Goal: Task Accomplishment & Management: Manage account settings

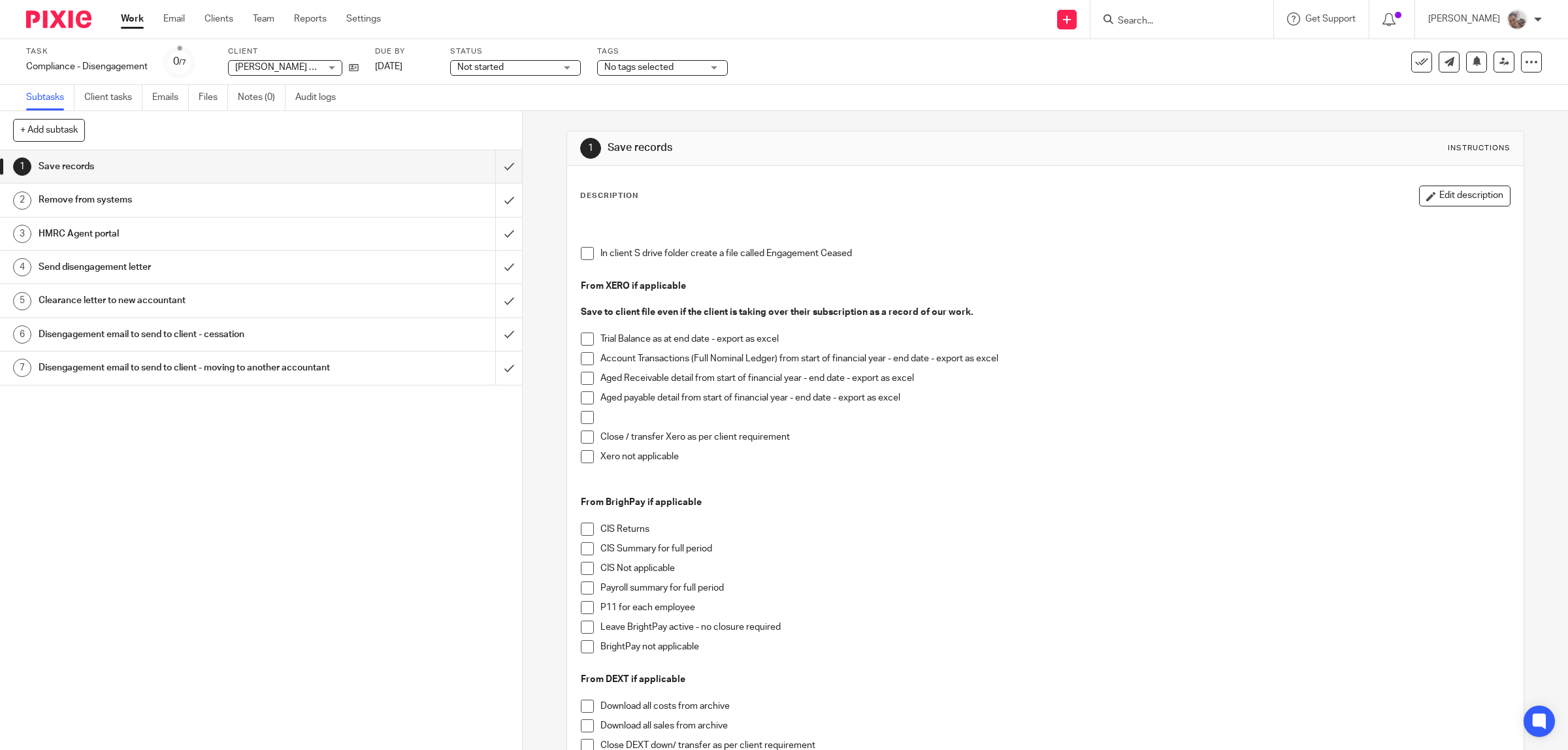
click at [1200, 23] on input "Search" at bounding box center [1175, 22] width 117 height 12
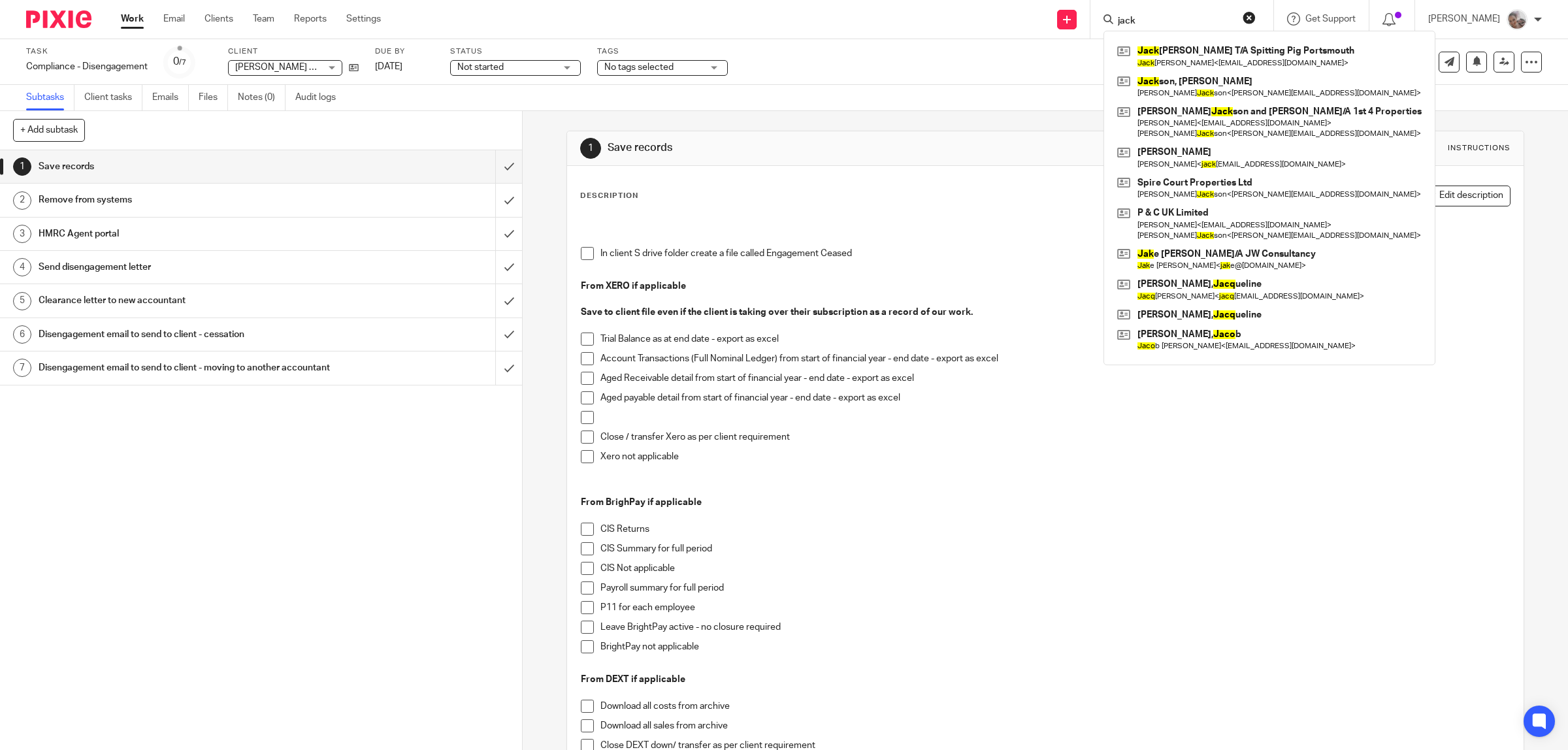
type input "jack"
click button "submit" at bounding box center [0, 0] width 0 height 0
click at [1233, 59] on link at bounding box center [1269, 56] width 311 height 30
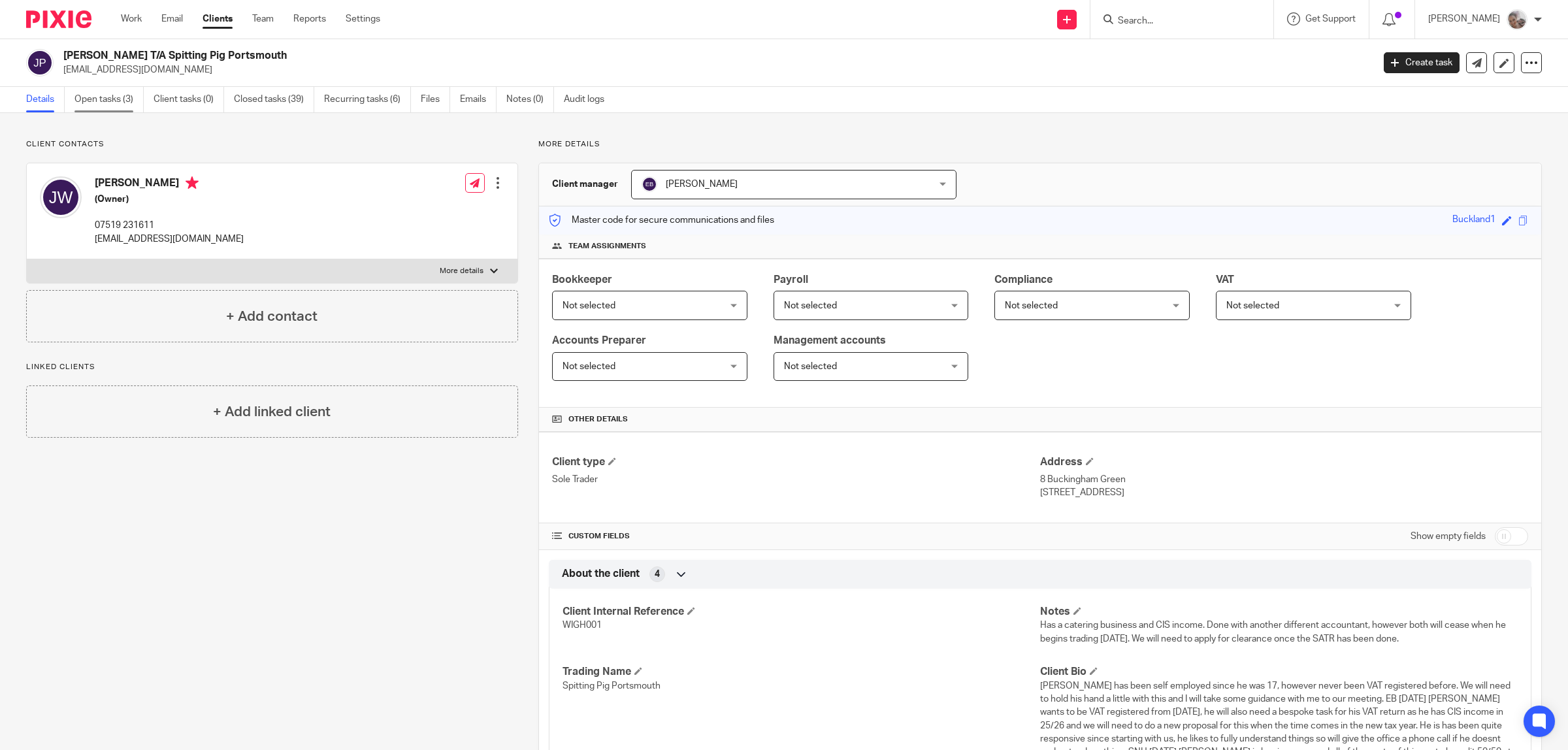
click at [99, 102] on link "Open tasks (3)" at bounding box center [109, 100] width 69 height 26
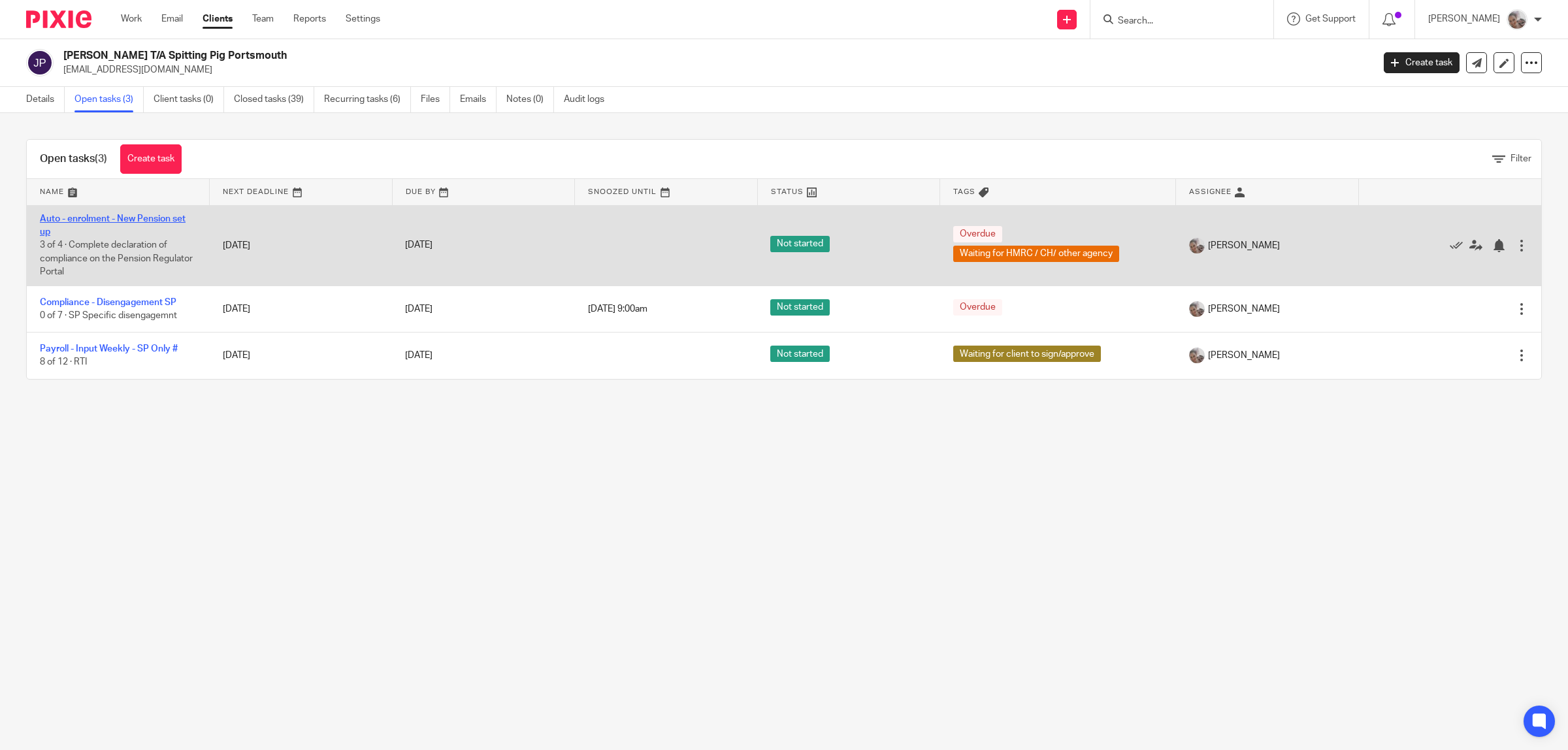
click at [136, 217] on link "Auto - enrolment - New Pension set up" at bounding box center [113, 226] width 146 height 23
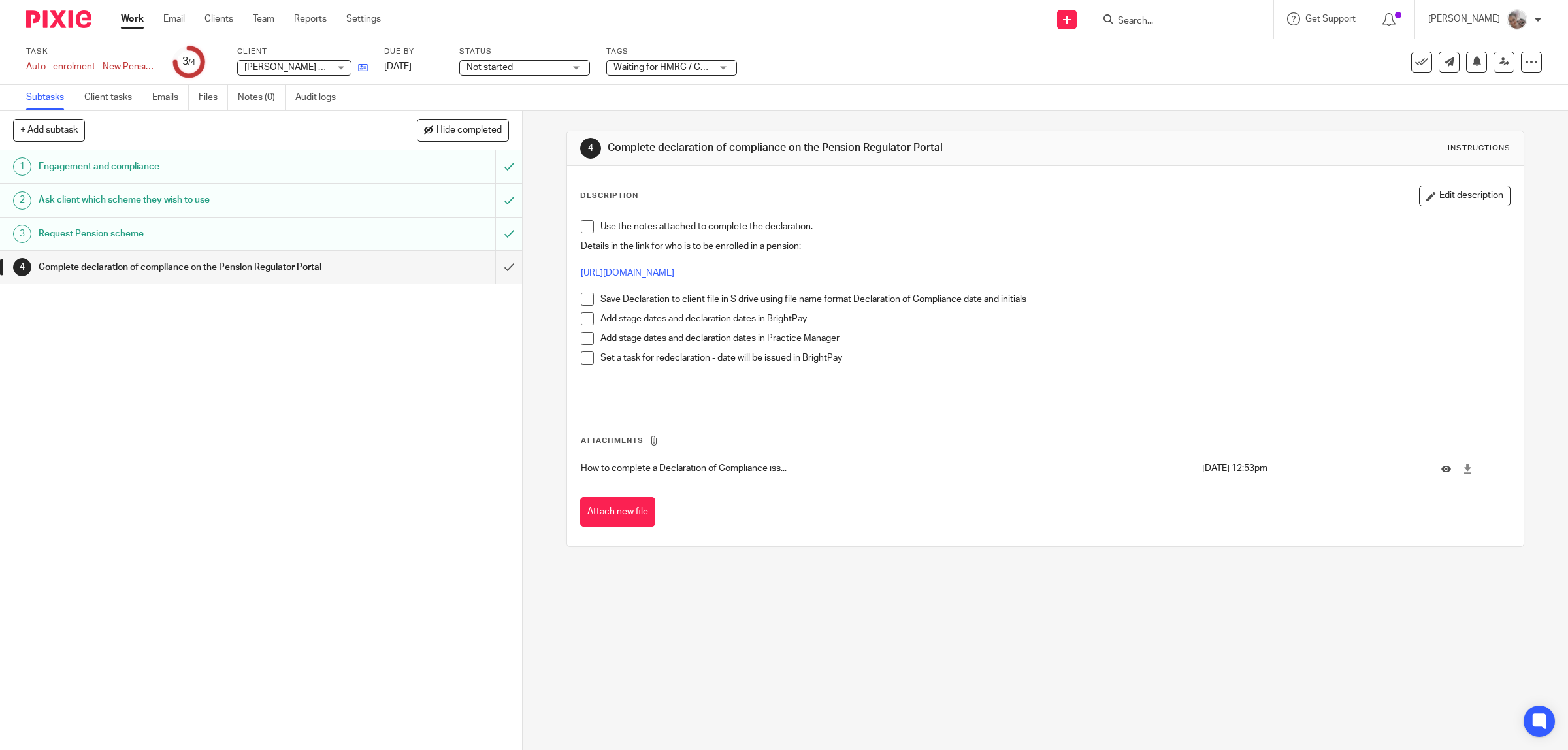
click at [356, 65] on link at bounding box center [359, 67] width 17 height 13
click at [361, 65] on icon at bounding box center [362, 67] width 10 height 10
click at [581, 299] on span at bounding box center [587, 299] width 13 height 13
click at [584, 317] on span at bounding box center [587, 318] width 13 height 13
click at [361, 67] on icon at bounding box center [362, 67] width 10 height 10
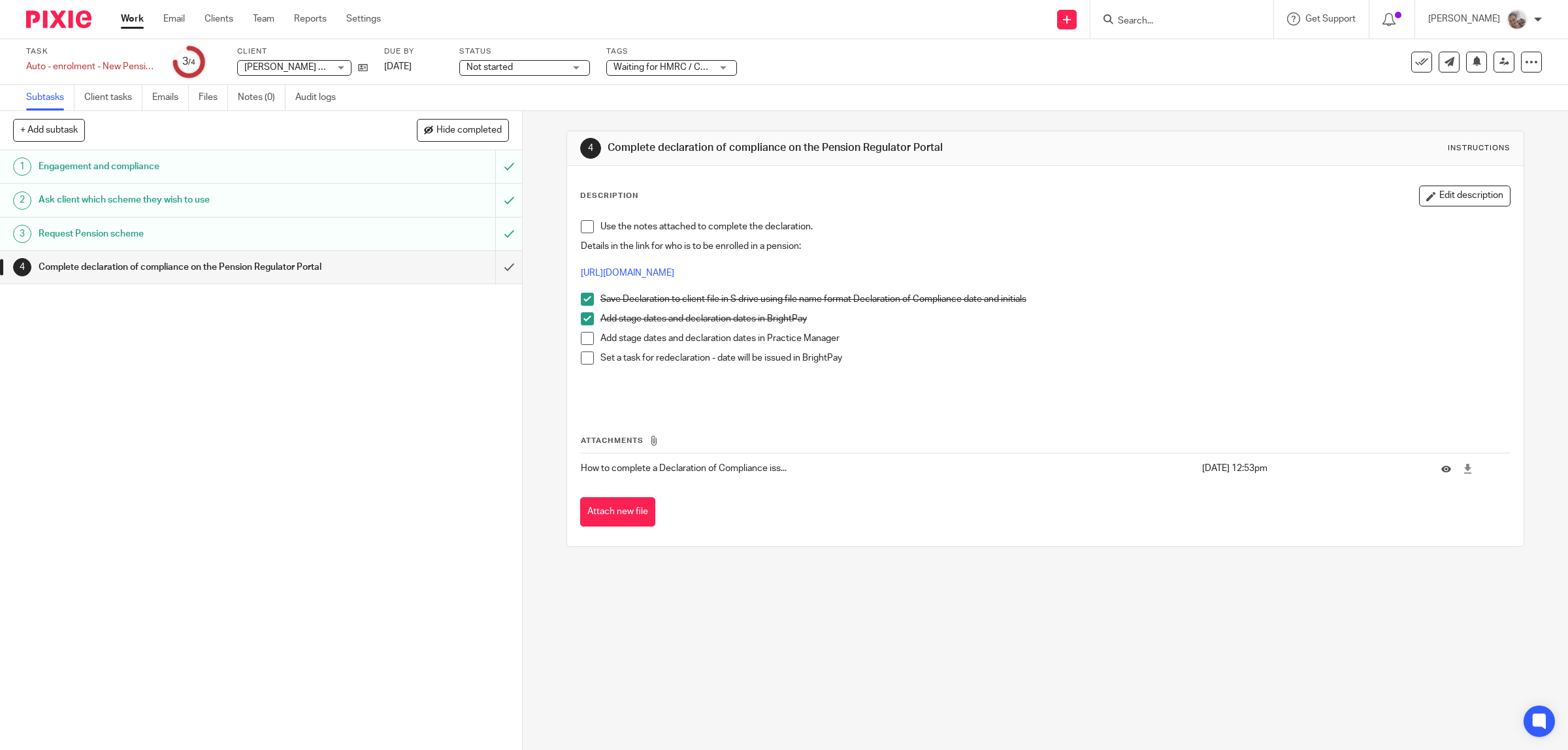
click at [581, 338] on span at bounding box center [587, 338] width 13 height 13
click at [493, 281] on input "submit" at bounding box center [261, 267] width 522 height 32
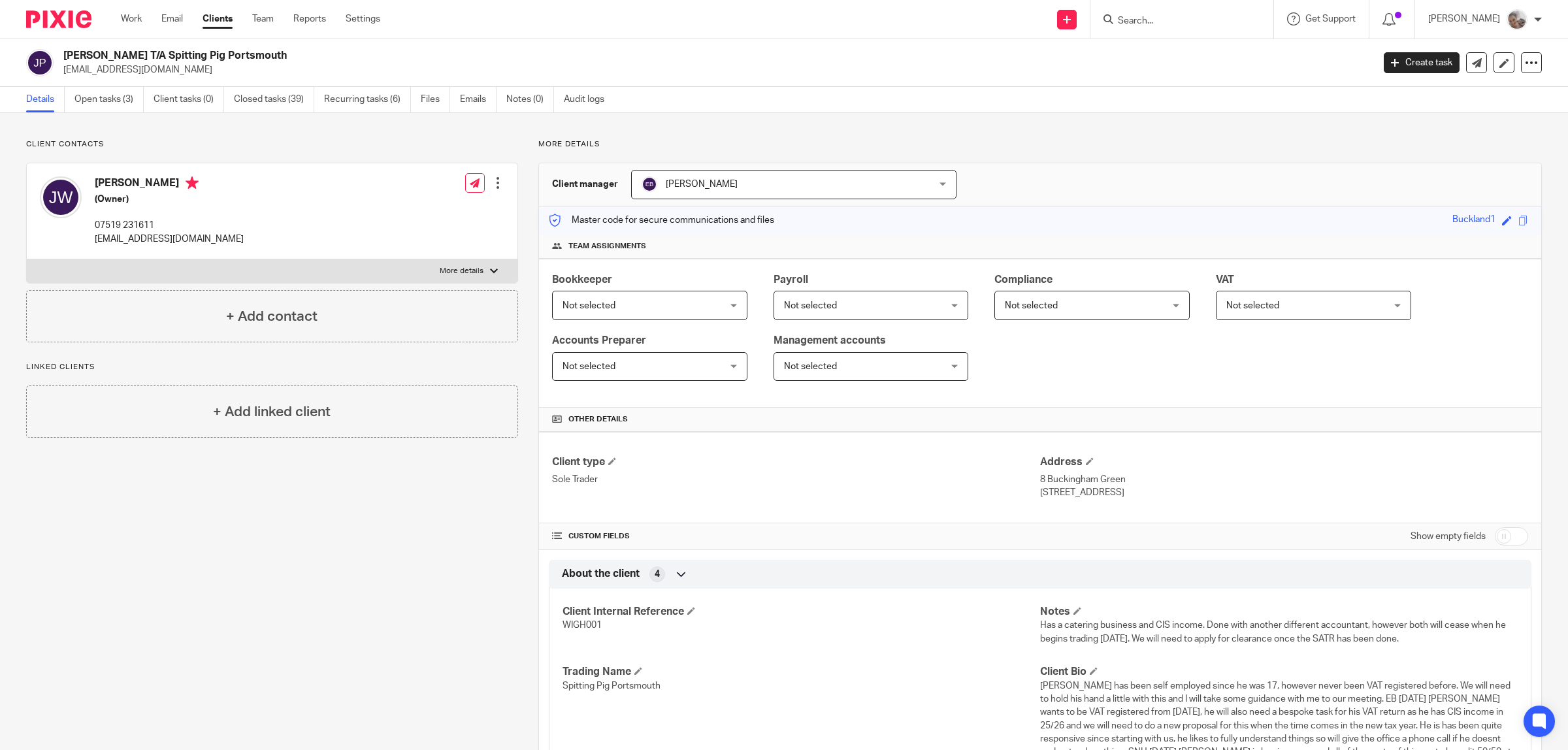
click at [1505, 536] on input "checkbox" at bounding box center [1512, 536] width 33 height 18
checkbox input "true"
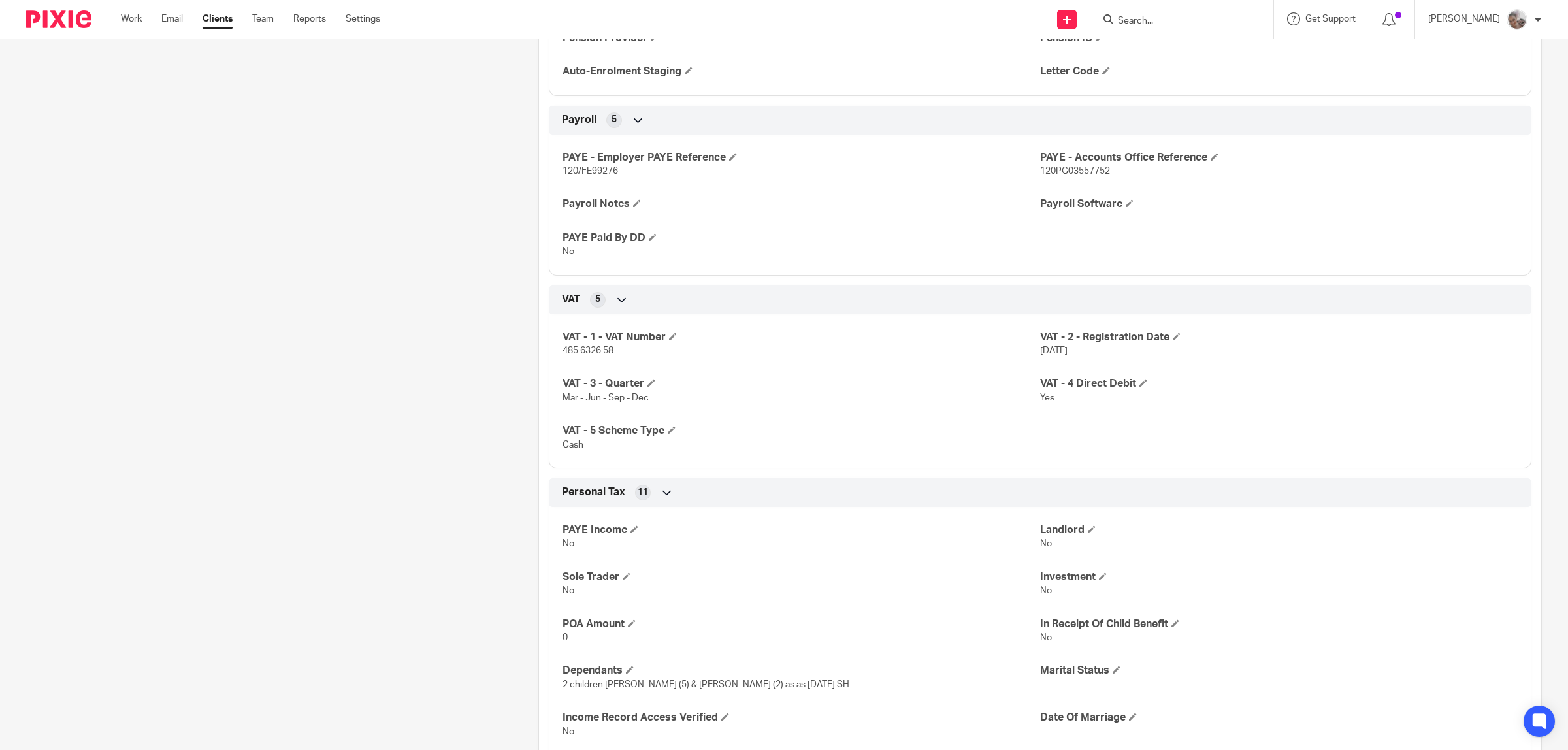
scroll to position [1423, 0]
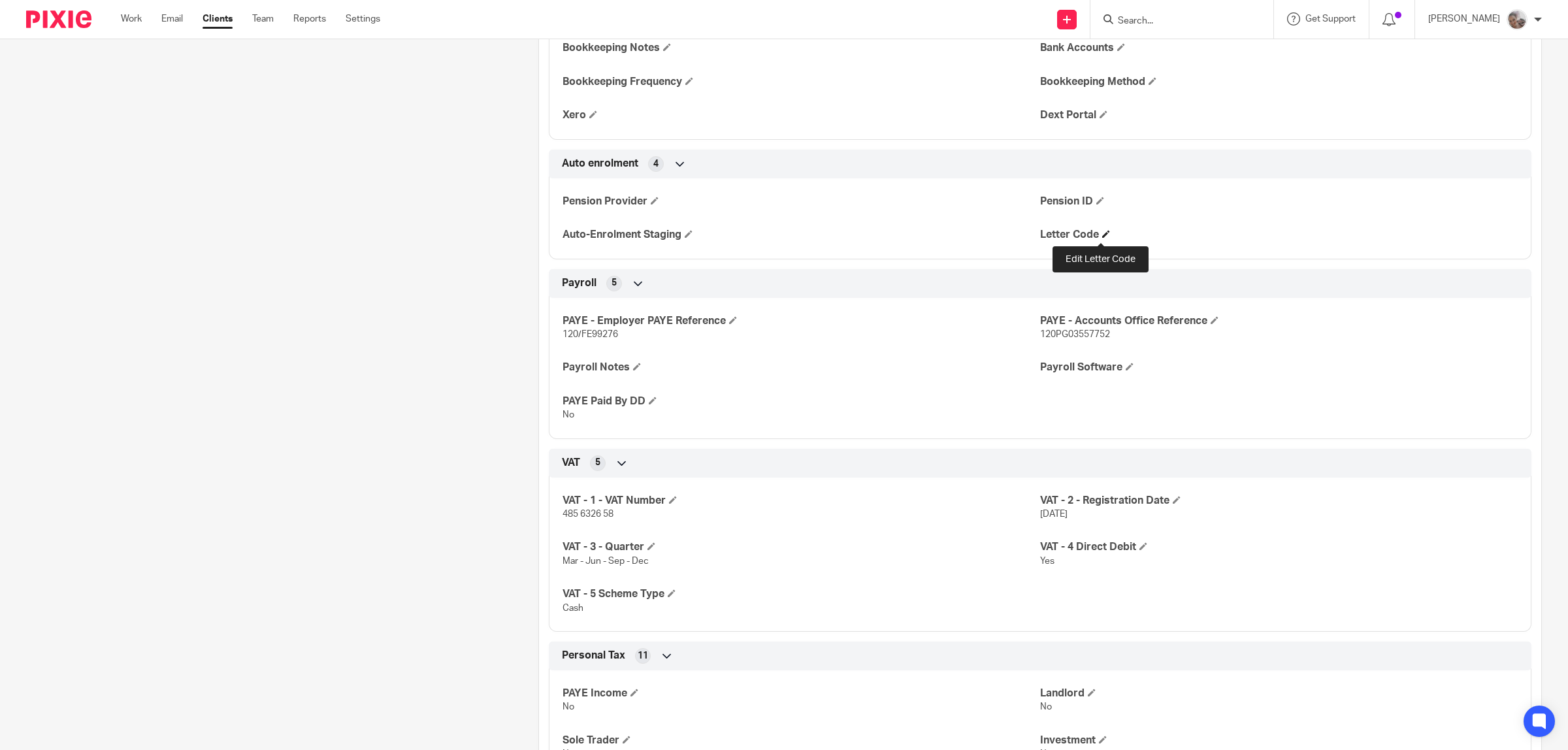
click at [1102, 235] on span at bounding box center [1105, 234] width 8 height 8
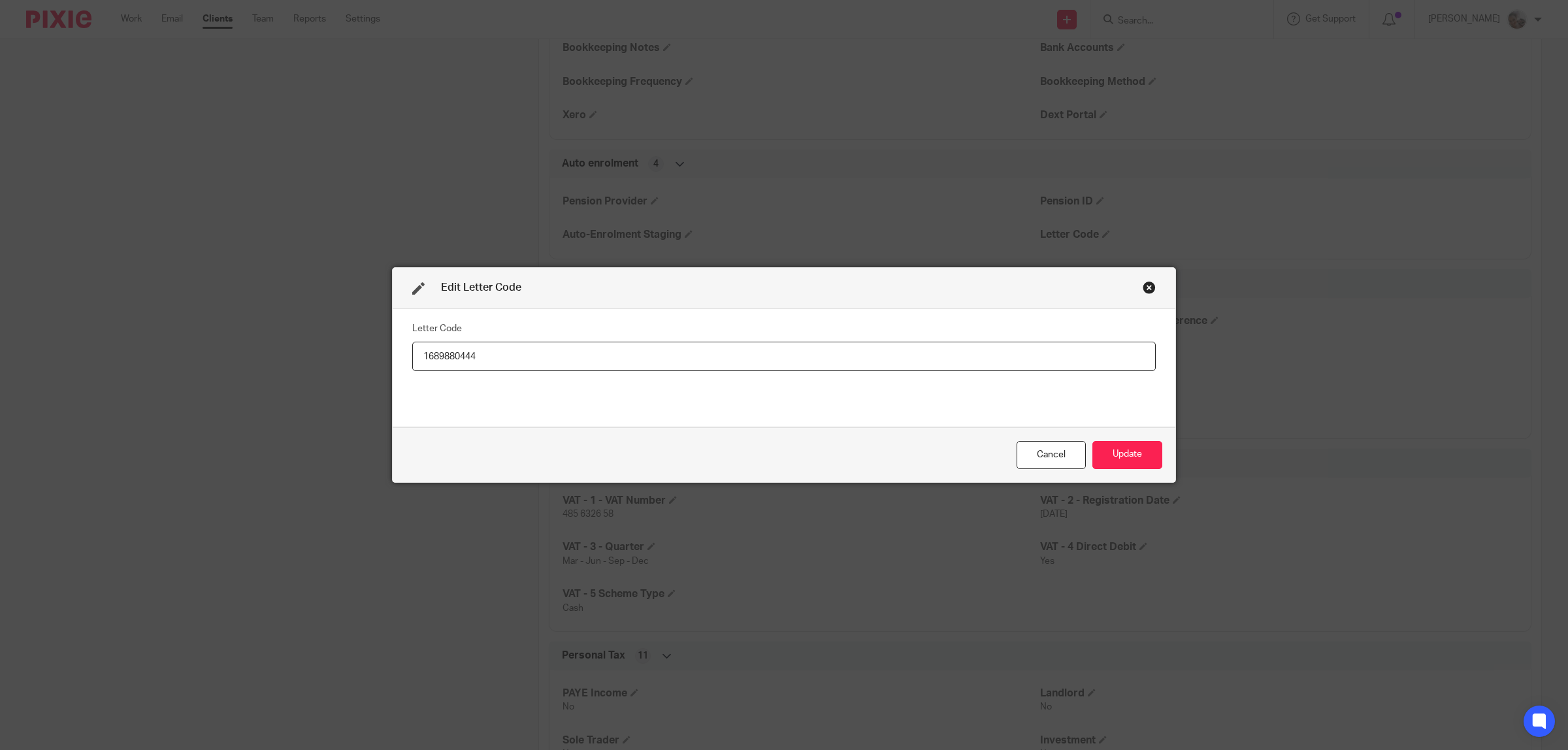
type input "1689880444"
click at [1121, 449] on button "Update" at bounding box center [1127, 454] width 70 height 28
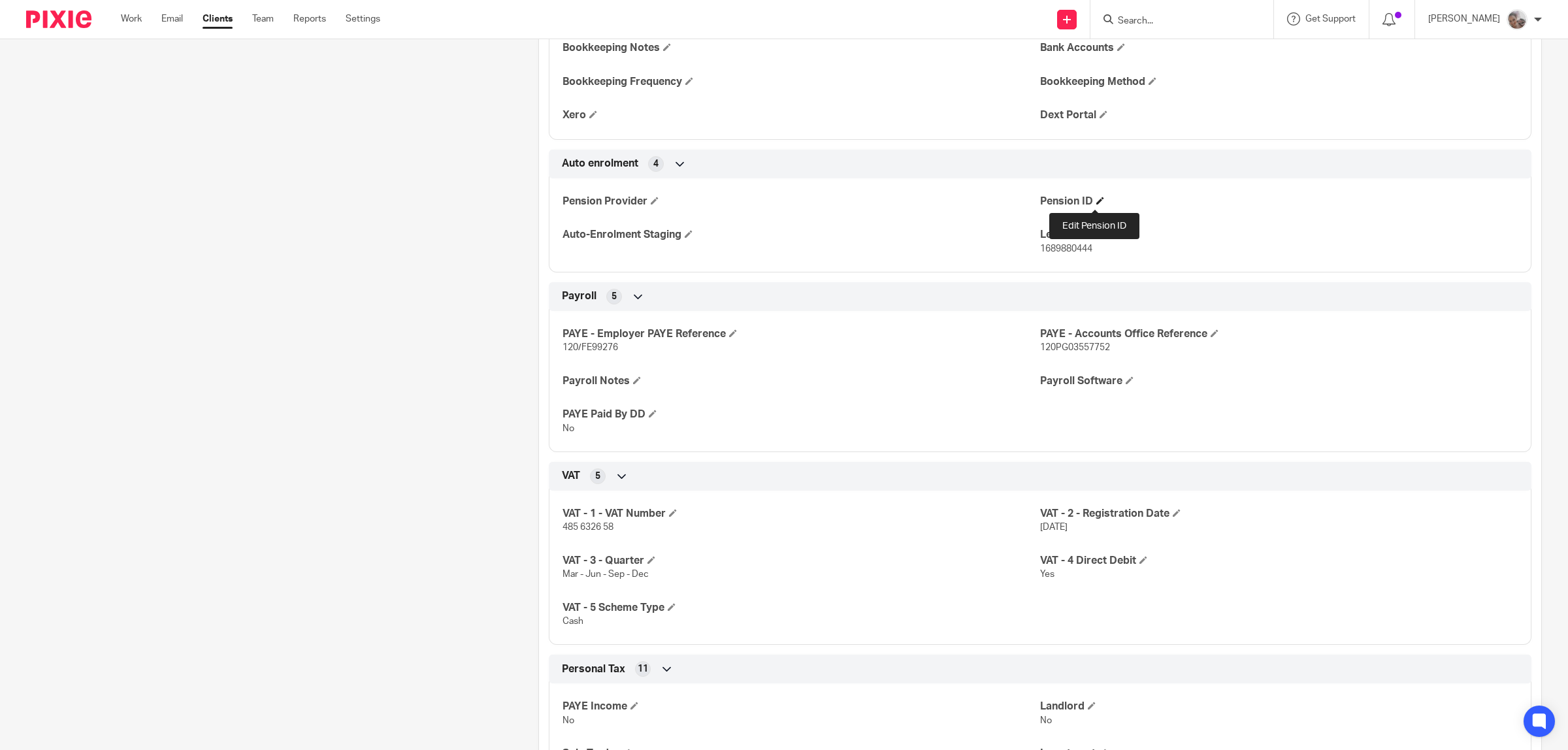
click at [1096, 199] on span at bounding box center [1100, 200] width 8 height 8
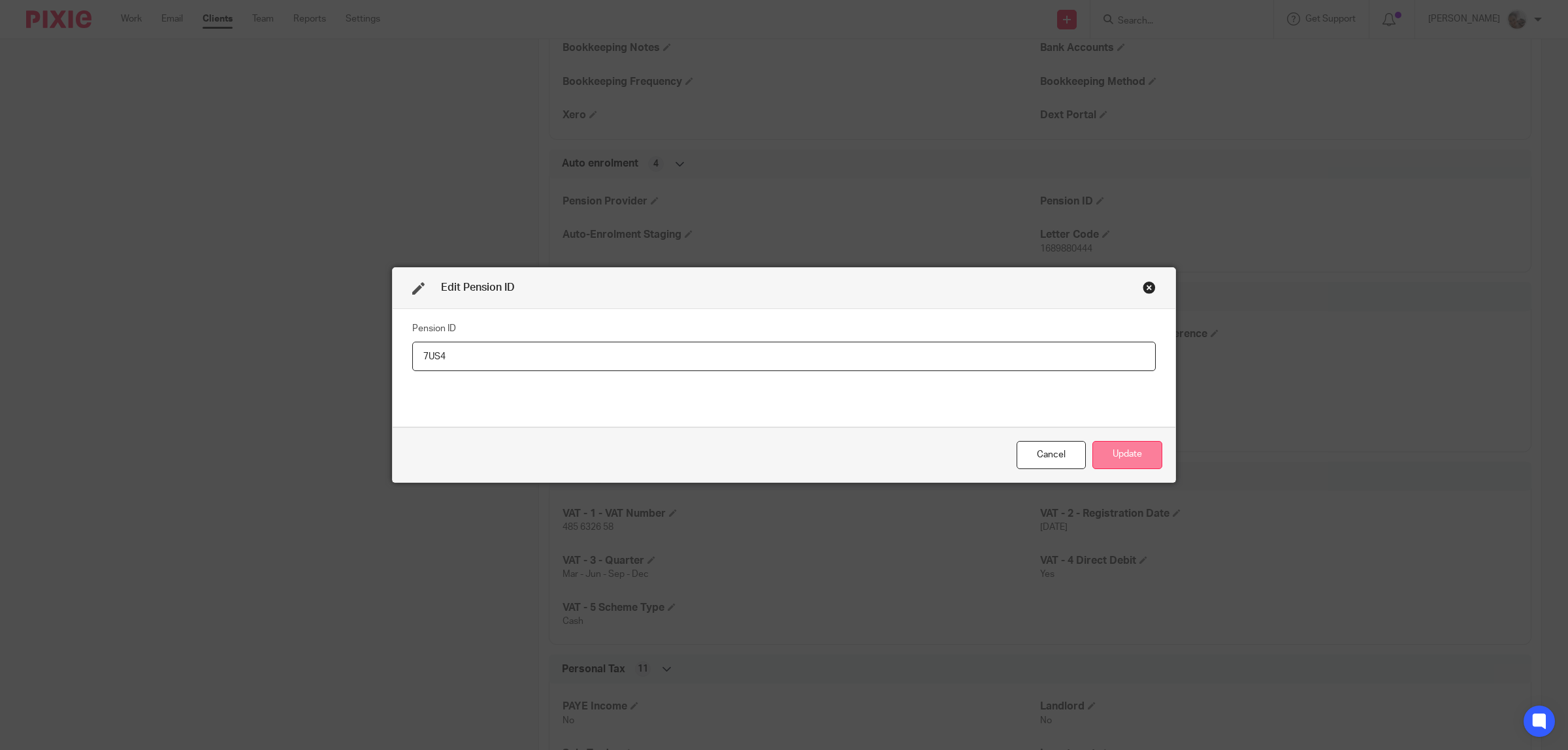
type input "7US4"
click at [1111, 445] on button "Update" at bounding box center [1127, 454] width 70 height 28
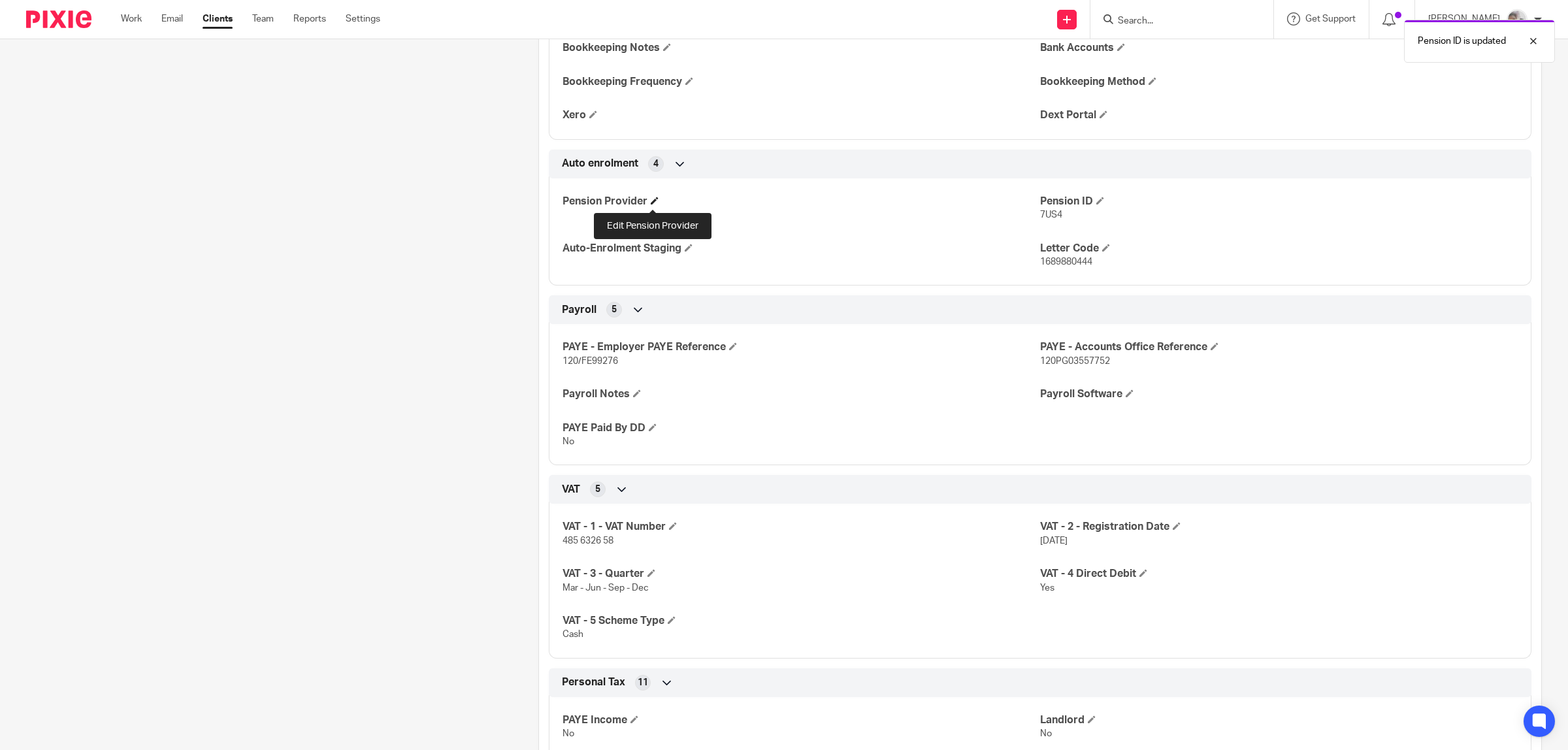
click at [654, 202] on span at bounding box center [654, 200] width 8 height 8
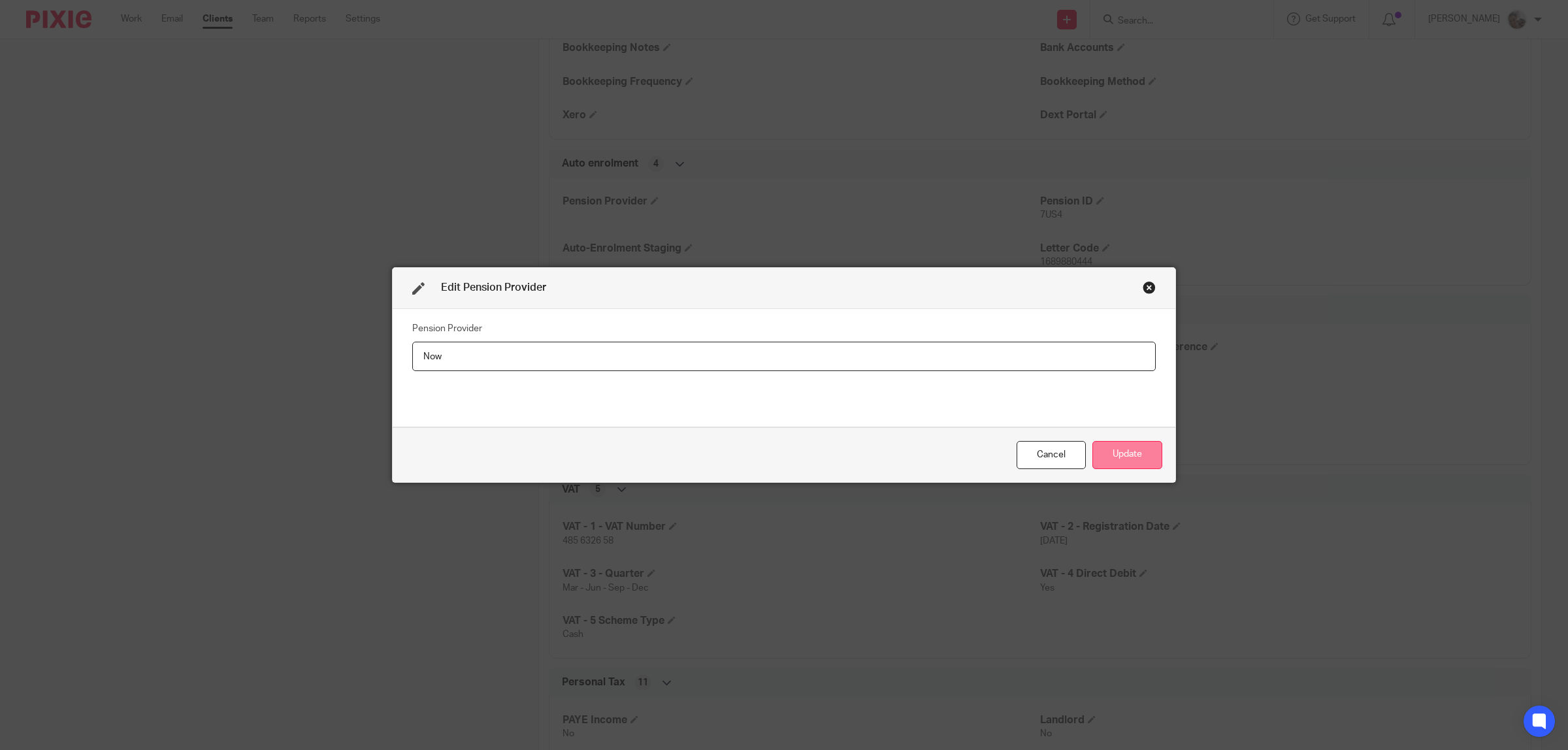
type input "Now"
click at [1112, 454] on button "Update" at bounding box center [1127, 454] width 70 height 28
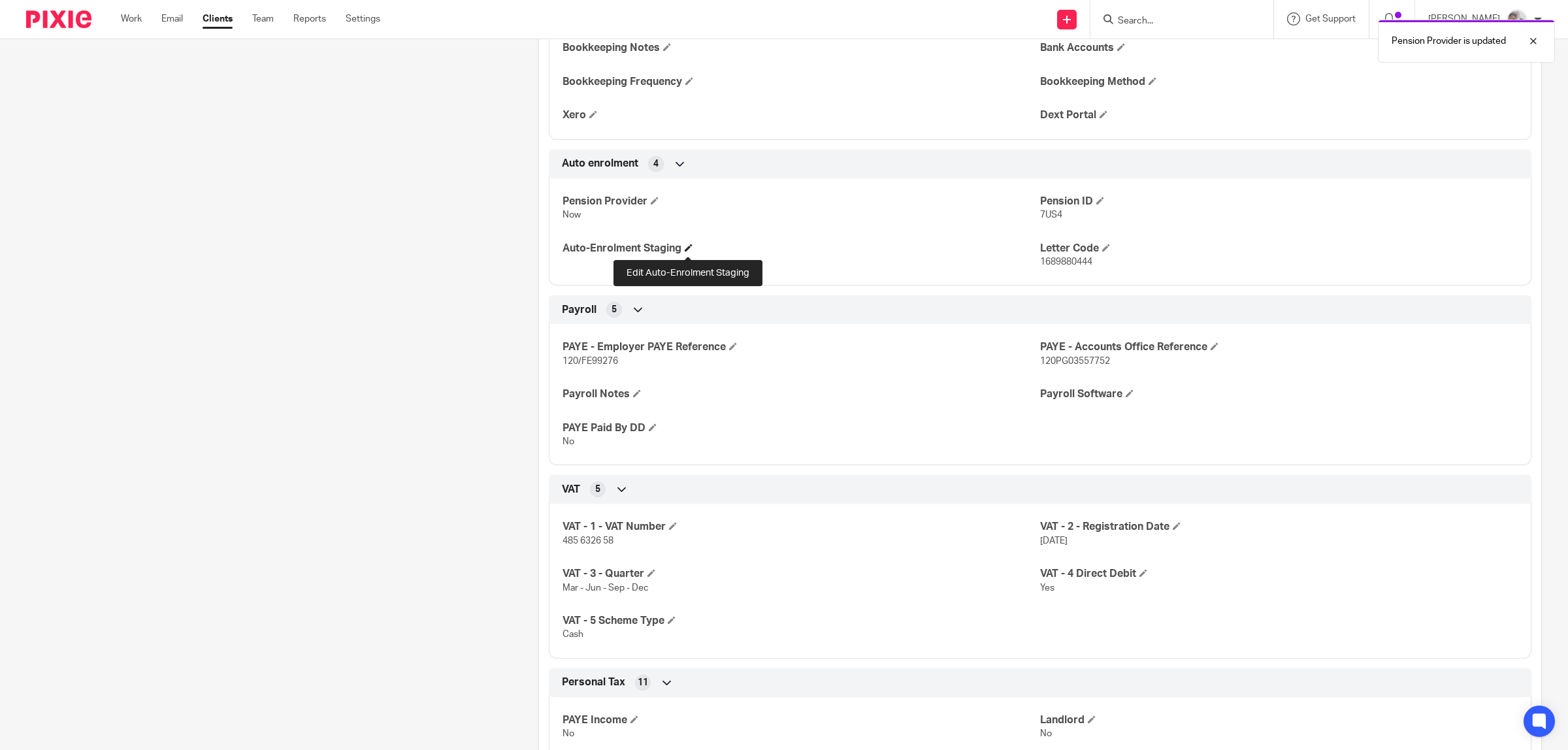
click at [688, 248] on span at bounding box center [688, 247] width 8 height 8
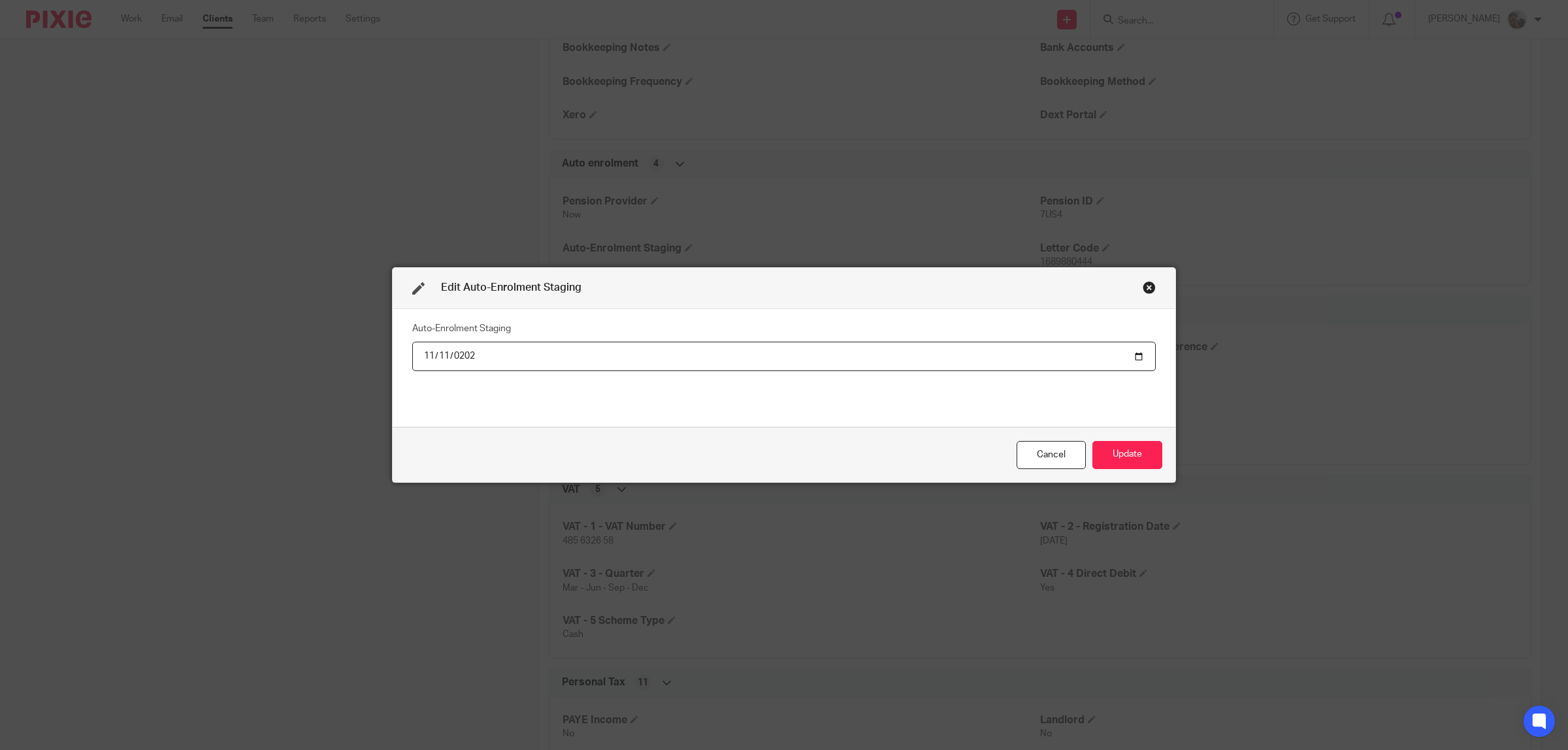
type input "[DATE]"
click at [1121, 448] on button "Update" at bounding box center [1127, 454] width 70 height 28
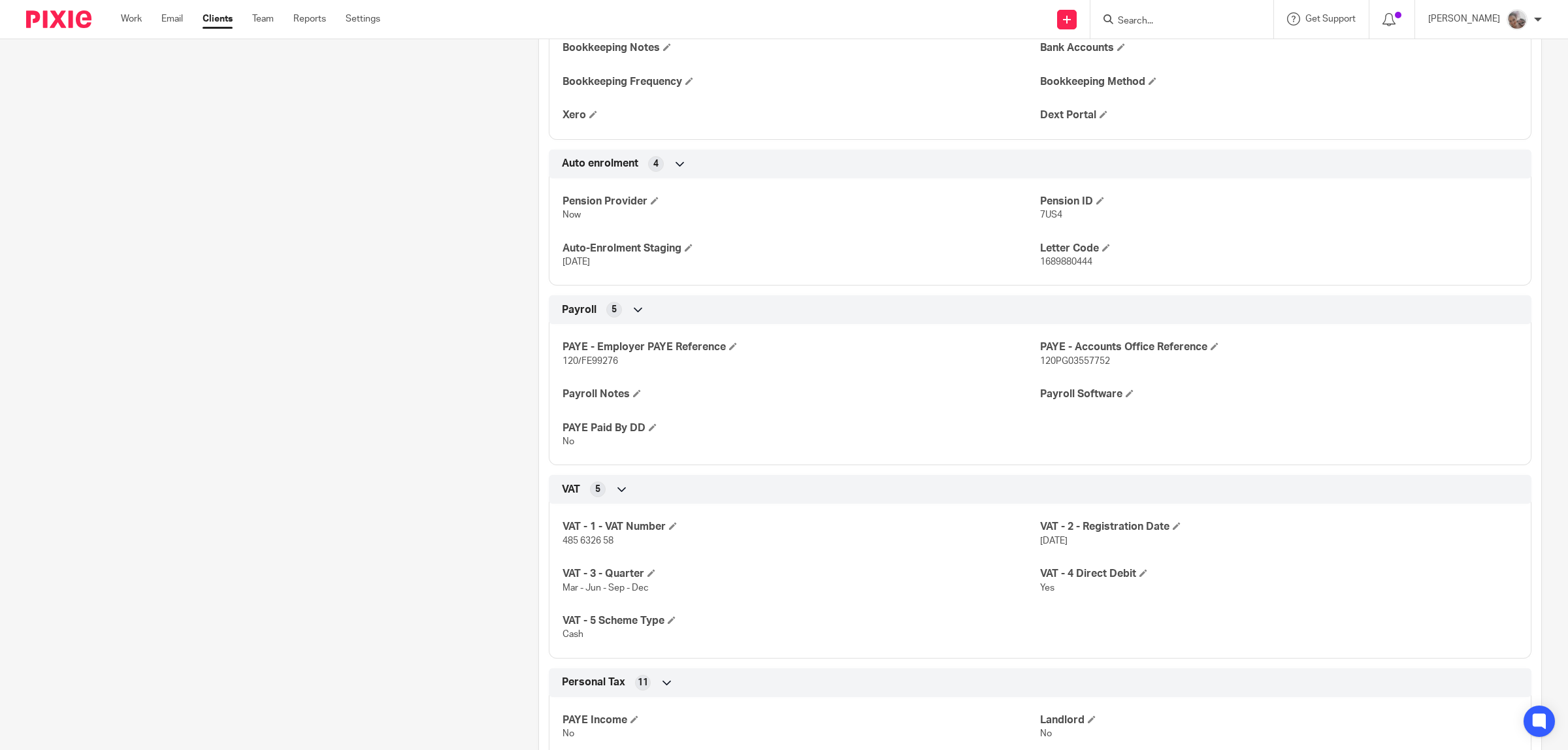
scroll to position [1586, 0]
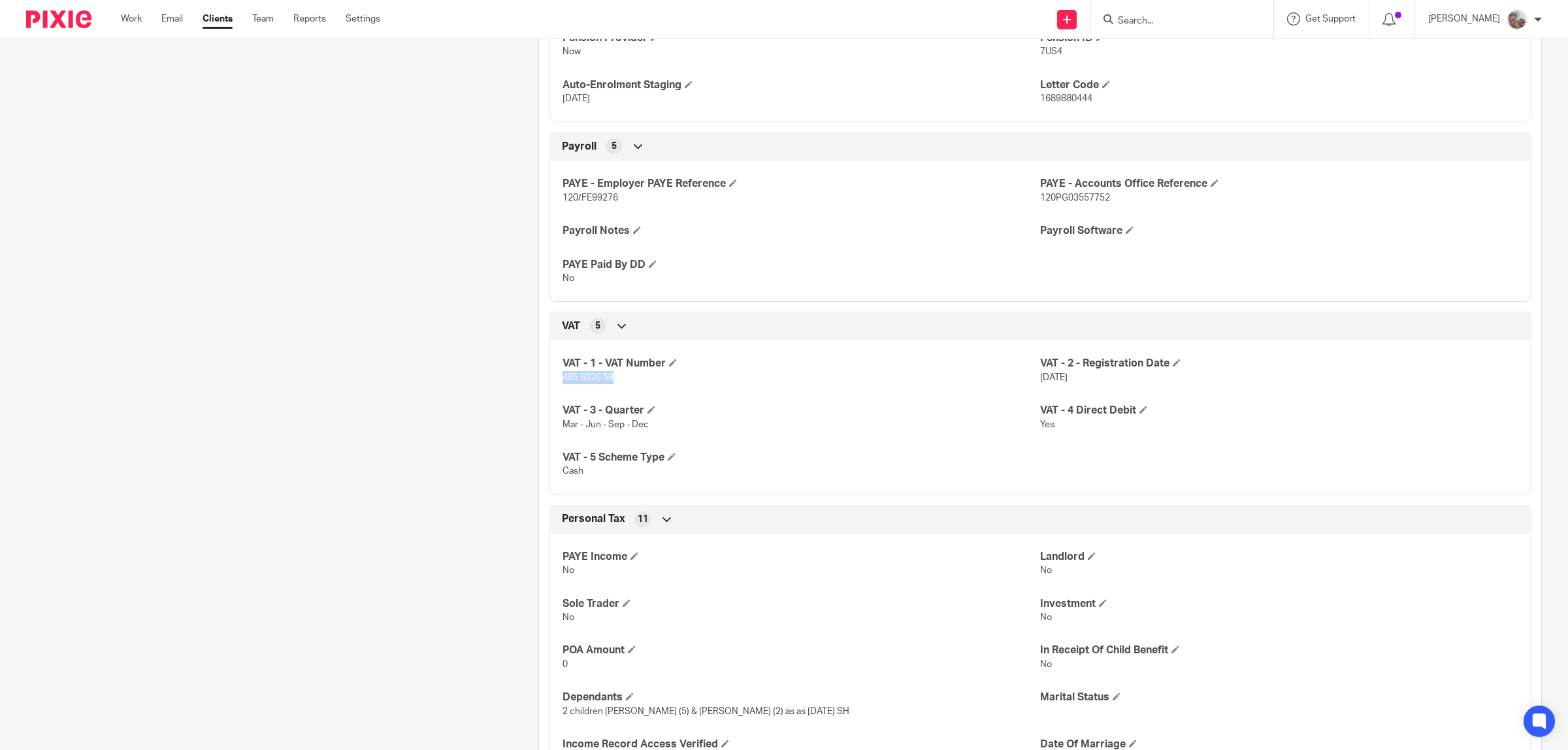
drag, startPoint x: 616, startPoint y: 386, endPoint x: 557, endPoint y: 381, distance: 59.2
click at [557, 381] on div "VAT - 1 - VAT Number 485 6326 58 VAT - 2 - Registration Date 1 May 2025 VAT - 3…" at bounding box center [1040, 413] width 983 height 164
copy span "485 6326 58"
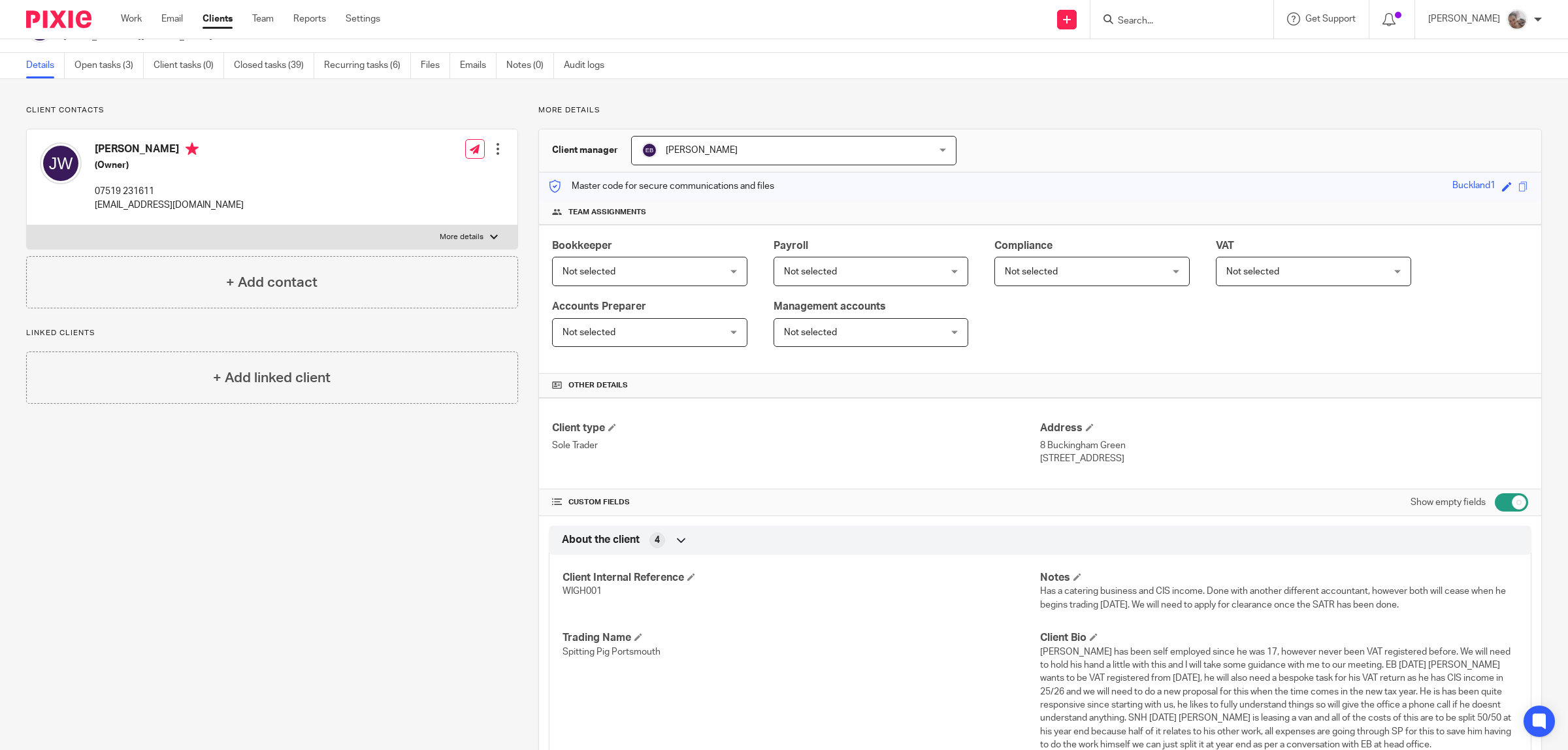
scroll to position [0, 0]
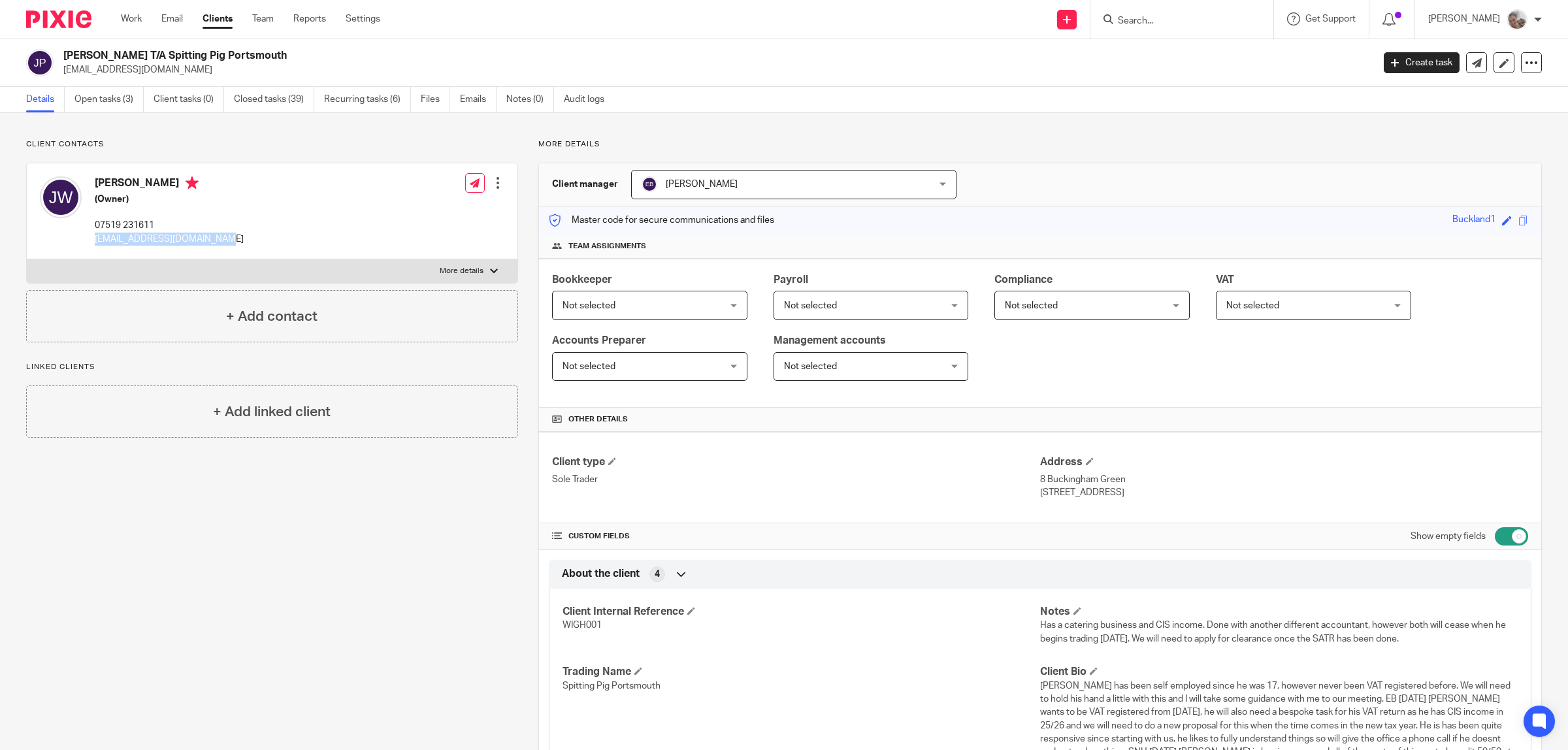
drag, startPoint x: 241, startPoint y: 237, endPoint x: 95, endPoint y: 244, distance: 146.2
click at [95, 244] on div "Jack Wightman (Owner) 07519 231611 southcoastjack@outlook.com Edit contact Crea…" at bounding box center [272, 211] width 490 height 96
copy p "southcoastjack@outlook.com"
drag, startPoint x: 1144, startPoint y: 495, endPoint x: 1127, endPoint y: 497, distance: 17.1
click at [1127, 497] on p "Buckland, Portsmouth, PO1 4LW" at bounding box center [1284, 492] width 488 height 13
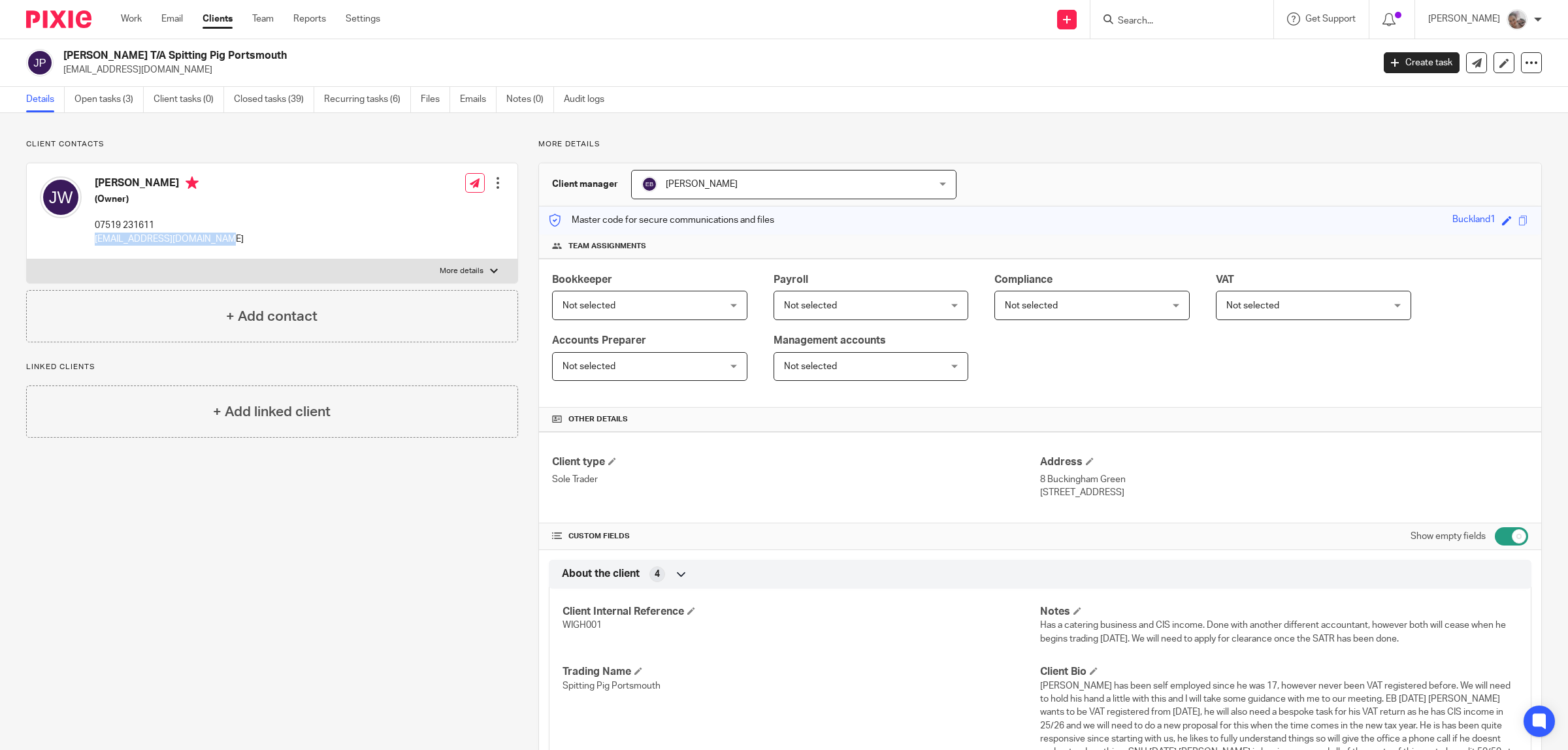
copy p "PO1 4LW"
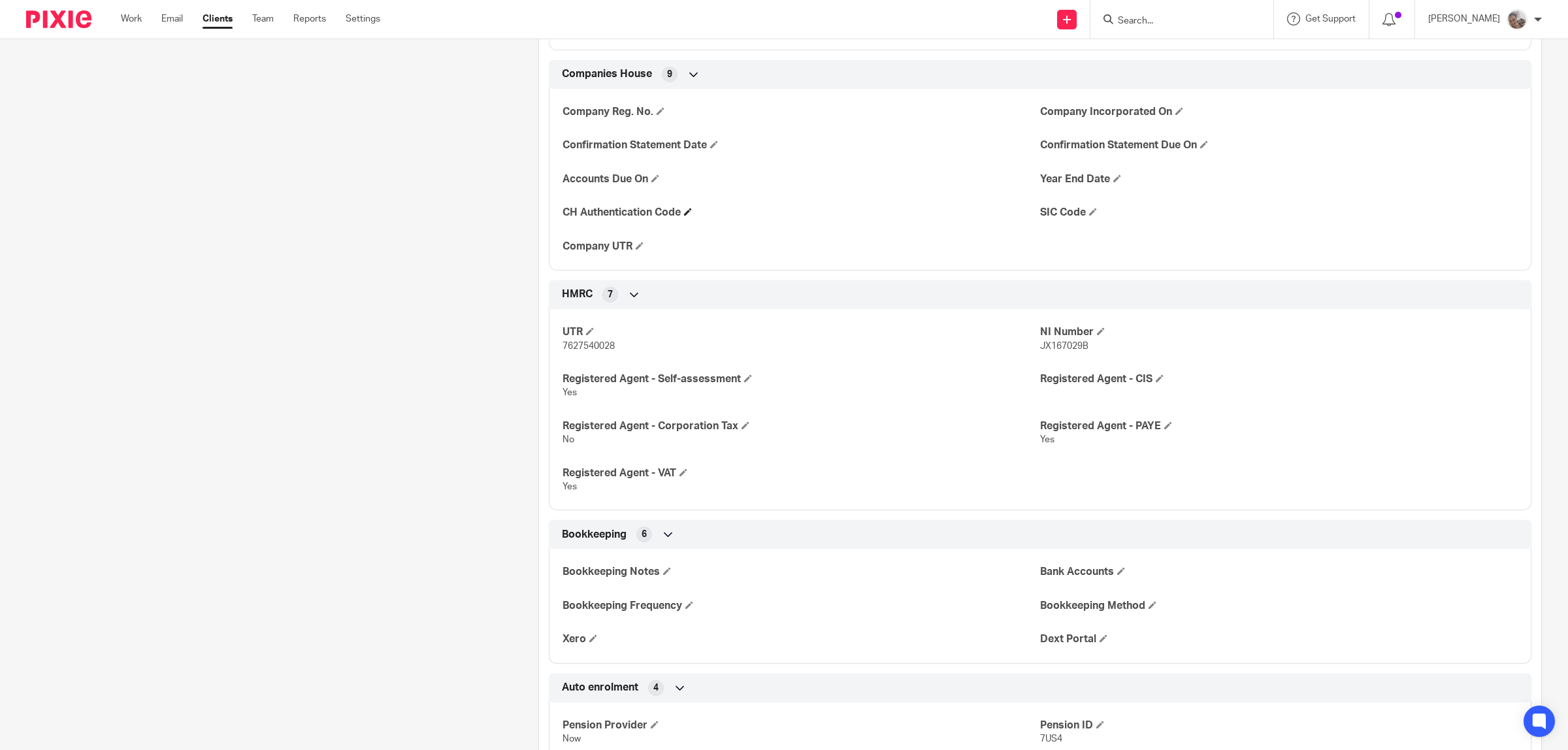
scroll to position [1225, 0]
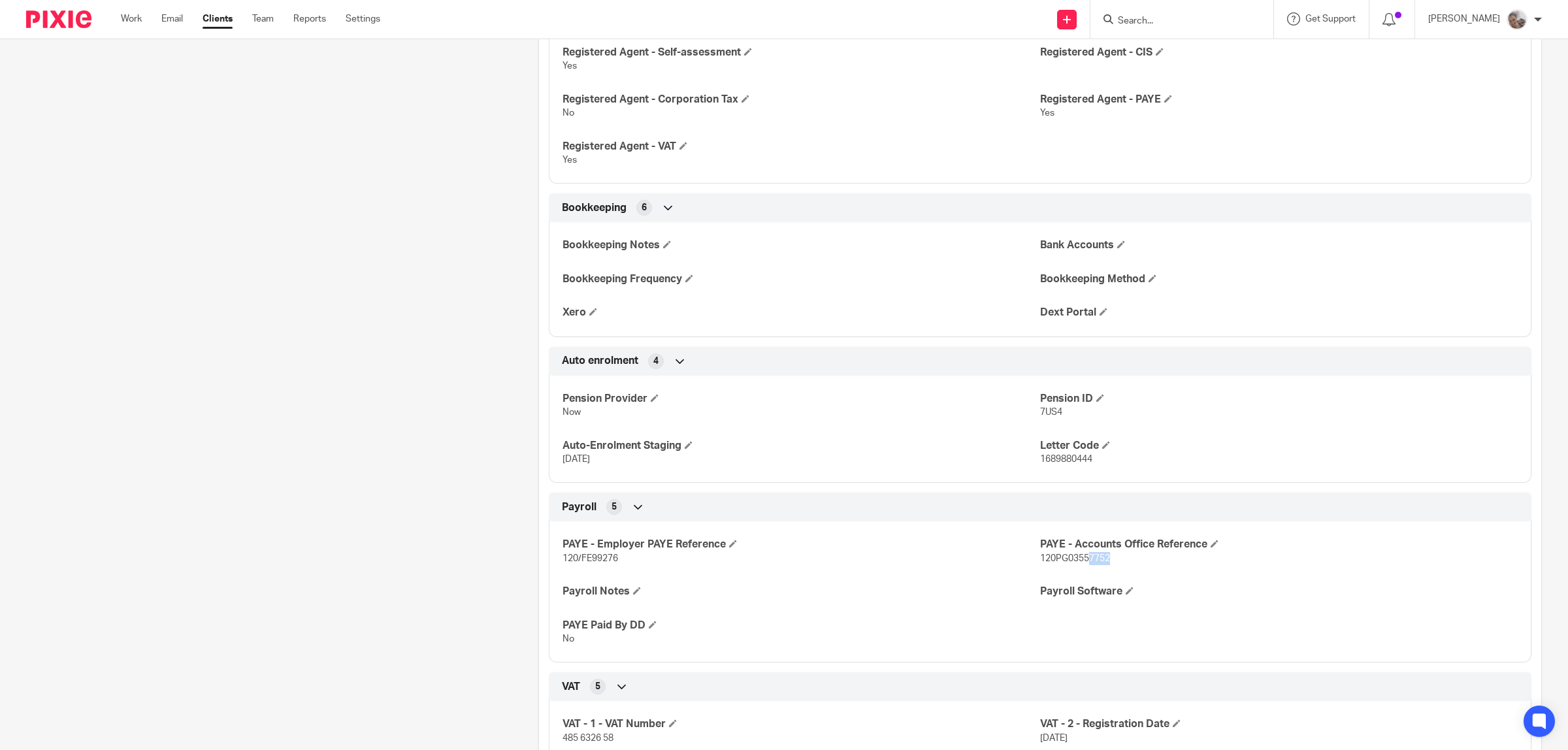
drag, startPoint x: 1101, startPoint y: 560, endPoint x: 959, endPoint y: 574, distance: 142.7
click at [1078, 563] on span "120PG03557752" at bounding box center [1075, 559] width 70 height 9
drag, startPoint x: 575, startPoint y: 563, endPoint x: 557, endPoint y: 563, distance: 18.0
click at [563, 563] on p "120/FE99276" at bounding box center [801, 558] width 478 height 13
copy span "120/FE99276"
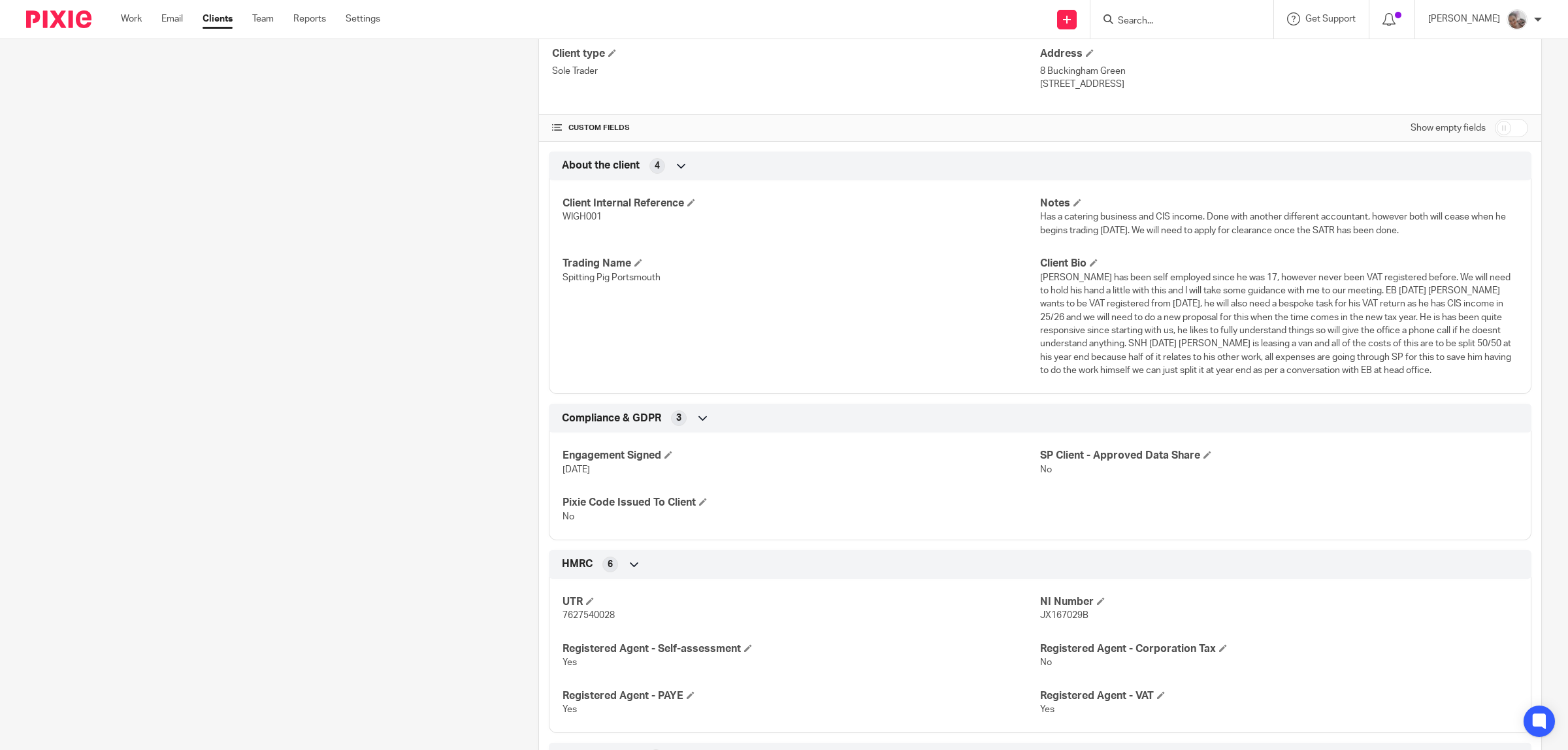
scroll to position [654, 0]
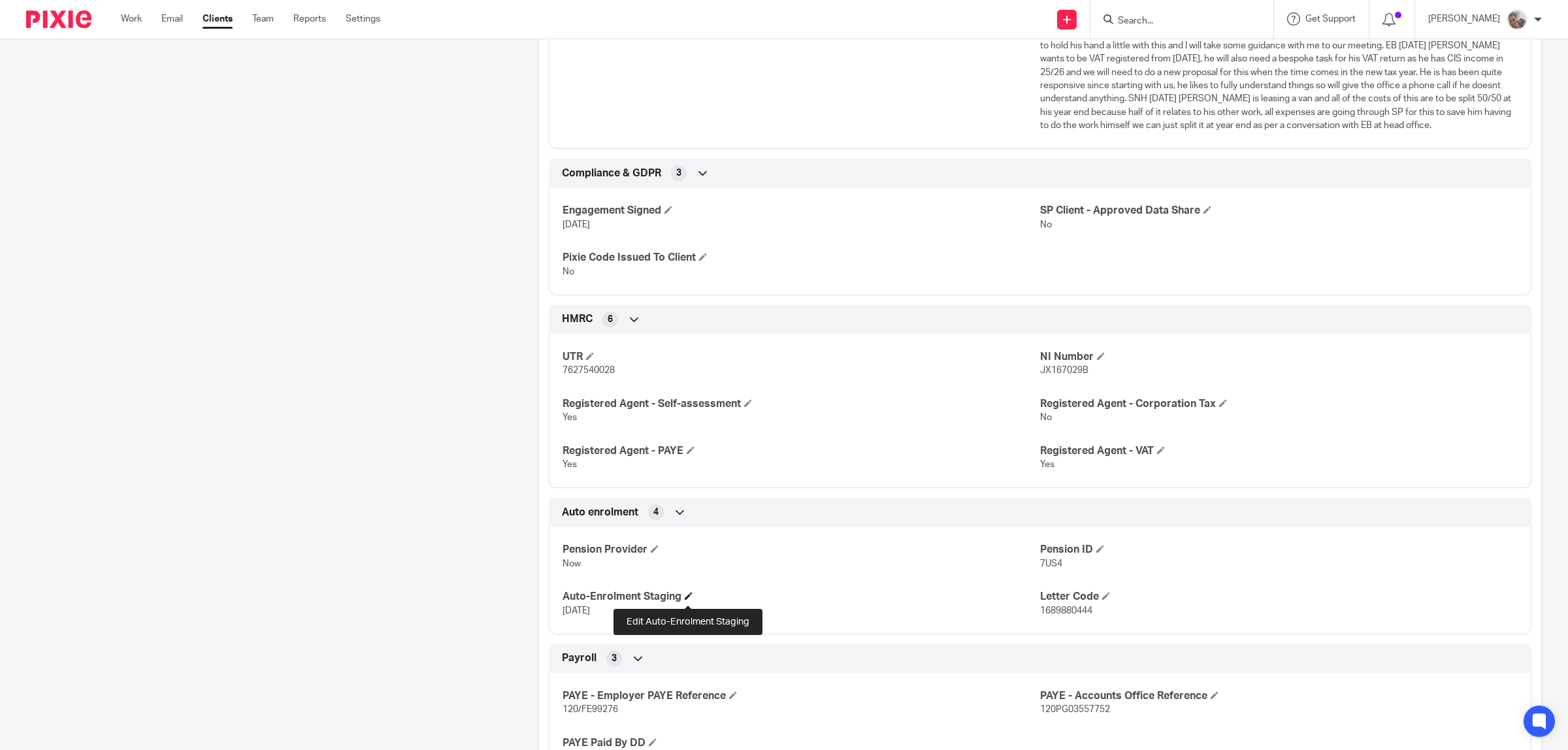
click at [688, 595] on span at bounding box center [688, 596] width 8 height 8
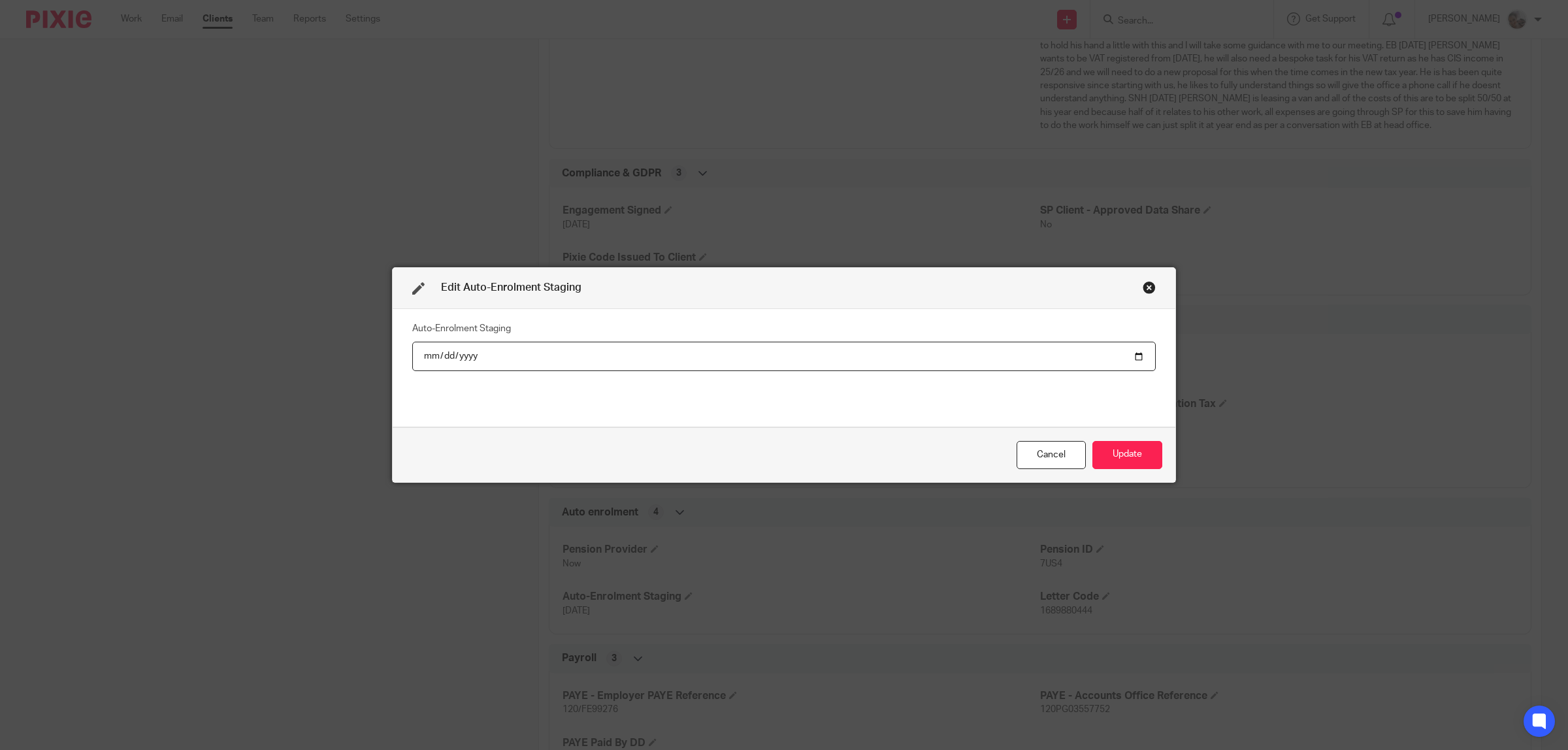
type input "2025-11-12"
type input "2025-06-12"
drag, startPoint x: 1128, startPoint y: 463, endPoint x: 1117, endPoint y: 451, distance: 16.3
click at [1127, 462] on button "Update" at bounding box center [1127, 454] width 70 height 28
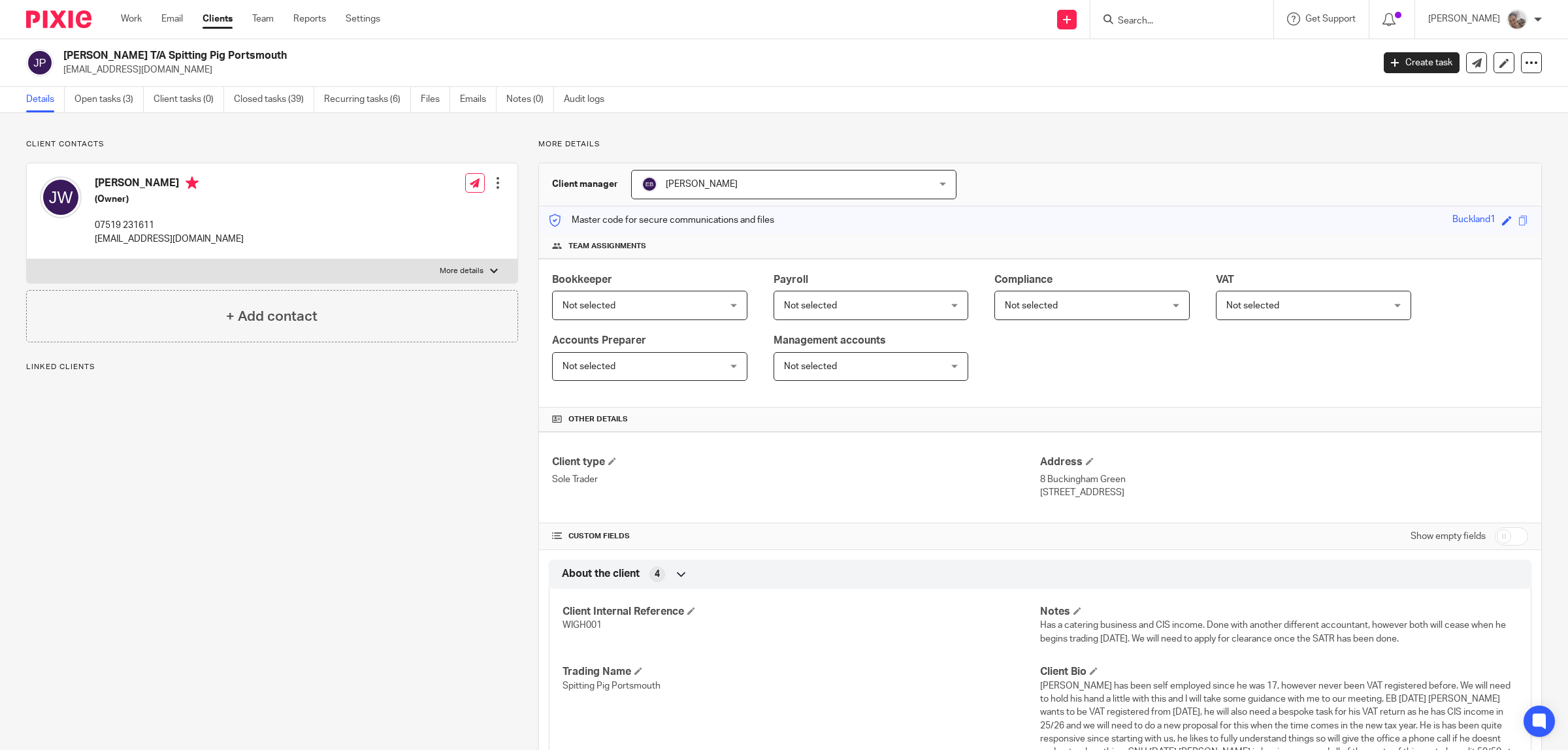
click at [1500, 537] on input "checkbox" at bounding box center [1512, 536] width 33 height 18
checkbox input "true"
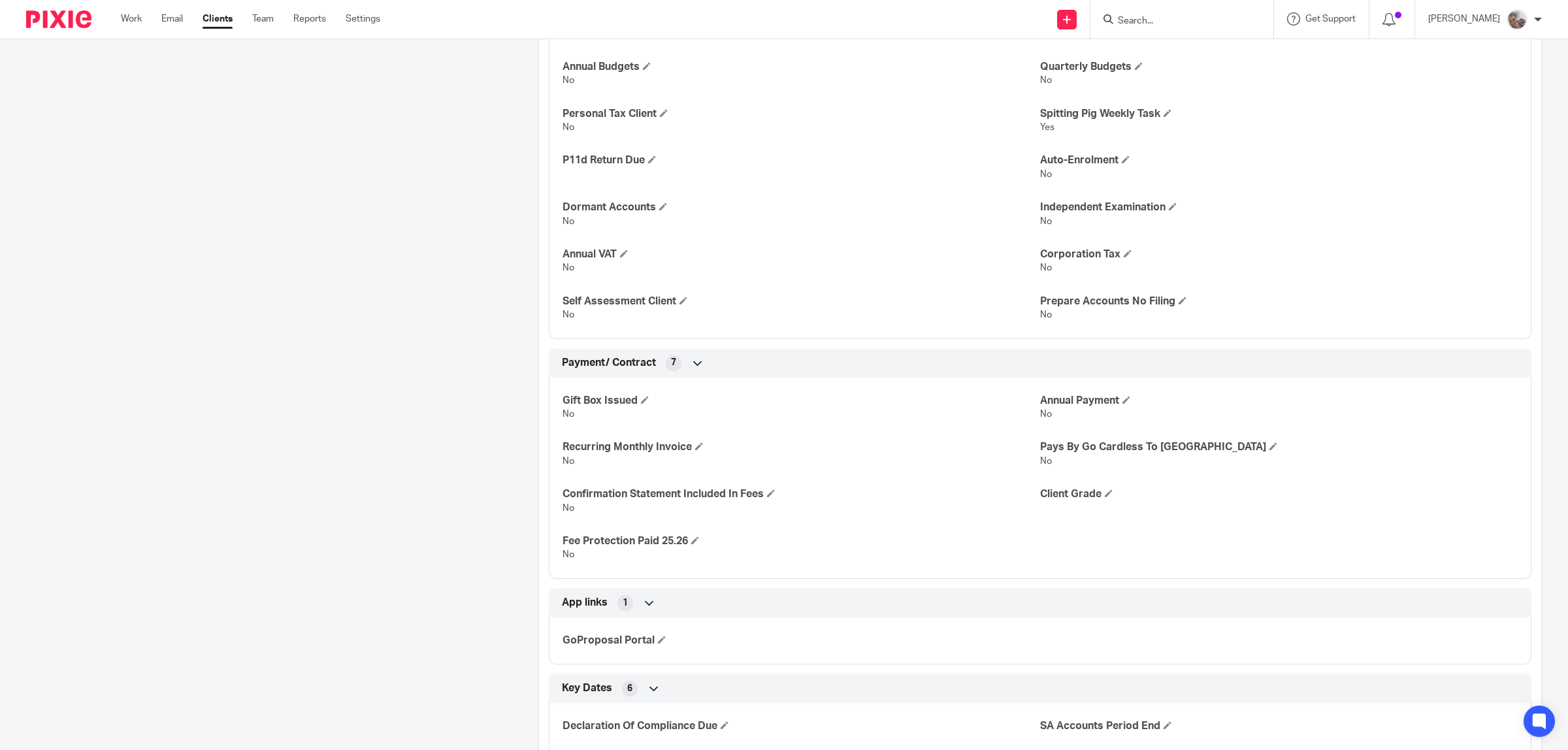
scroll to position [3084, 0]
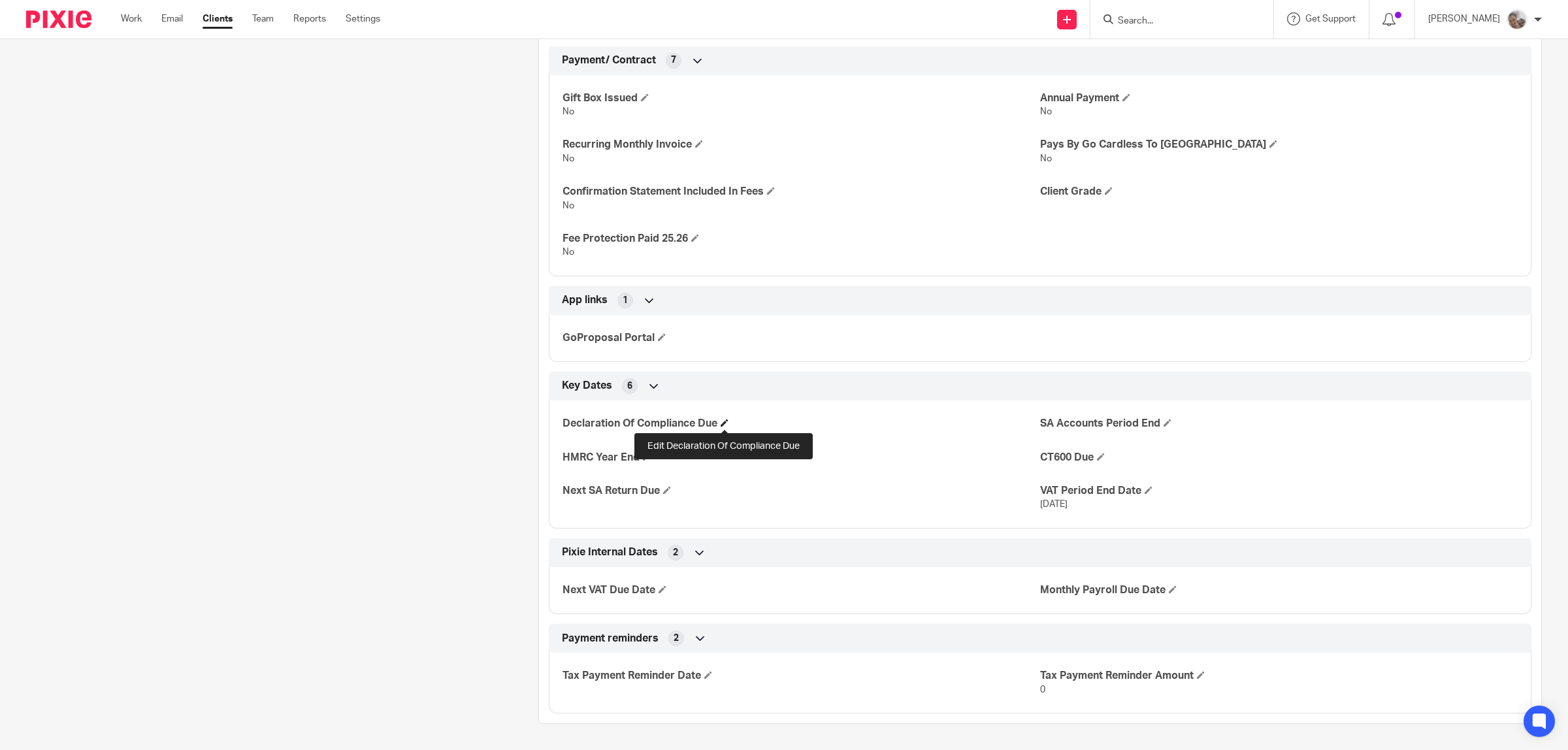
click at [720, 420] on span at bounding box center [724, 423] width 8 height 8
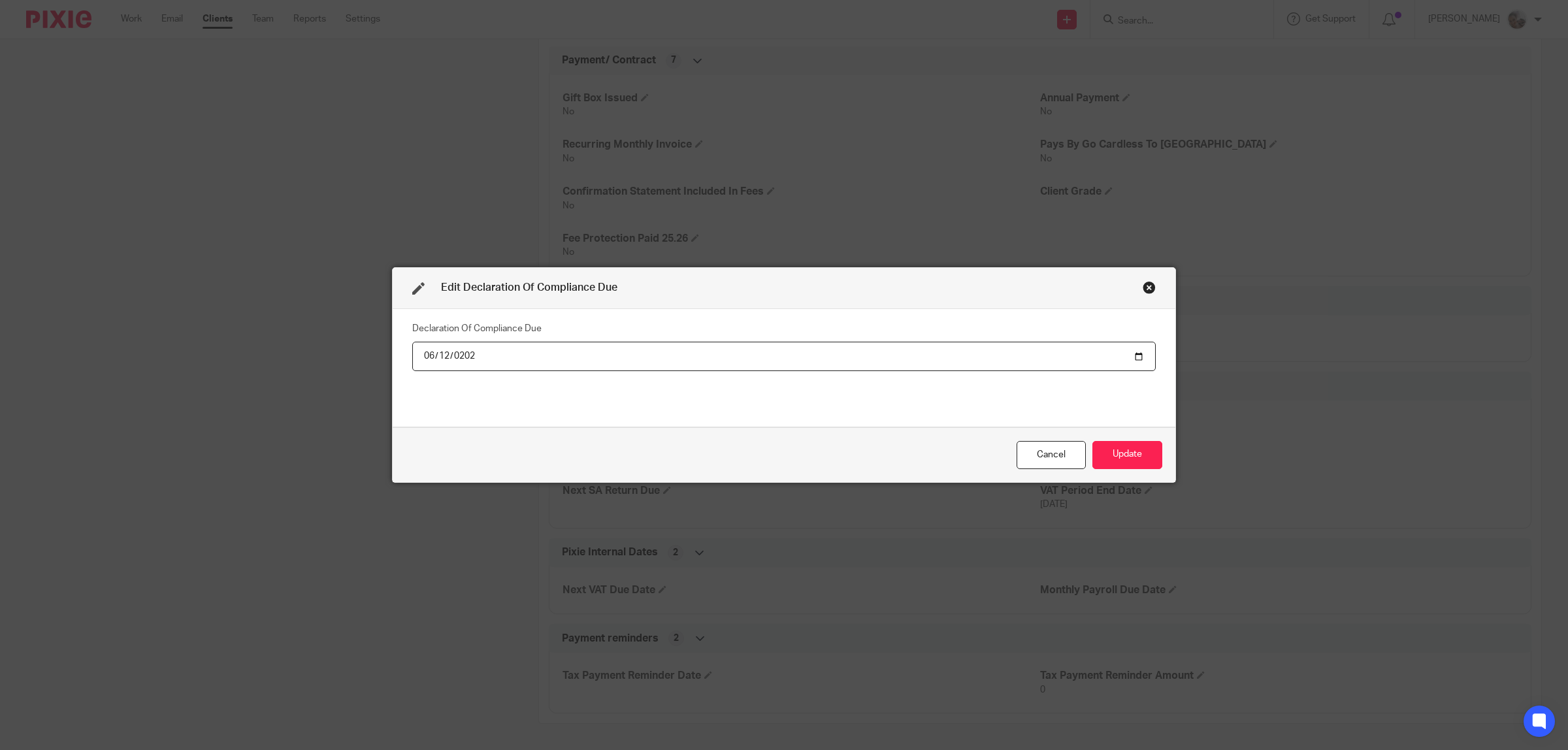
type input "2028-06-12"
click at [1112, 456] on button "Update" at bounding box center [1127, 454] width 70 height 28
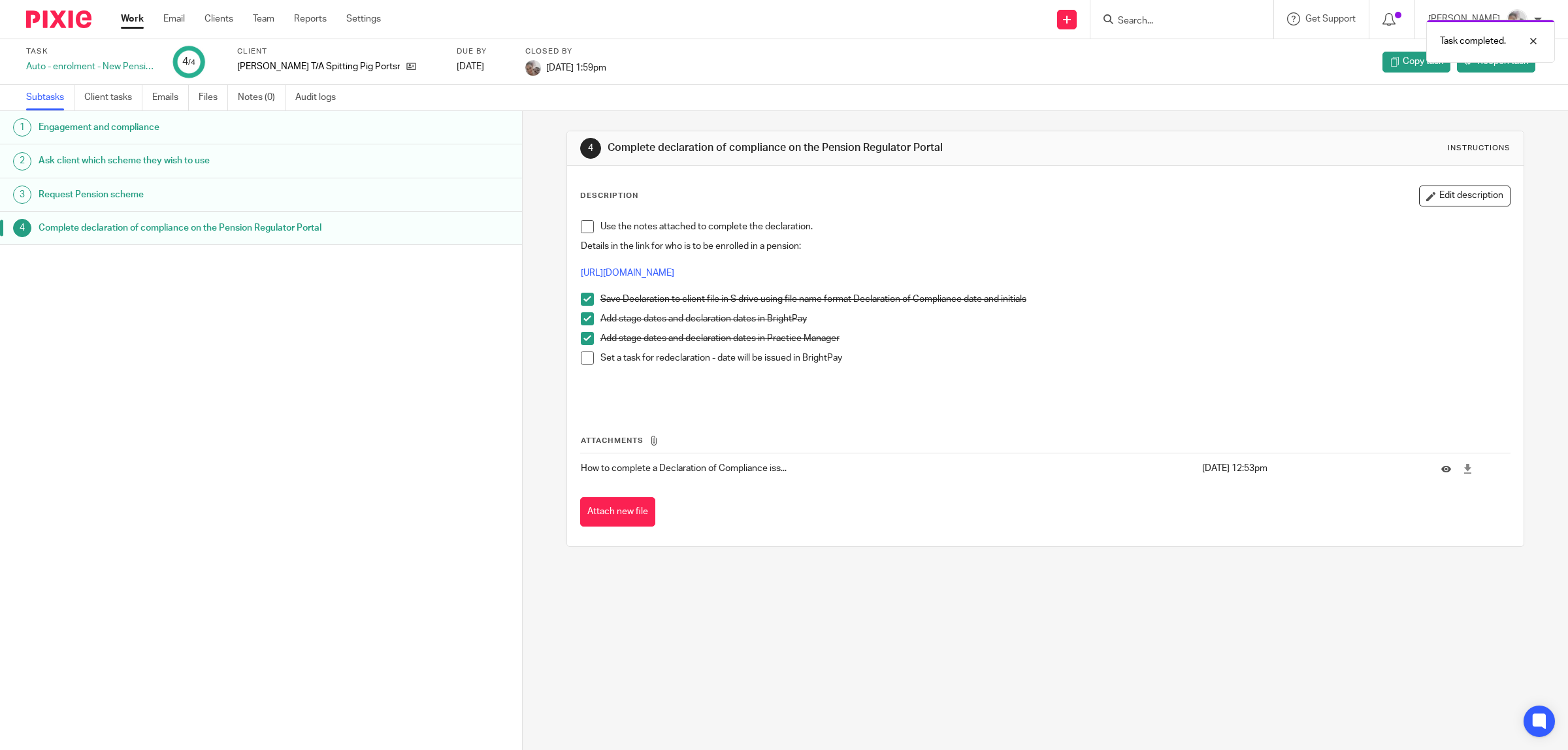
click at [141, 14] on link "Work" at bounding box center [132, 19] width 23 height 13
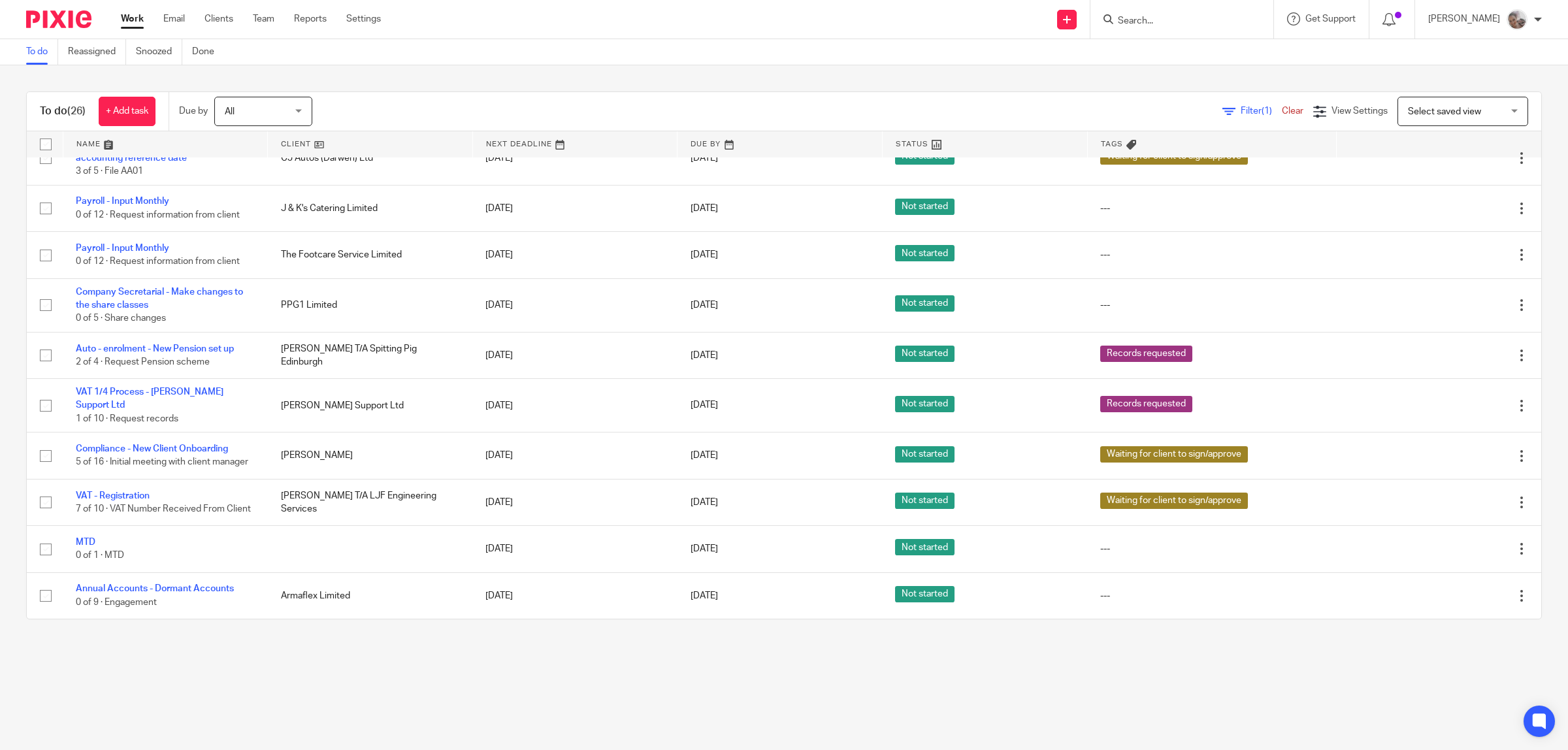
scroll to position [830, 0]
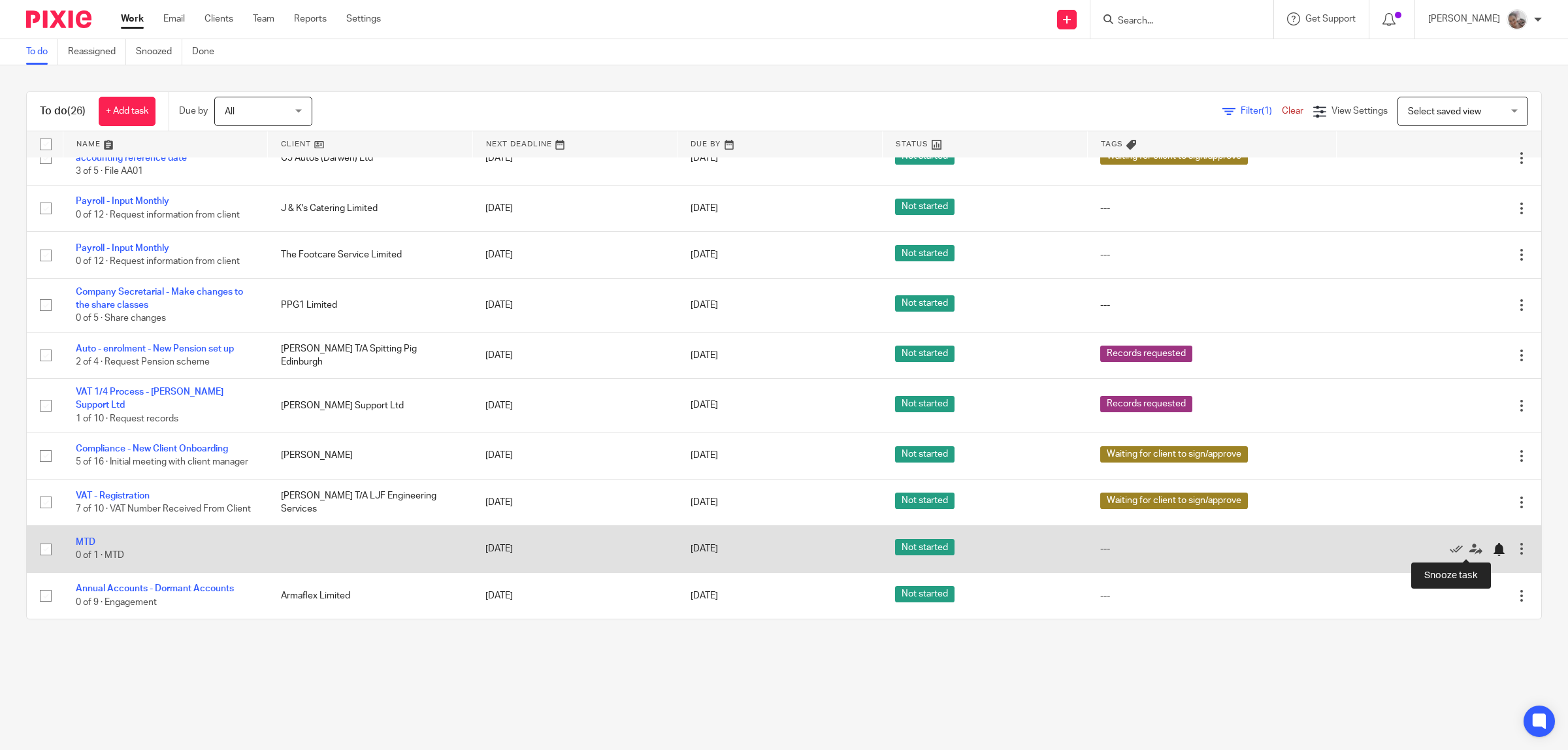
click at [1492, 552] on div at bounding box center [1498, 549] width 13 height 13
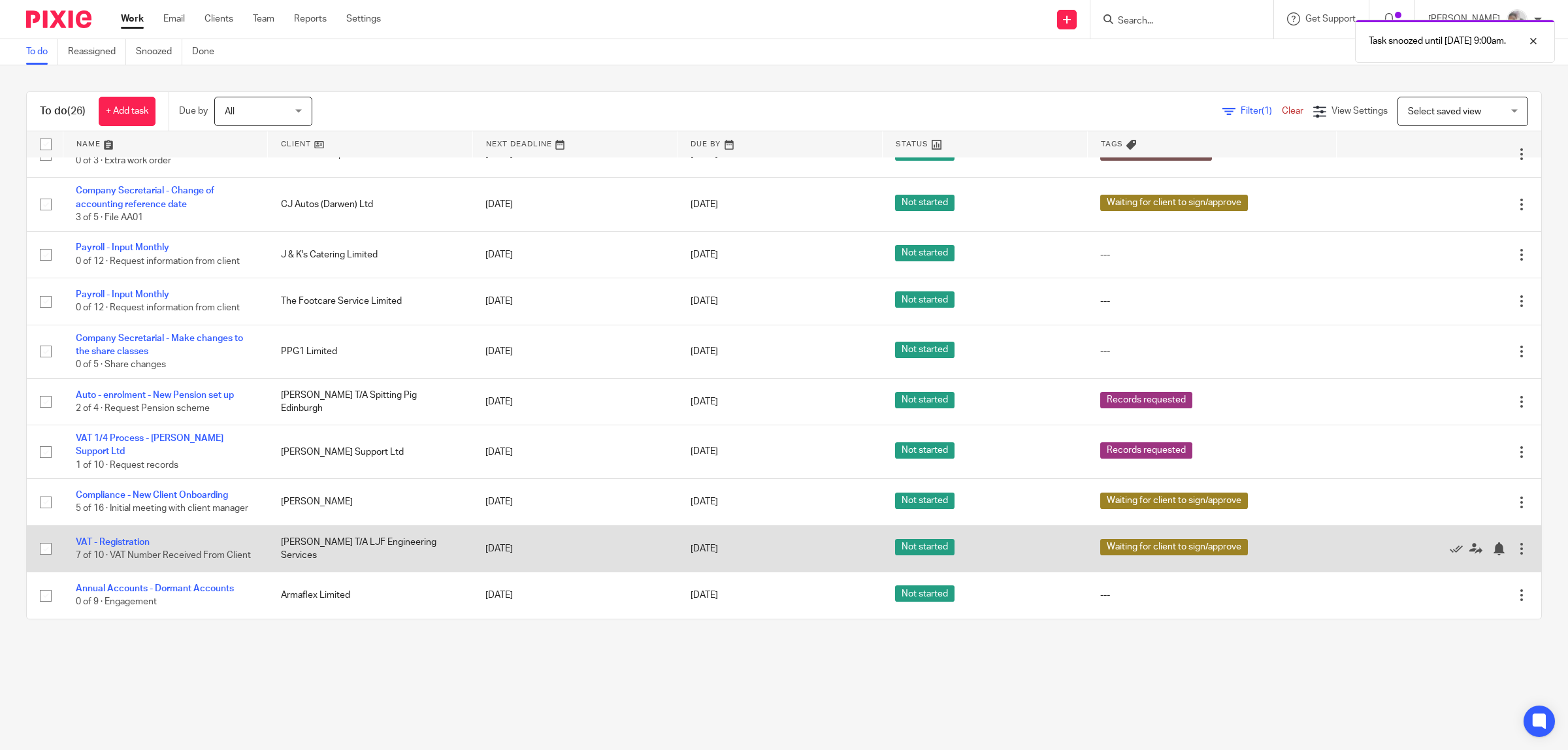
scroll to position [783, 0]
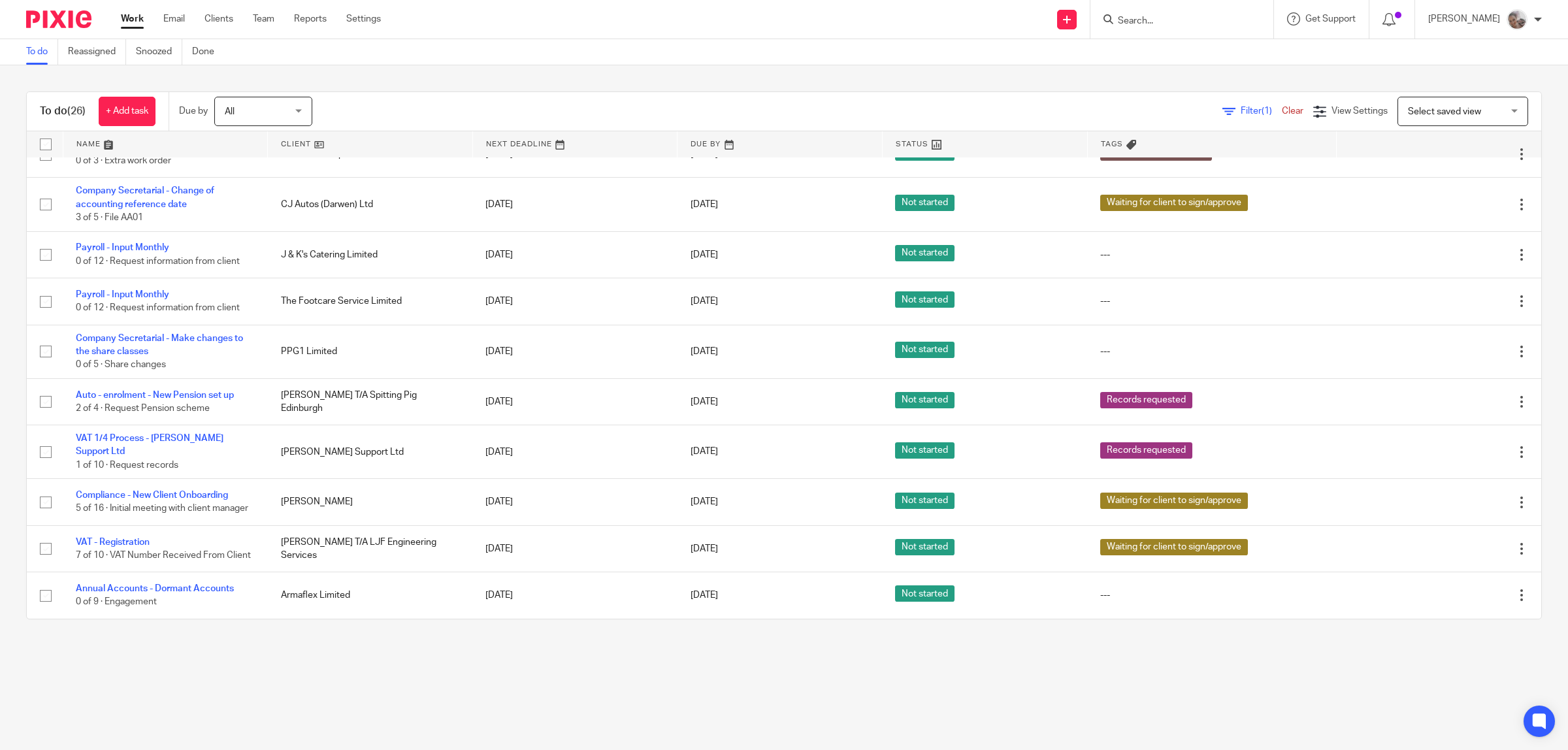
click at [1145, 17] on input "Search" at bounding box center [1175, 22] width 117 height 12
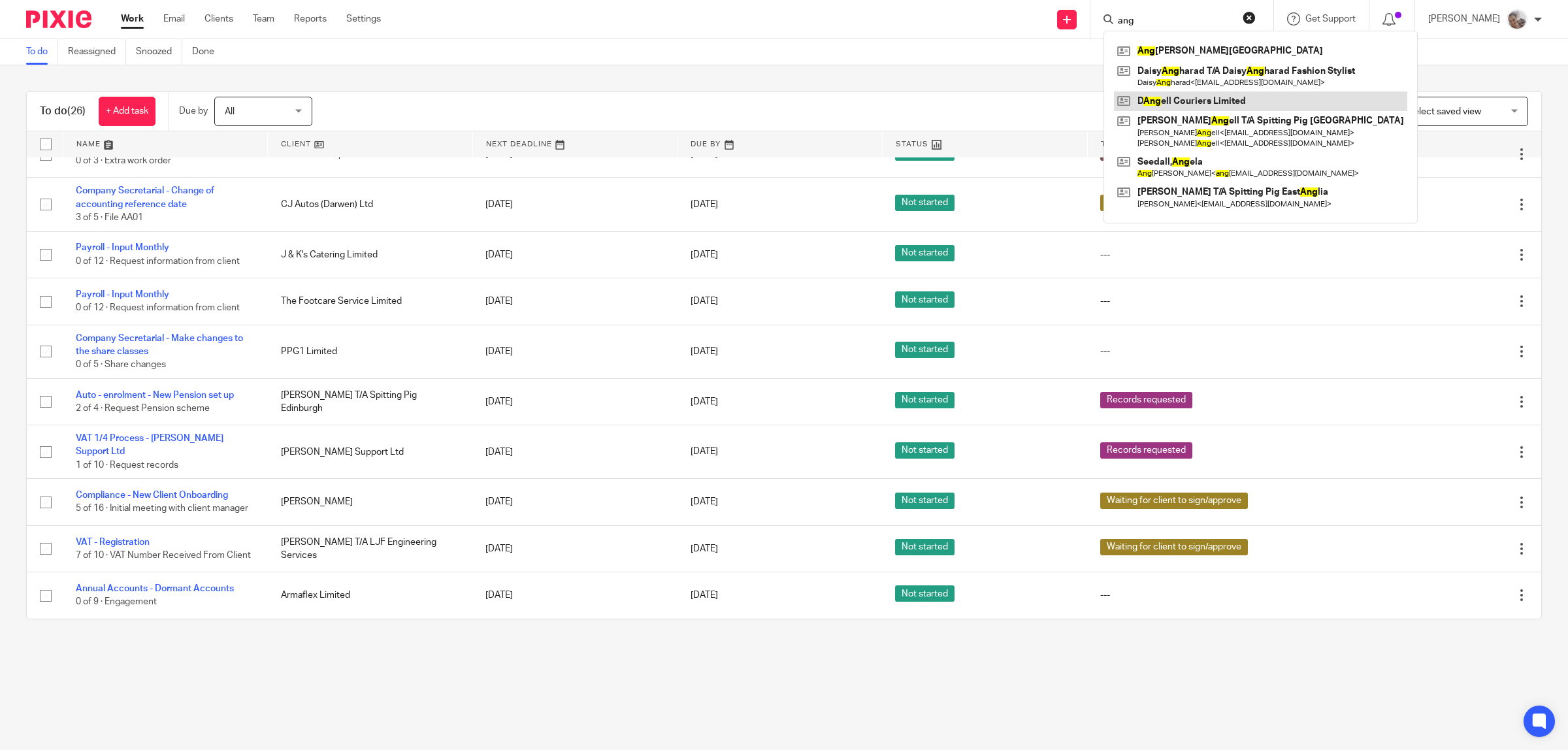
type input "ang"
click at [1191, 103] on link at bounding box center [1260, 102] width 293 height 20
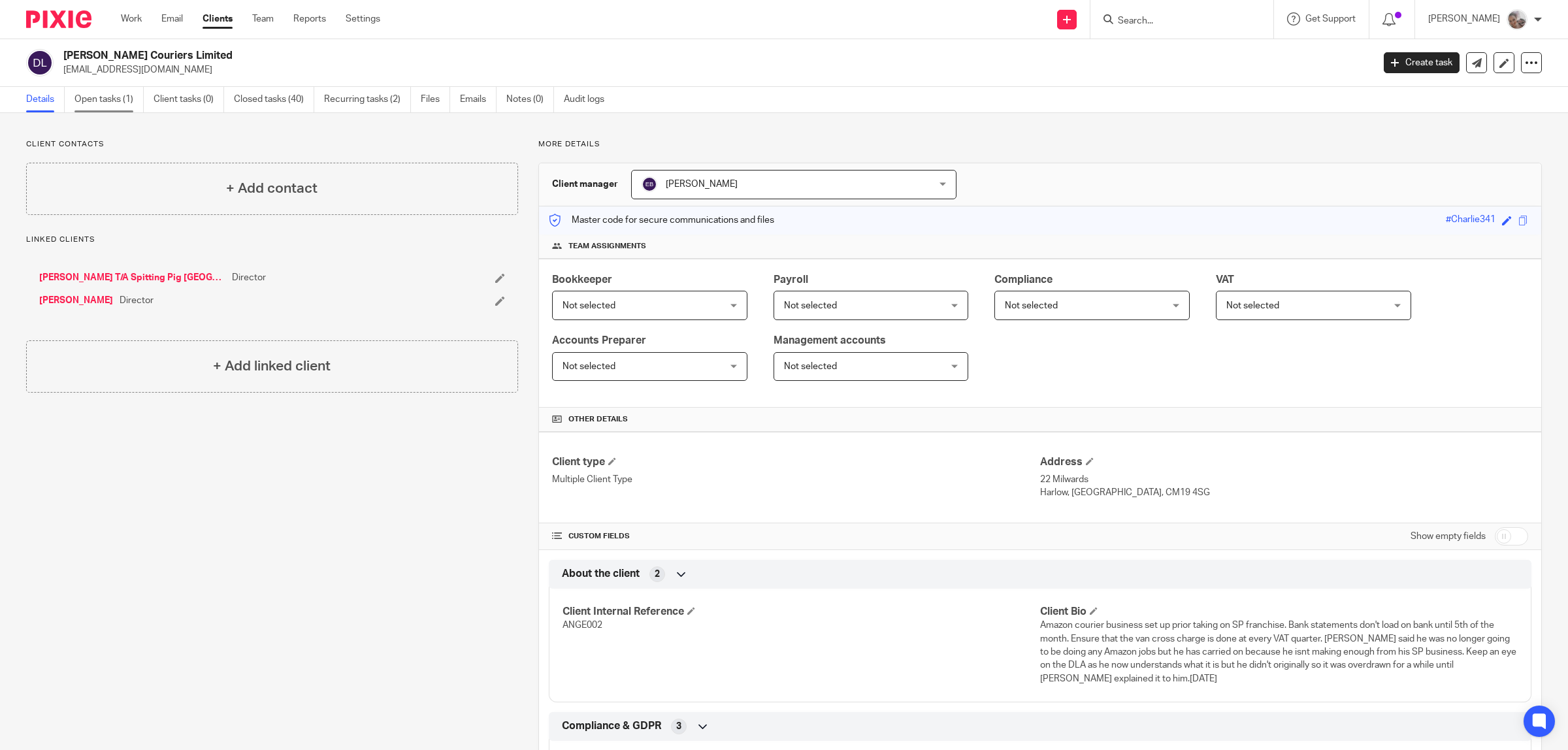
click at [96, 100] on link "Open tasks (1)" at bounding box center [109, 100] width 69 height 26
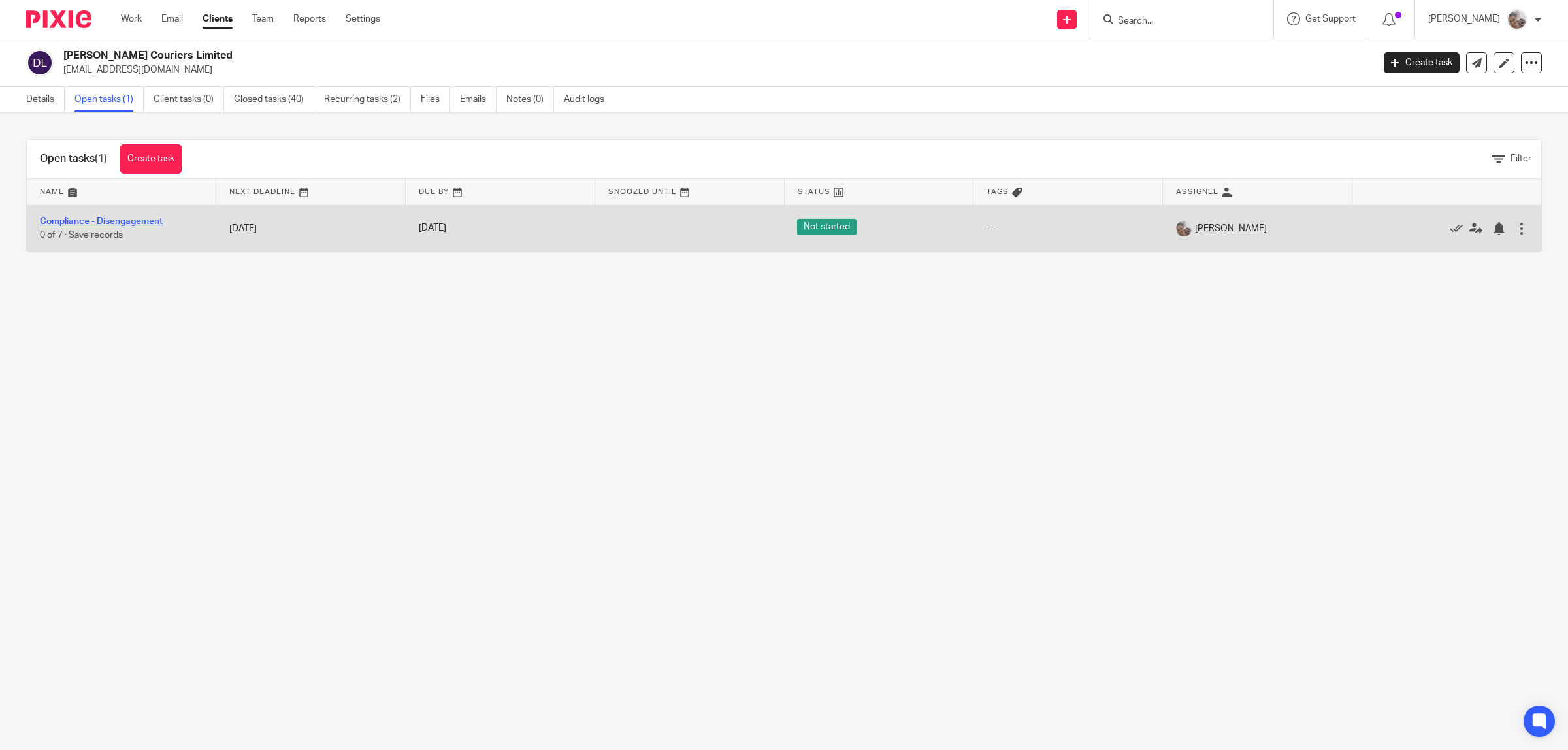
click at [137, 220] on link "Compliance - Disengagement" at bounding box center [101, 221] width 123 height 9
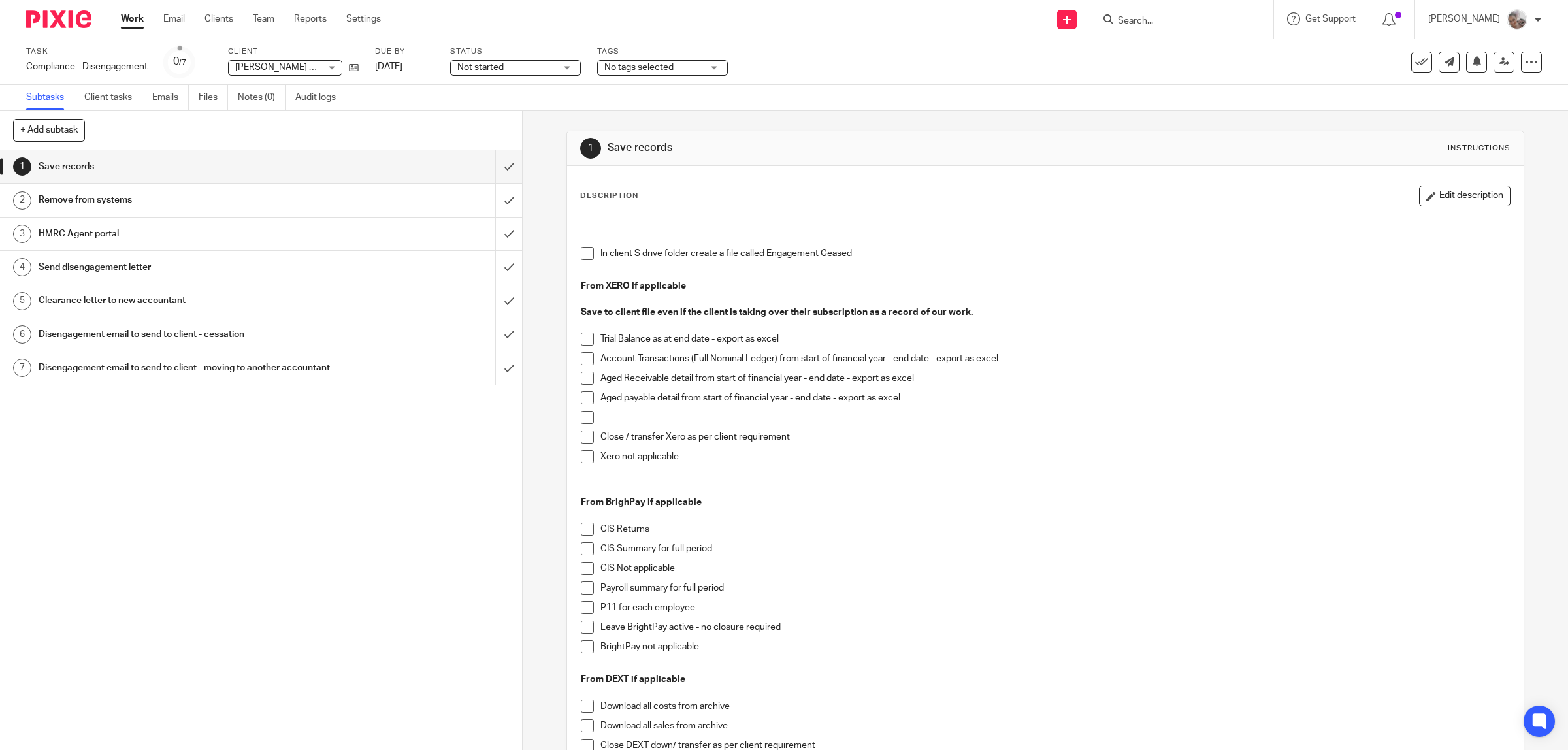
click at [116, 333] on h1 "Disengagement email to send to client - cessation" at bounding box center [187, 335] width 296 height 20
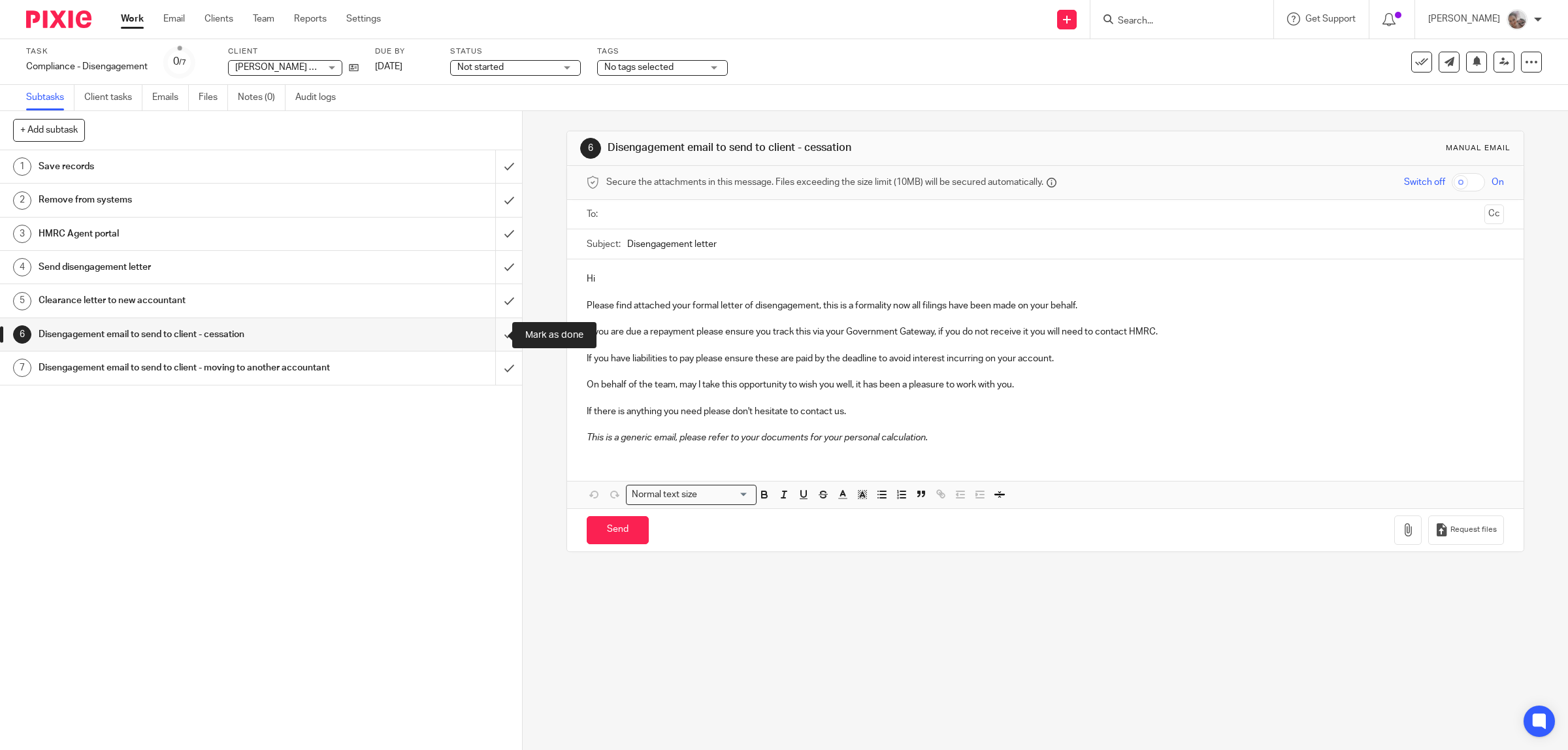
click at [487, 331] on input "submit" at bounding box center [261, 334] width 522 height 32
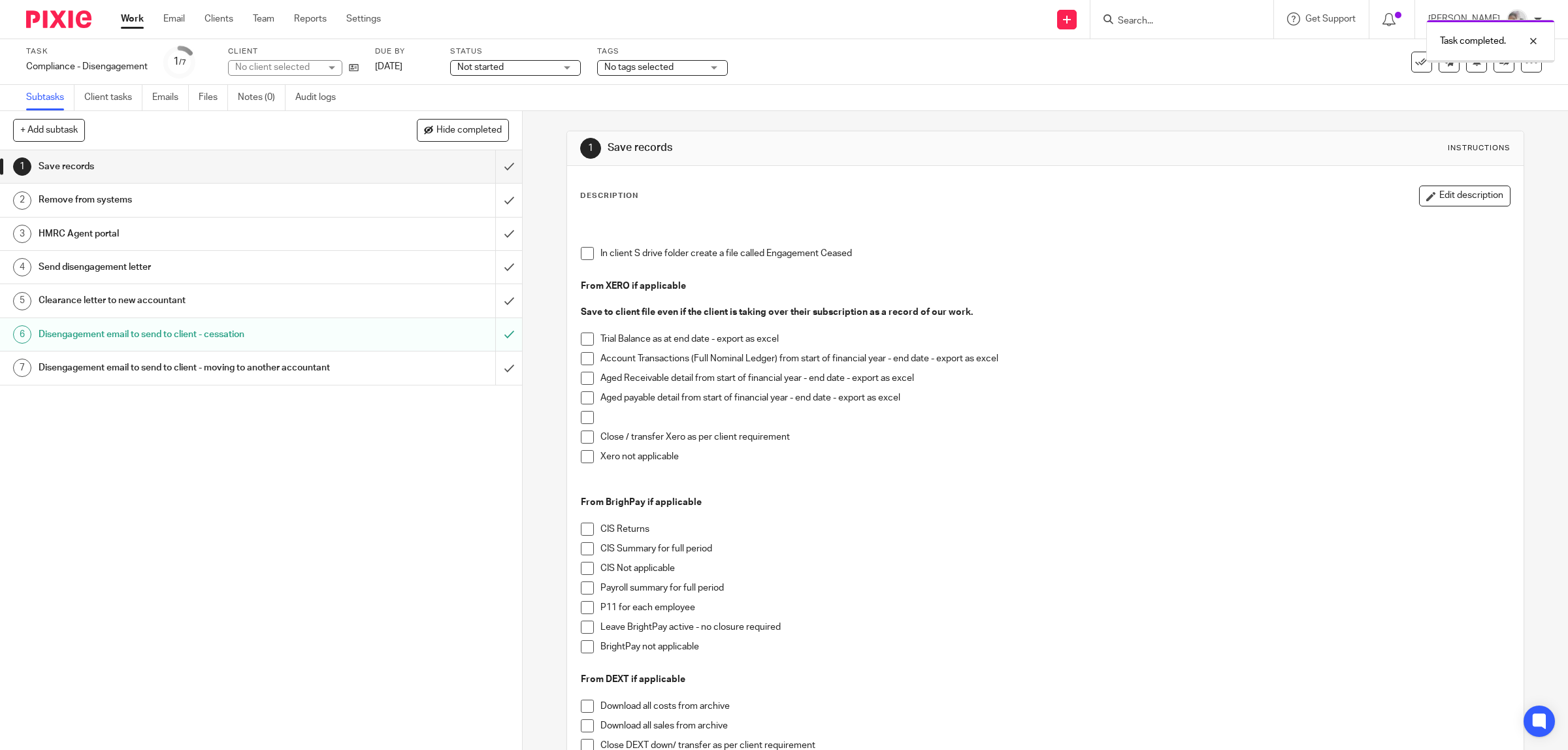
click at [185, 301] on h1 "Clearance letter to new accountant" at bounding box center [187, 301] width 296 height 20
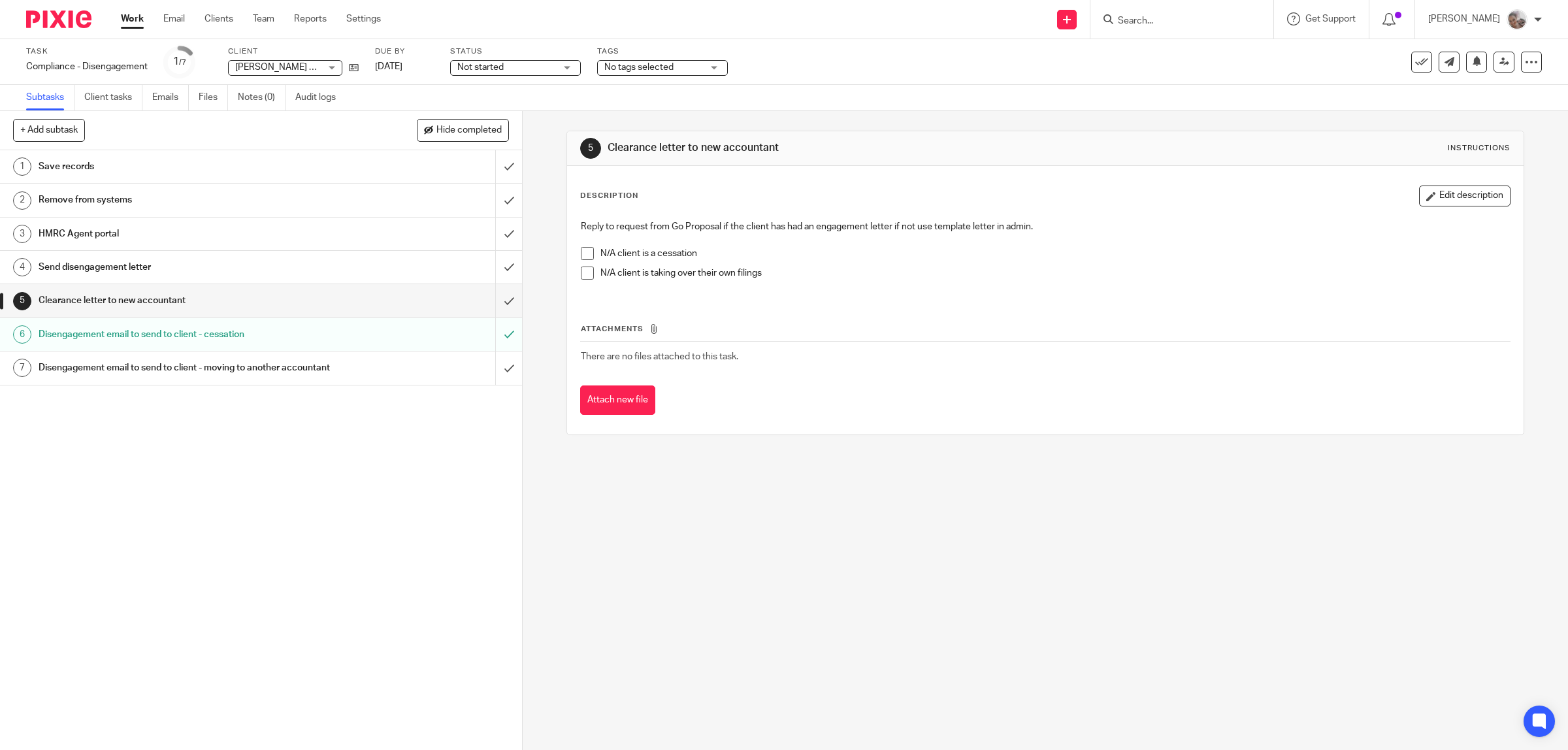
click at [121, 204] on h1 "Remove from systems" at bounding box center [187, 200] width 296 height 20
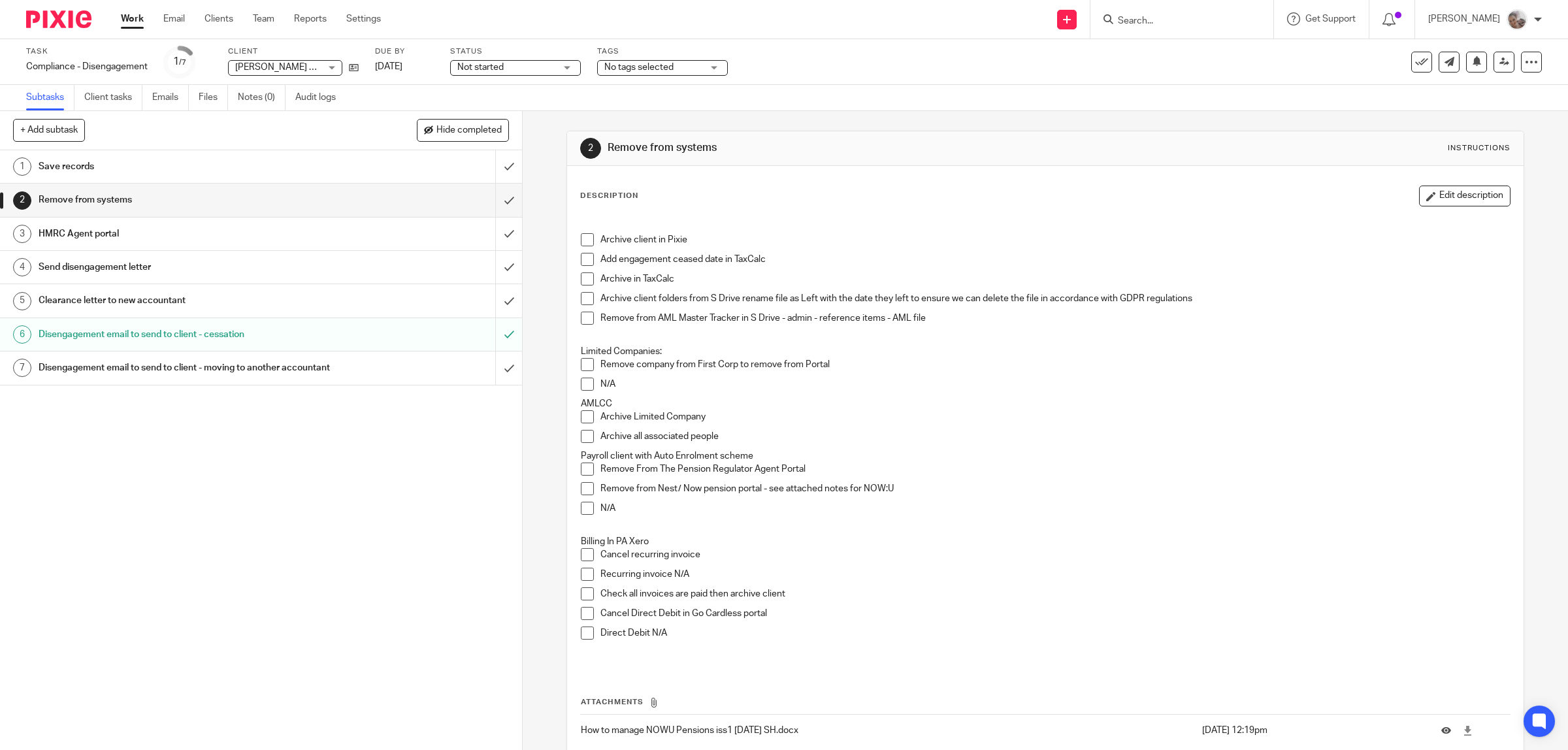
click at [581, 549] on span at bounding box center [587, 554] width 13 height 13
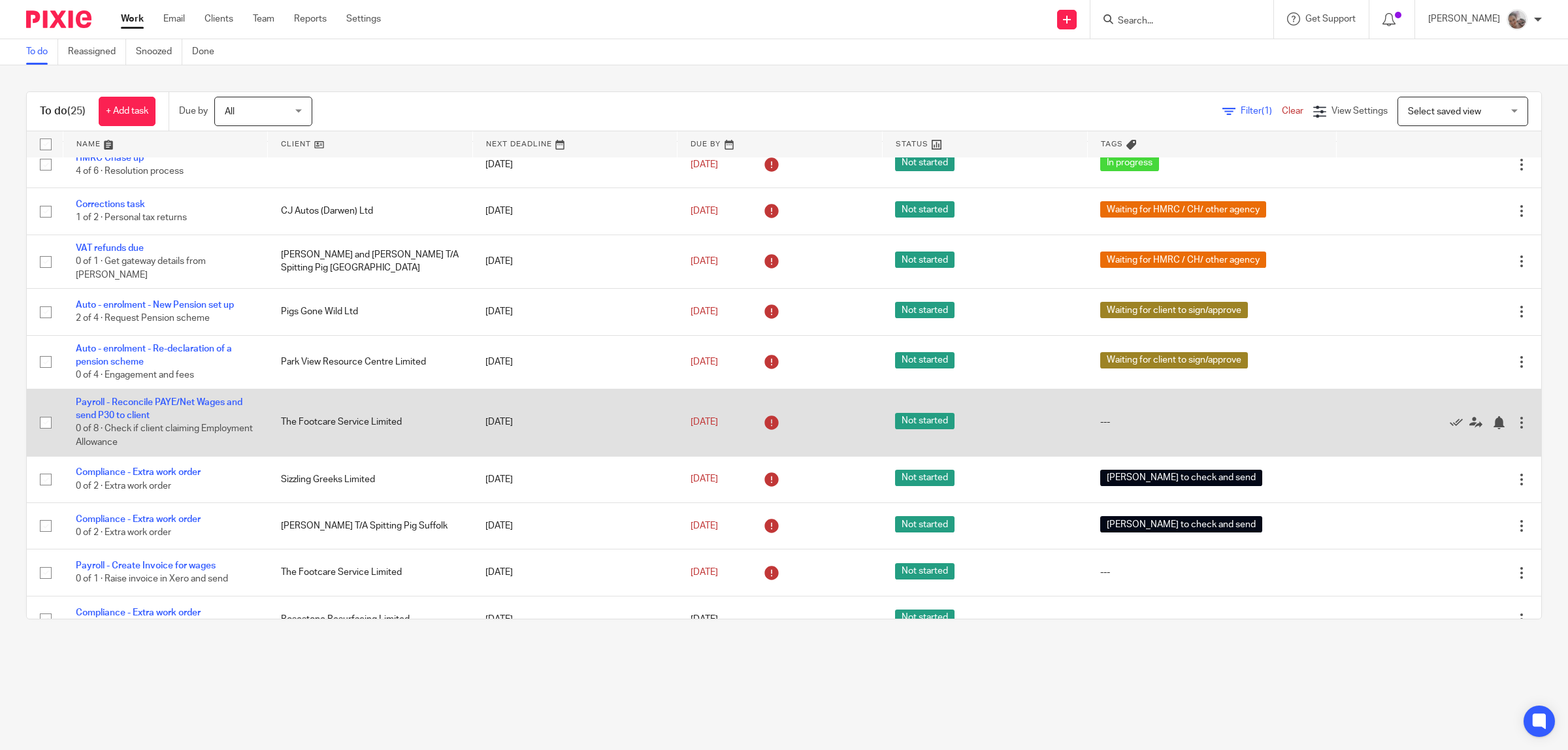
scroll to position [245, 0]
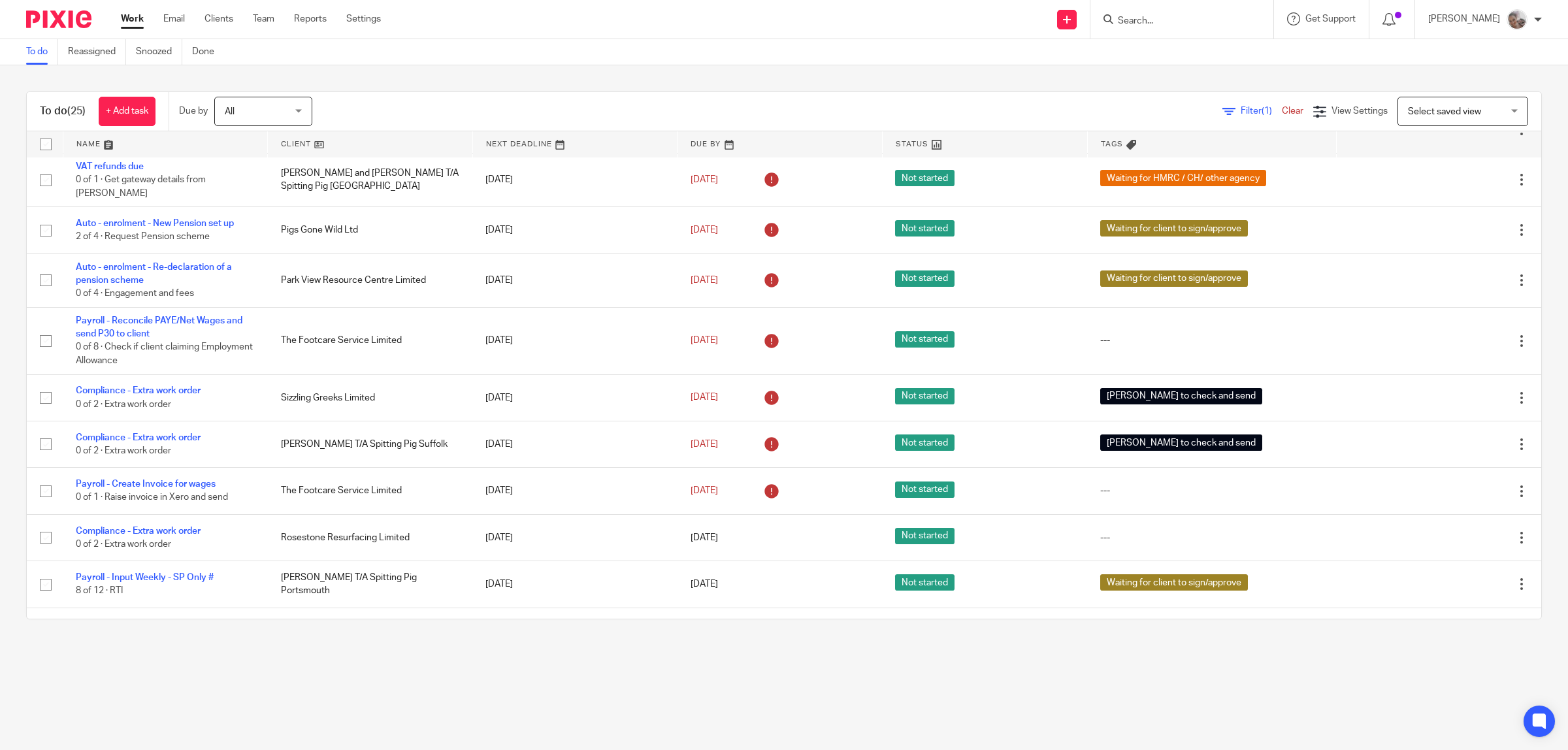
click at [1151, 20] on input "Search" at bounding box center [1175, 22] width 117 height 12
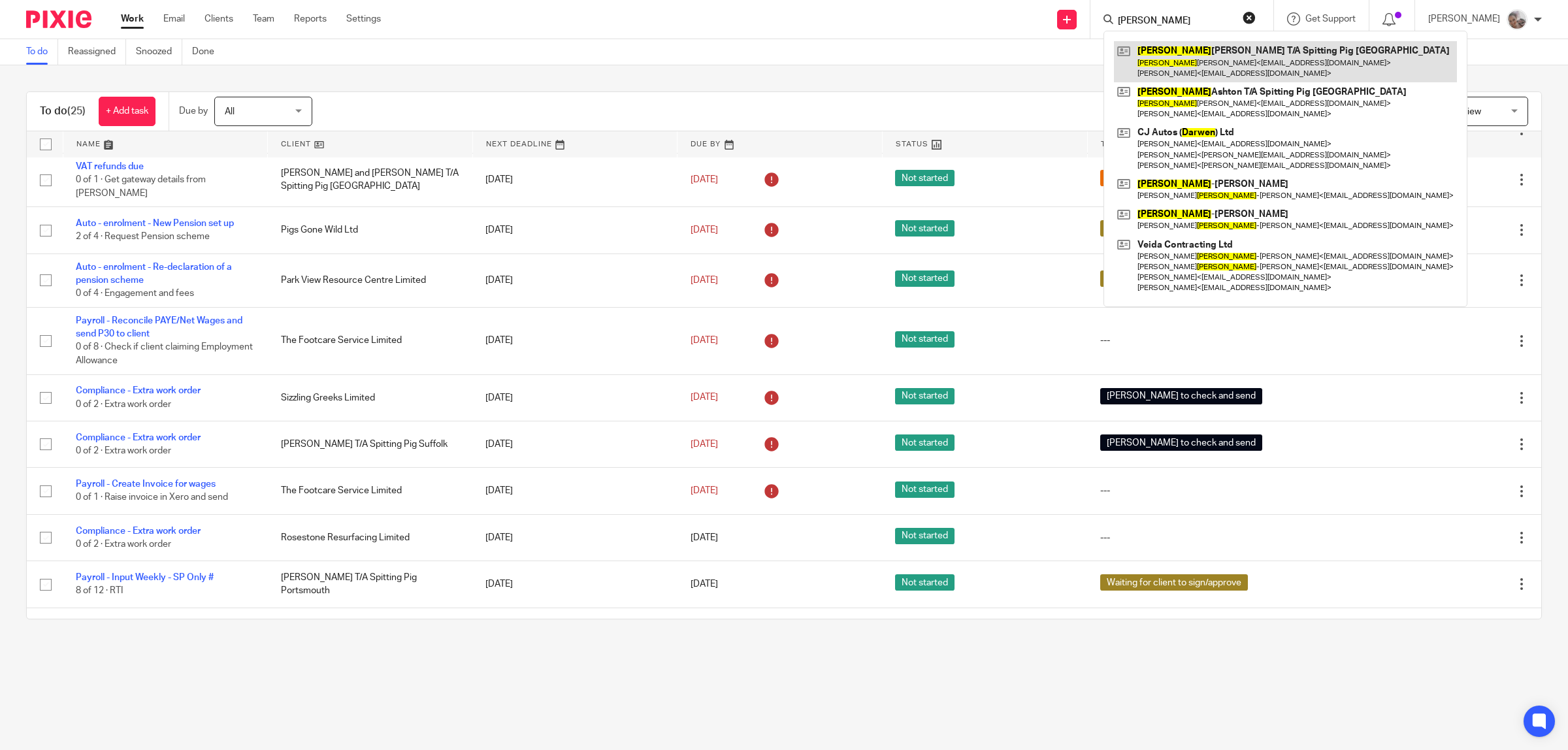
type input "darren"
click at [1227, 56] on link at bounding box center [1285, 62] width 343 height 41
click at [1256, 15] on button "reset" at bounding box center [1248, 17] width 13 height 13
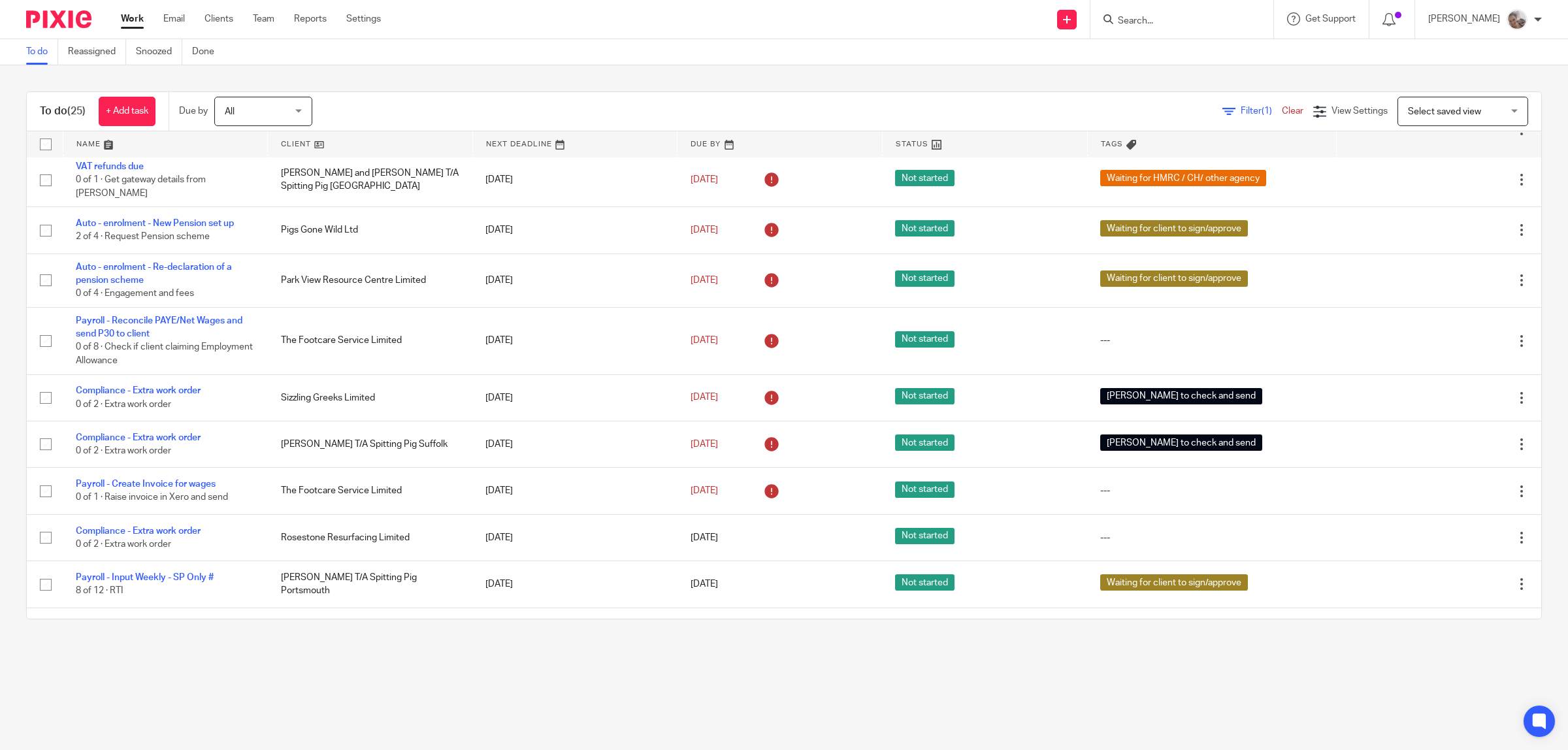
click at [1167, 17] on input "Search" at bounding box center [1175, 22] width 117 height 12
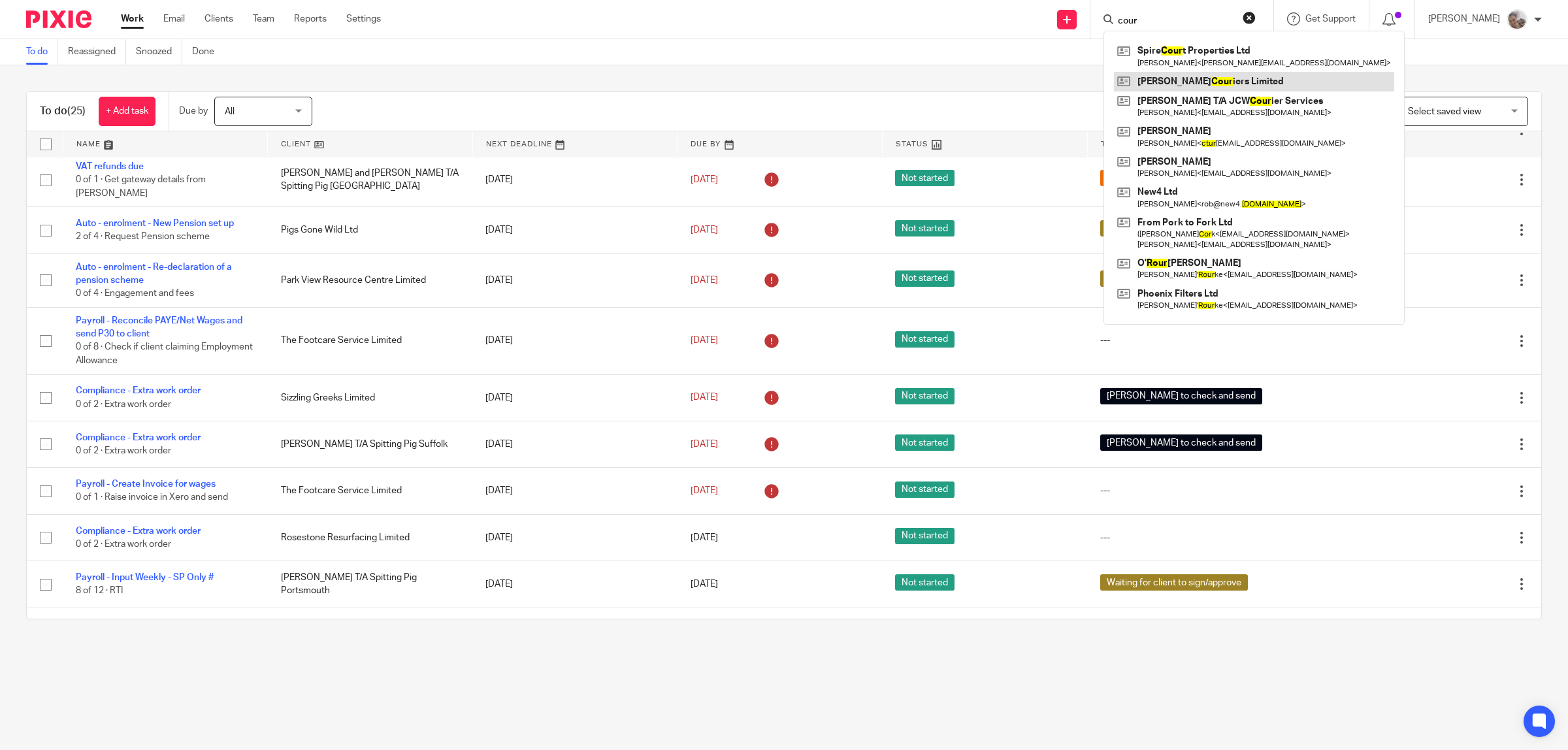
type input "cour"
click at [1180, 77] on link at bounding box center [1254, 82] width 281 height 20
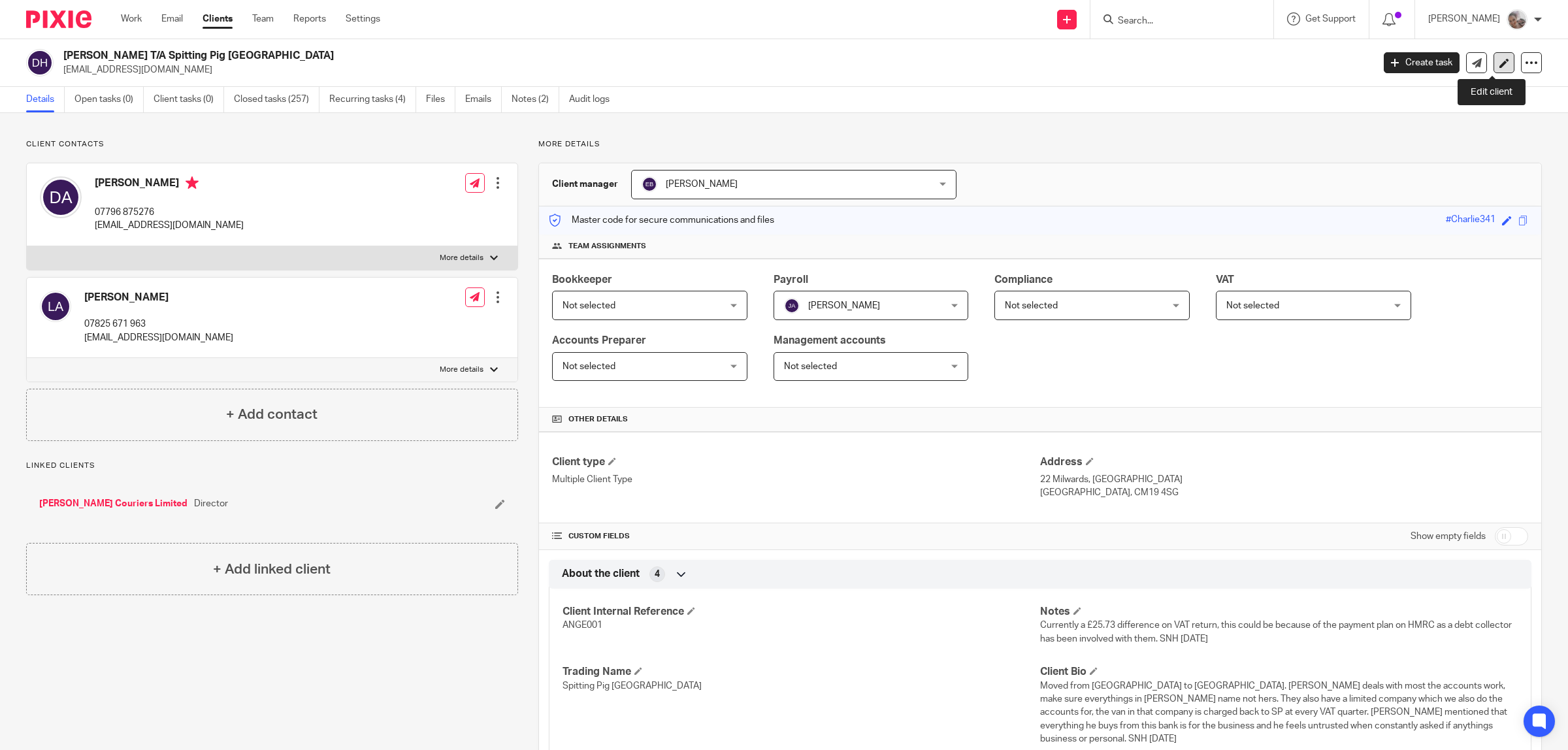
click at [1500, 62] on icon at bounding box center [1504, 62] width 10 height 10
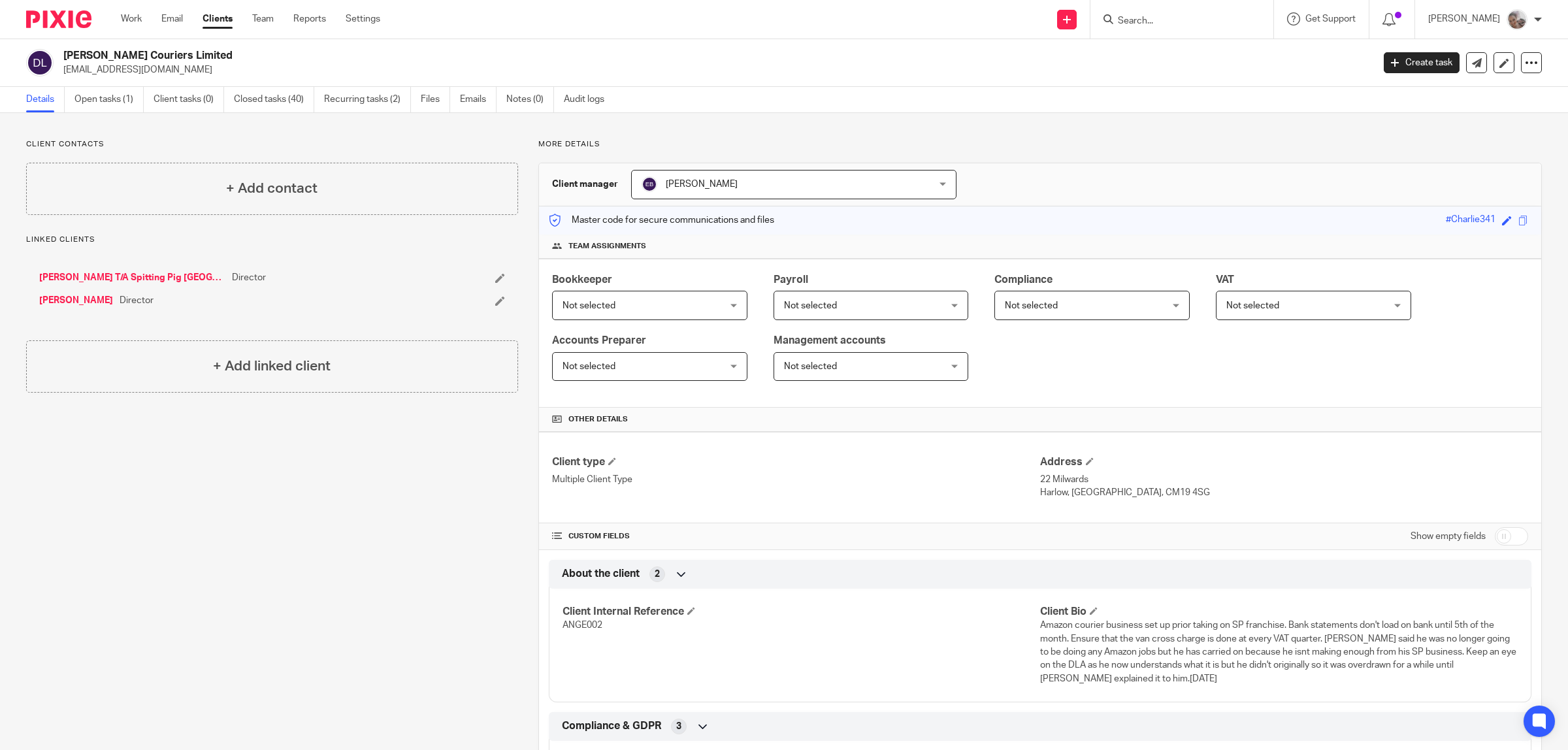
drag, startPoint x: 195, startPoint y: 71, endPoint x: 62, endPoint y: 77, distance: 133.1
click at [62, 77] on div "D Angell Couriers Limited dmallinson341@gmail.com Create task Update from Compa…" at bounding box center [784, 62] width 1568 height 47
copy p "[EMAIL_ADDRESS][DOMAIN_NAME]"
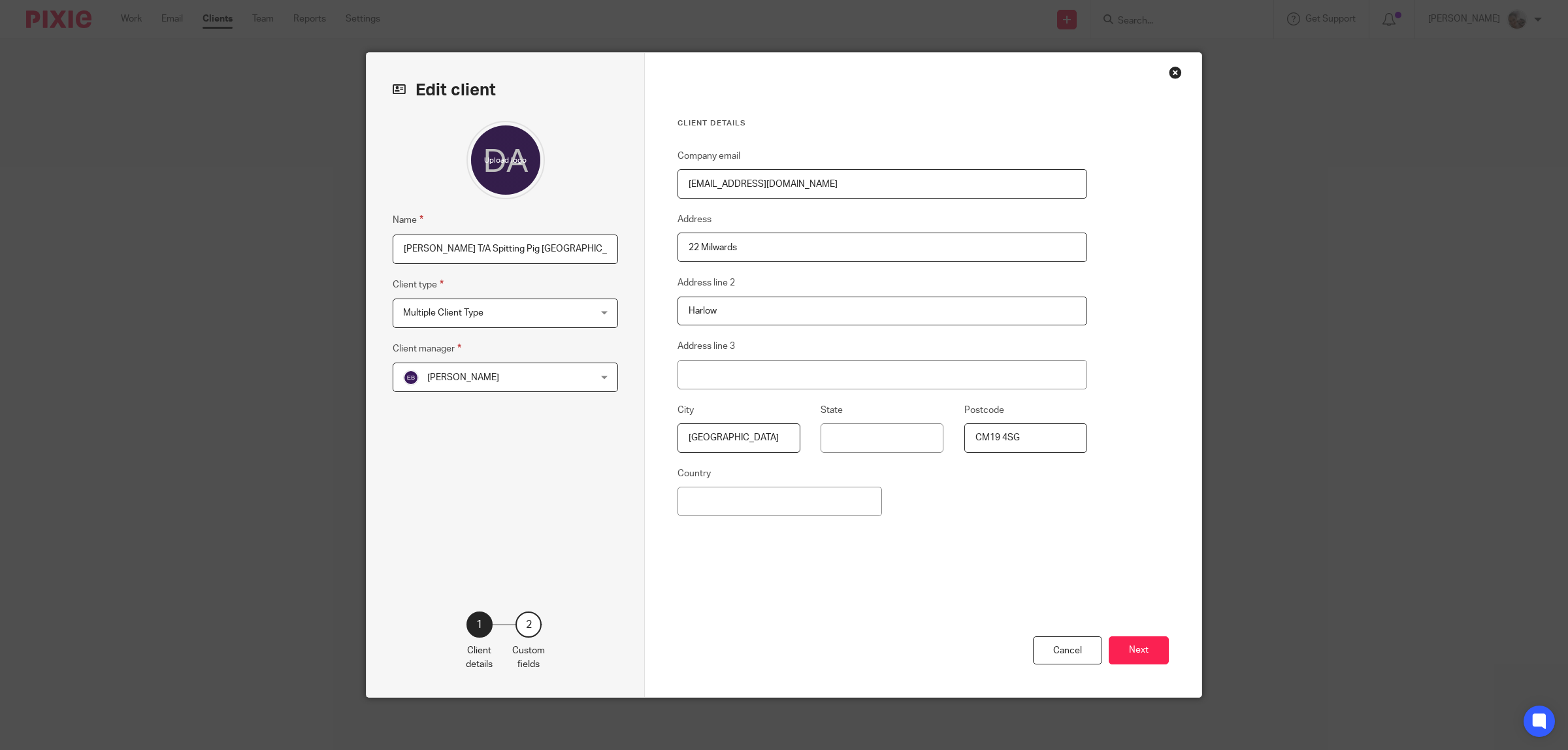
click at [576, 314] on div "Multiple Client Type Multiple Client Type" at bounding box center [505, 313] width 226 height 29
drag, startPoint x: 899, startPoint y: 184, endPoint x: 526, endPoint y: 194, distance: 373.1
click at [526, 194] on div "Edit client Name [PERSON_NAME] T/A Spitting Pig [GEOGRAPHIC_DATA] Client type M…" at bounding box center [784, 375] width 835 height 645
paste input "[EMAIL_ADDRESS][DOMAIN_NAME]"
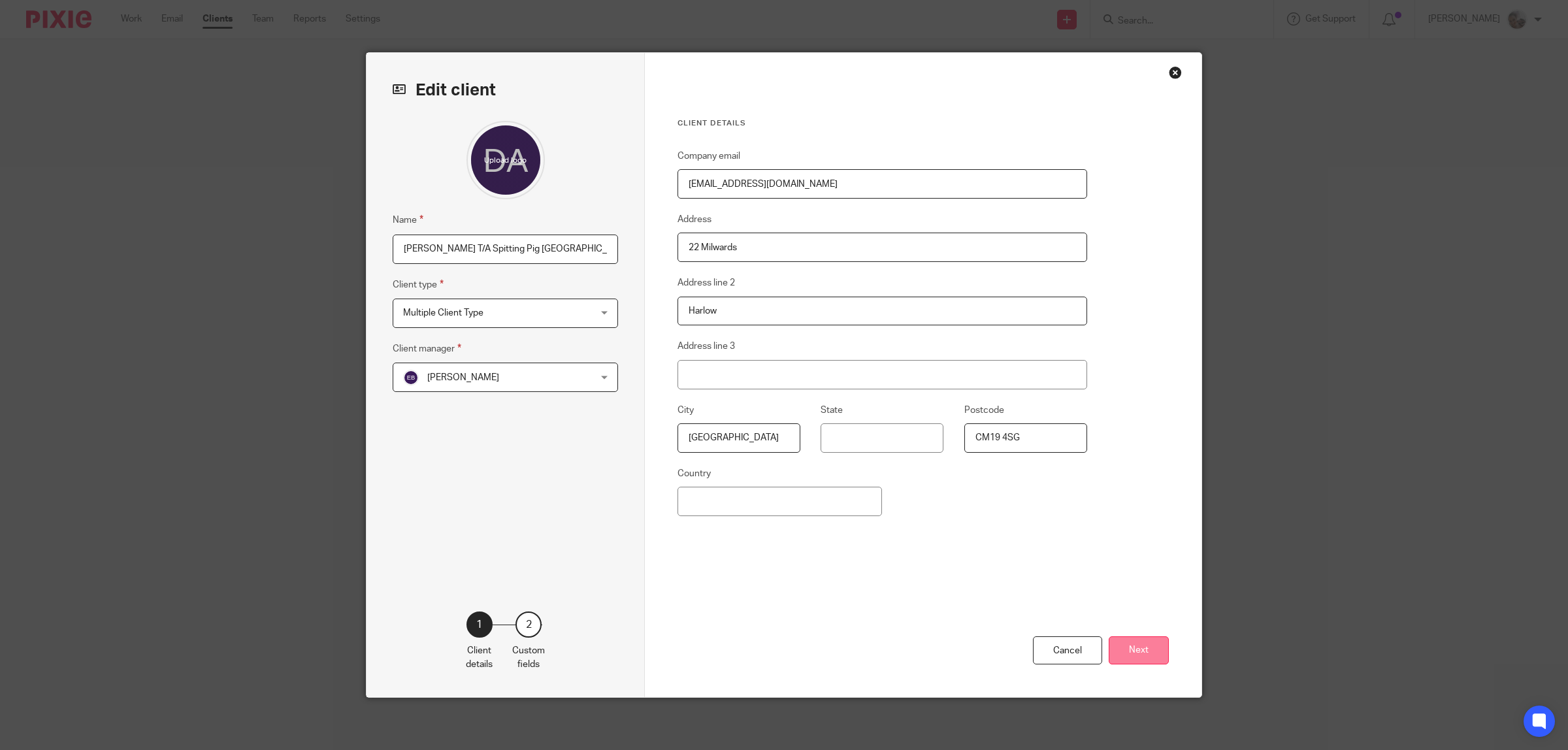
type input "[EMAIL_ADDRESS][DOMAIN_NAME]"
click at [1137, 652] on button "Next" at bounding box center [1139, 650] width 60 height 28
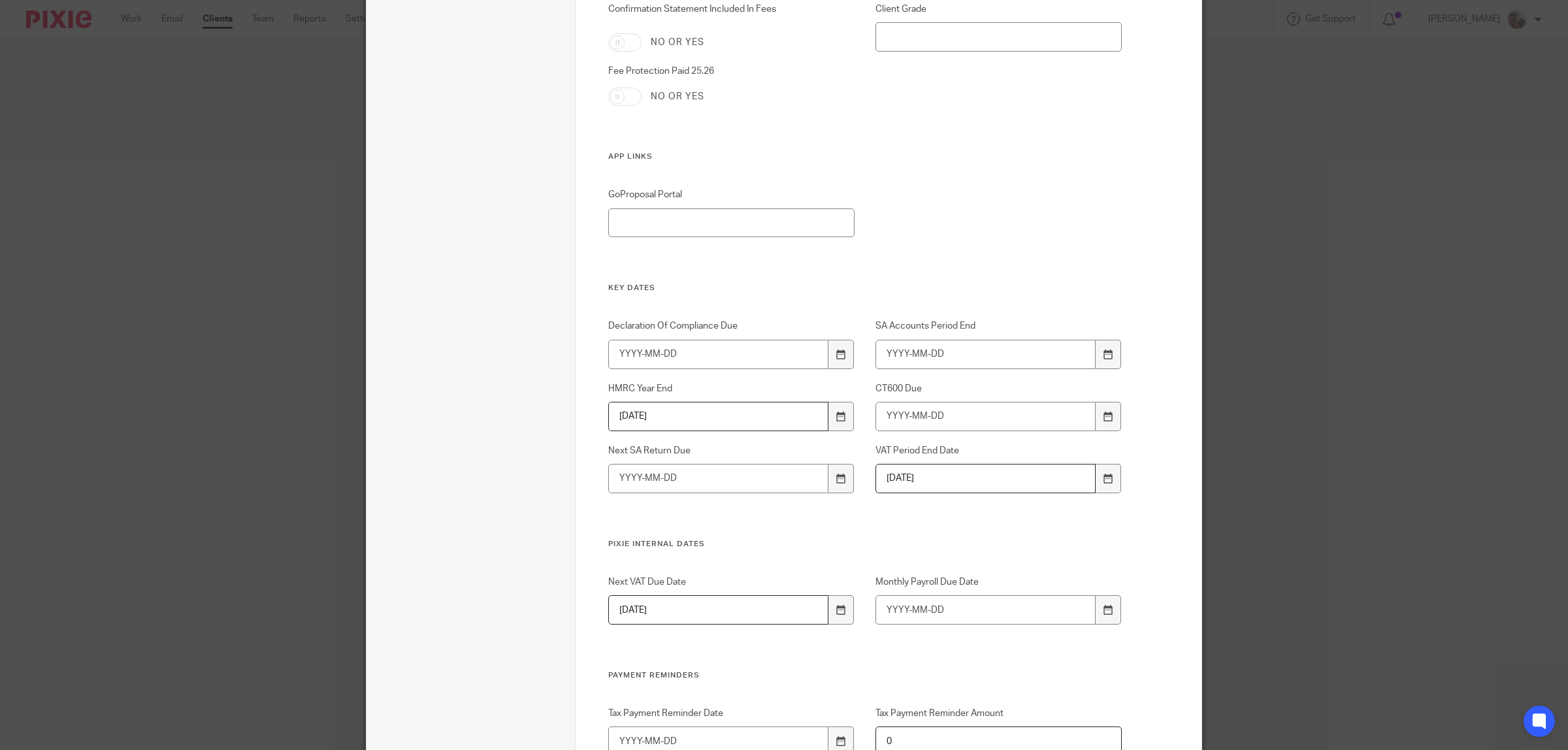
scroll to position [3760, 0]
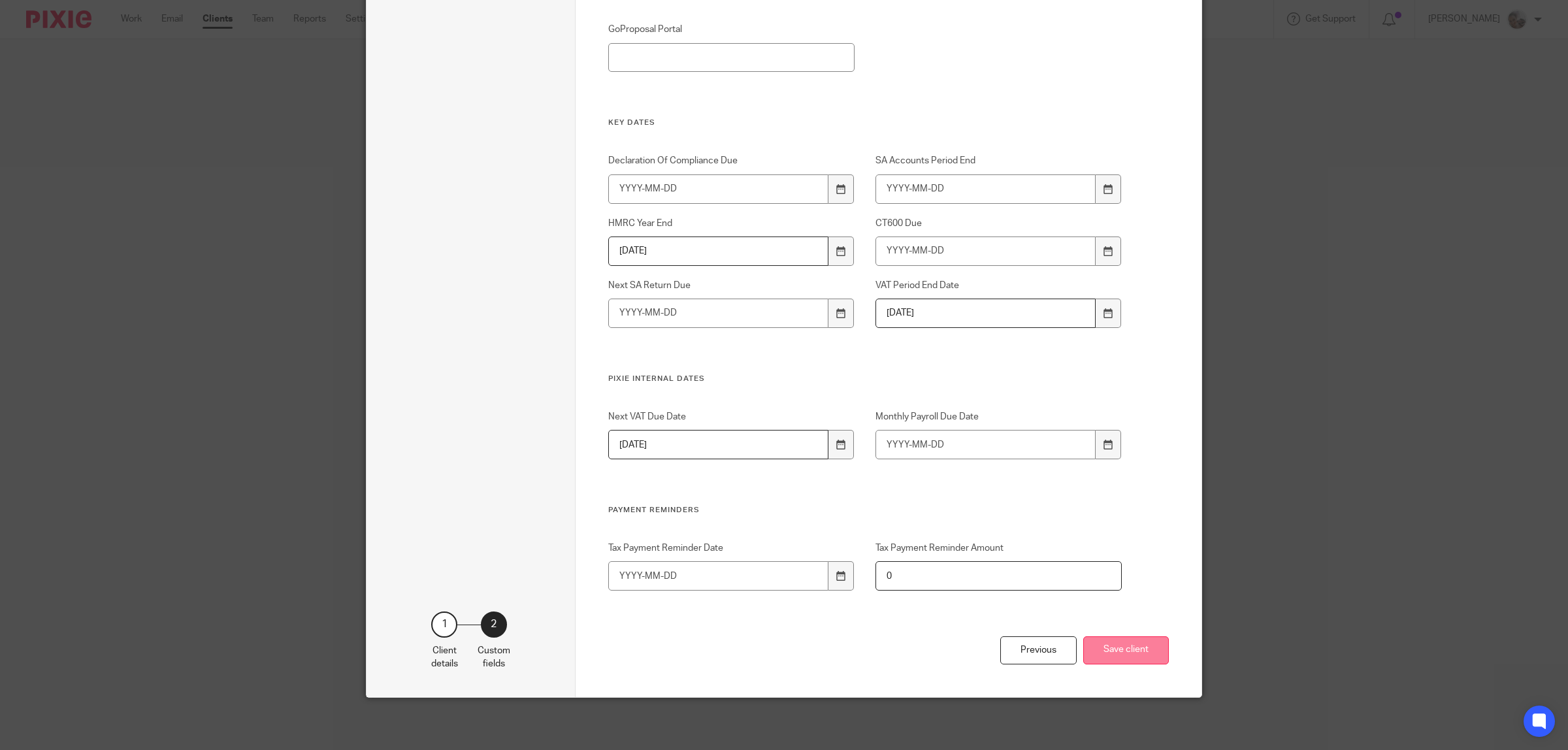
click at [1124, 645] on button "Save client" at bounding box center [1126, 650] width 86 height 28
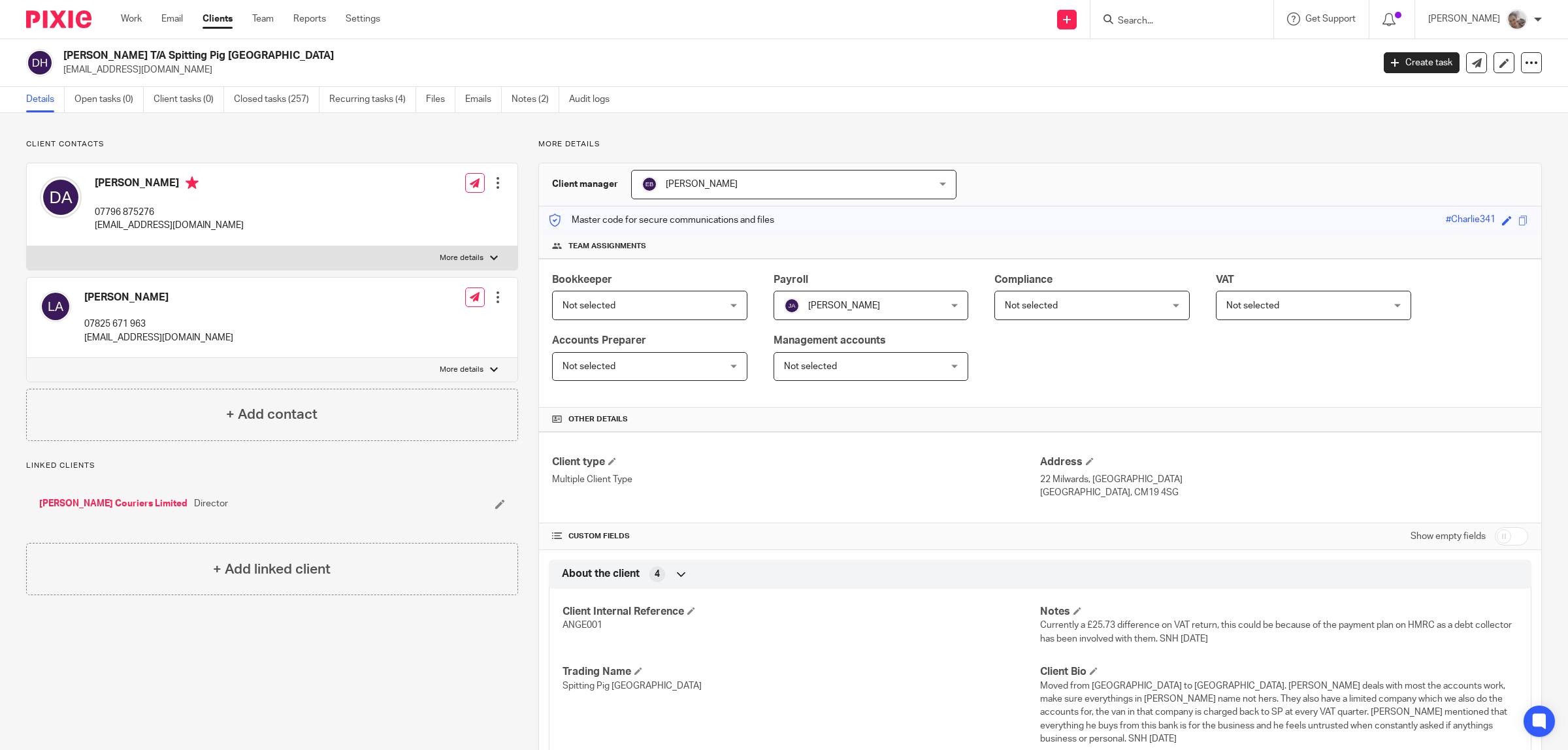
click at [492, 181] on div at bounding box center [497, 183] width 13 height 13
click at [417, 210] on link "Edit contact" at bounding box center [435, 212] width 125 height 19
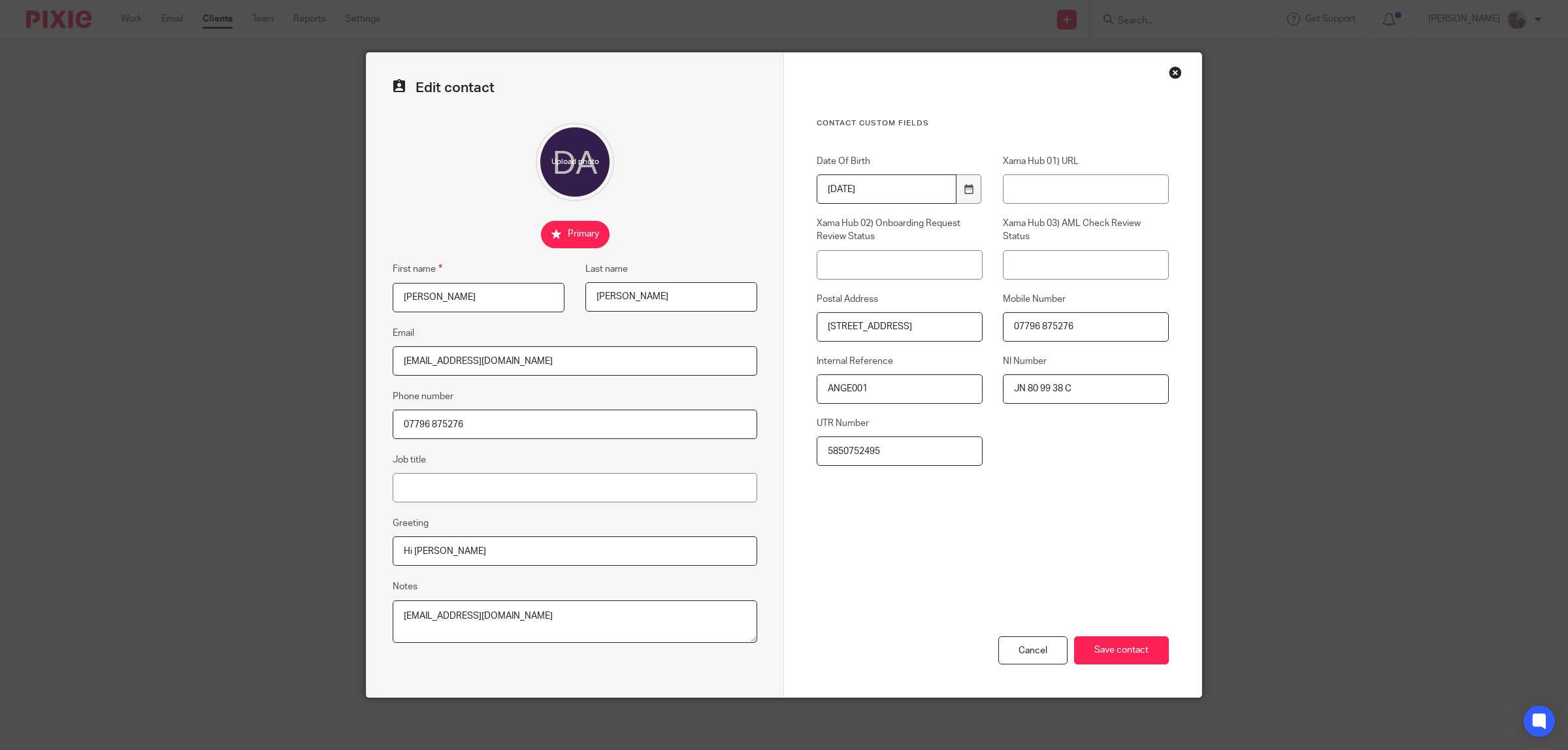
drag, startPoint x: 326, startPoint y: 366, endPoint x: 266, endPoint y: 366, distance: 60.0
click at [266, 366] on div "Edit contact First name Darren Last name Angell Email info@spittingpighertfords…" at bounding box center [784, 375] width 1568 height 750
paste input "[EMAIL_ADDRESS][DOMAIN_NAME]"
type input "[EMAIL_ADDRESS][DOMAIN_NAME]"
click at [1125, 650] on input "Save contact" at bounding box center [1121, 650] width 95 height 28
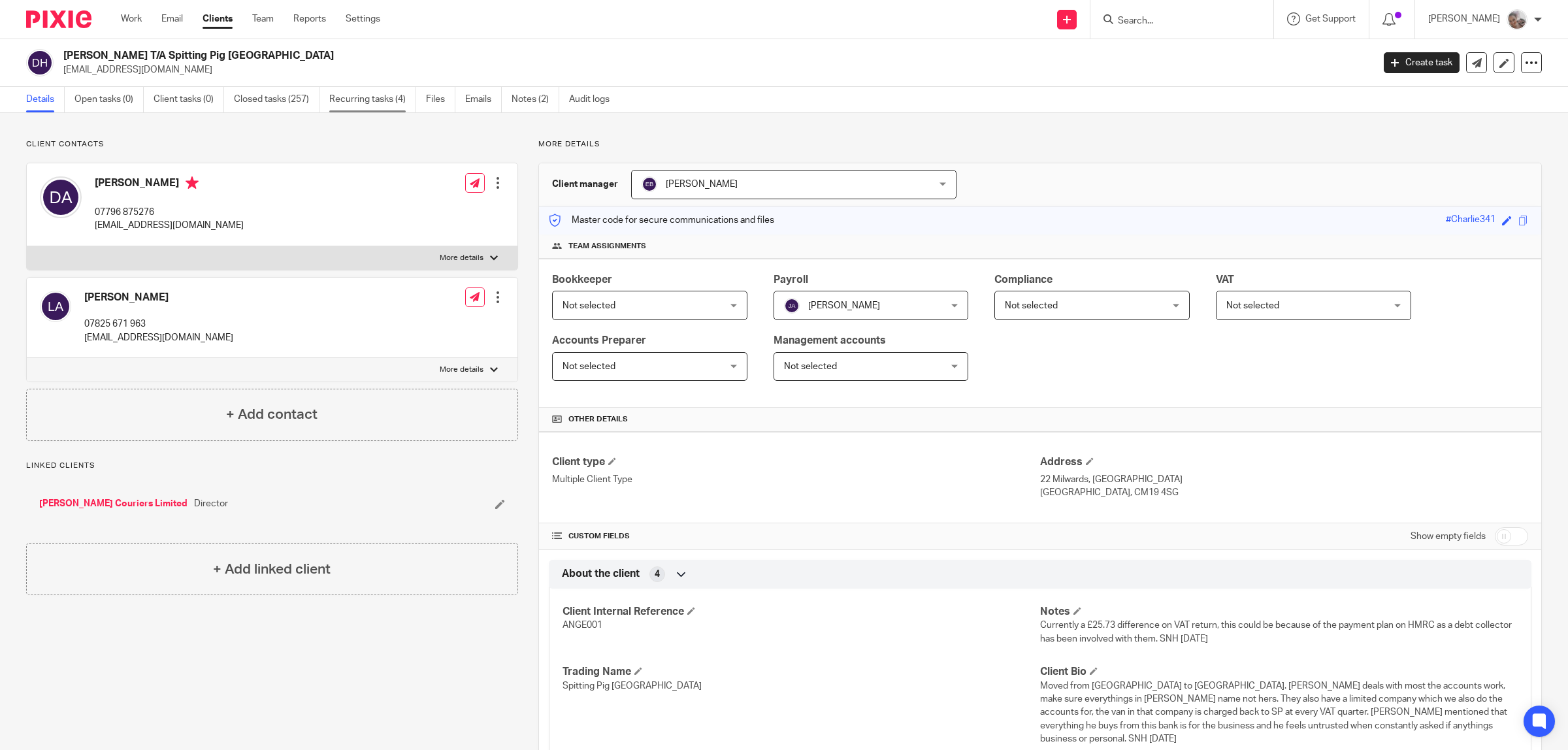
click at [366, 93] on link "Recurring tasks (4)" at bounding box center [373, 100] width 87 height 26
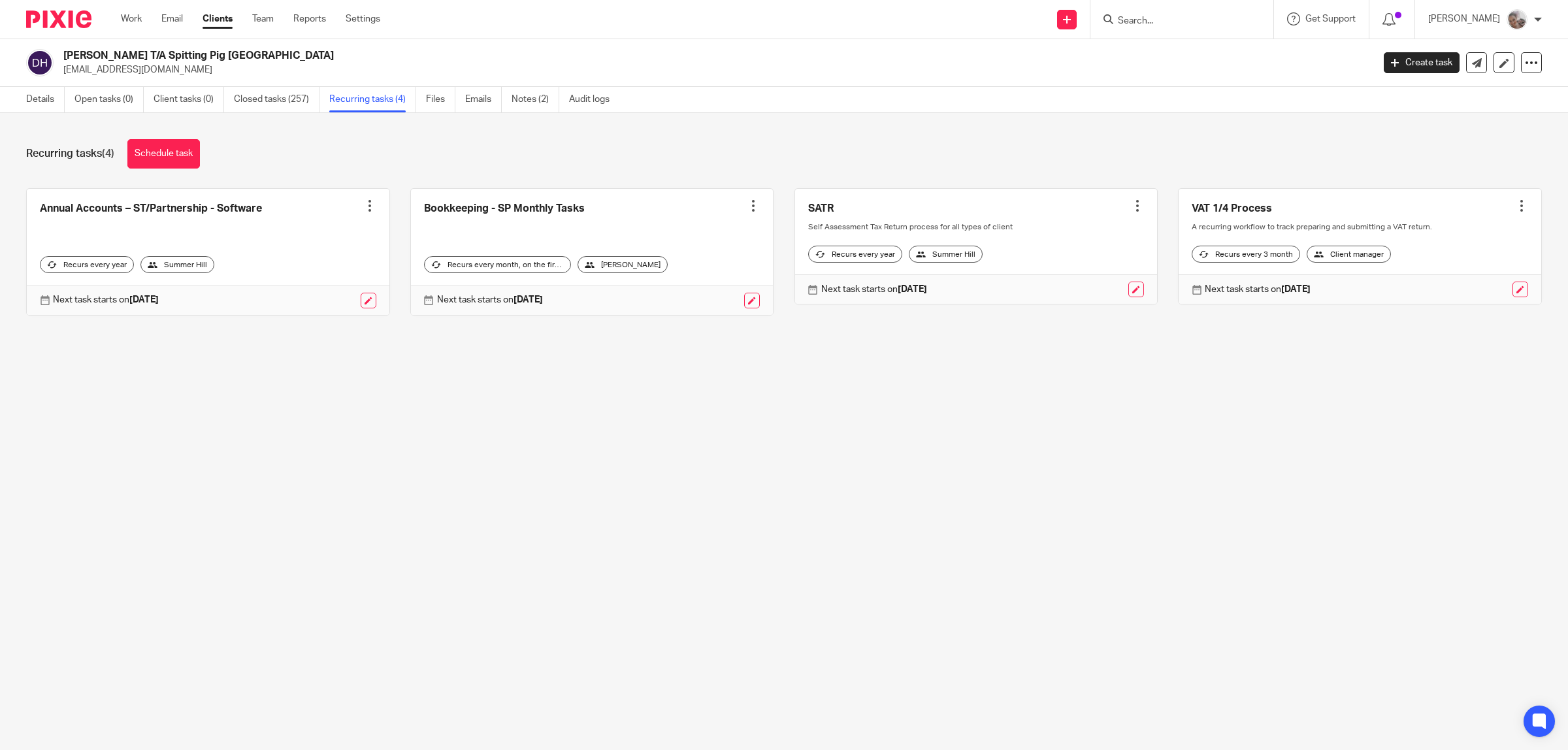
click at [747, 208] on div at bounding box center [753, 205] width 13 height 13
click at [713, 287] on span "Cancel schedule" at bounding box center [693, 289] width 68 height 9
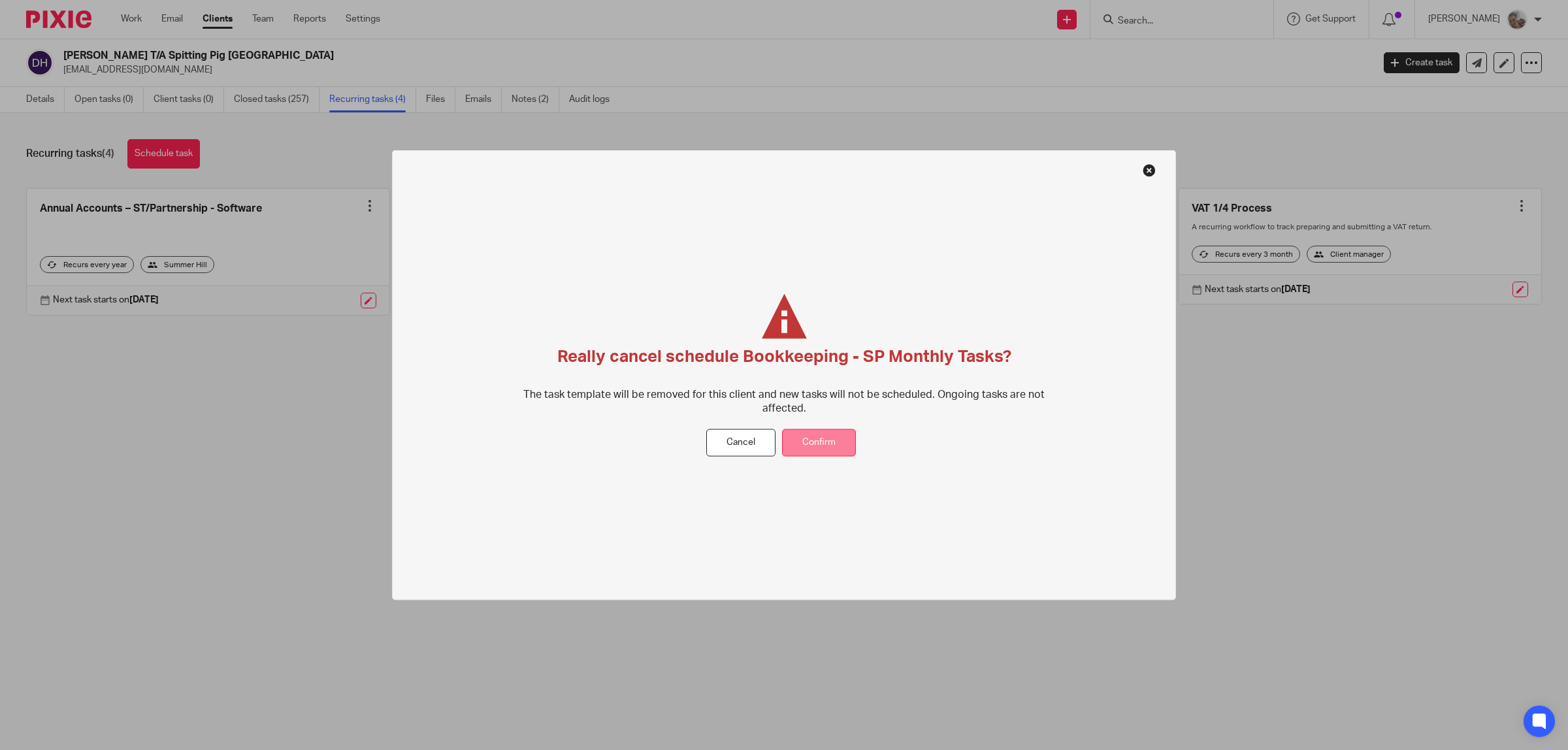
click at [801, 439] on button "Confirm" at bounding box center [819, 442] width 74 height 28
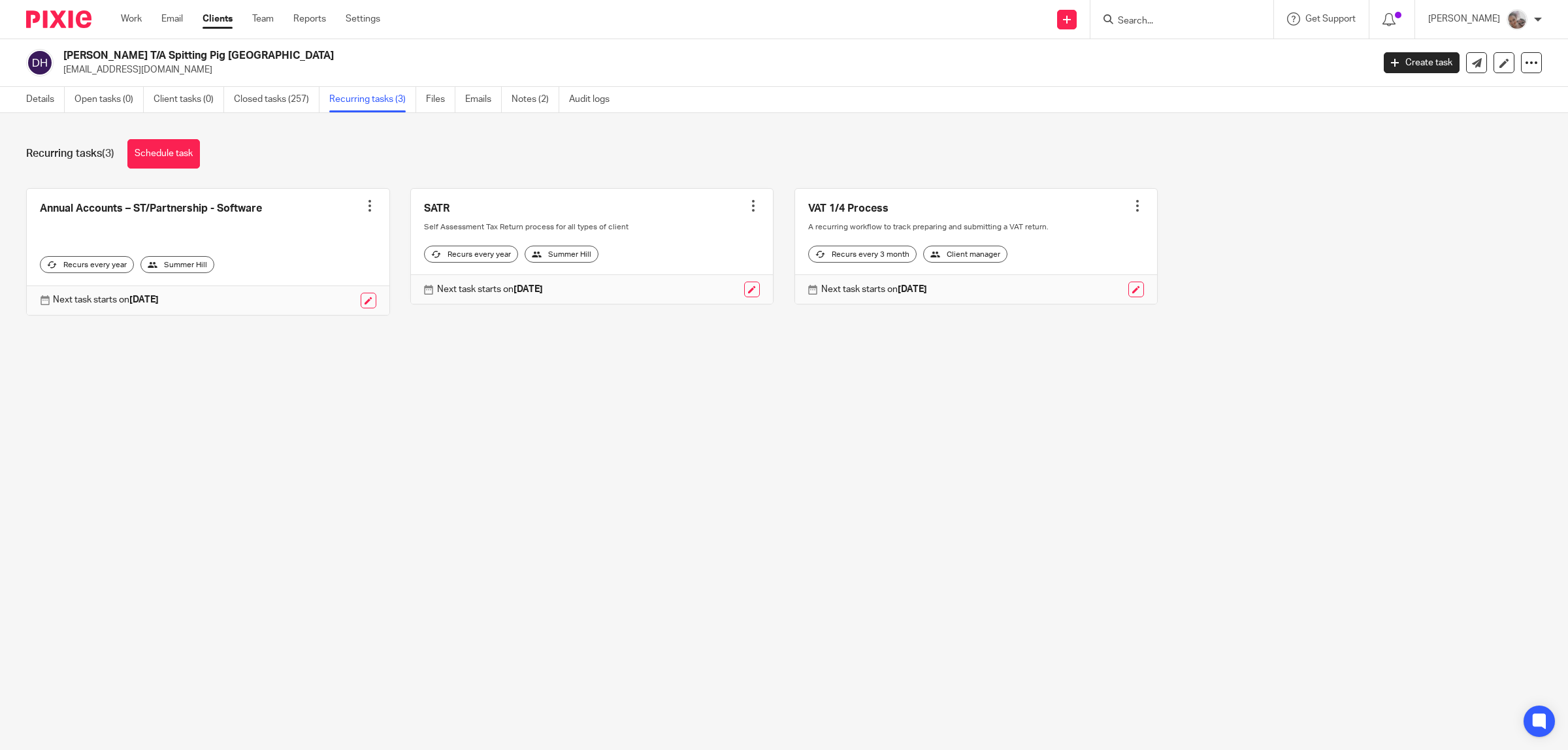
click at [638, 148] on div "Recurring tasks (3) Schedule task" at bounding box center [784, 153] width 1515 height 29
click at [40, 98] on link "Details" at bounding box center [45, 100] width 38 height 26
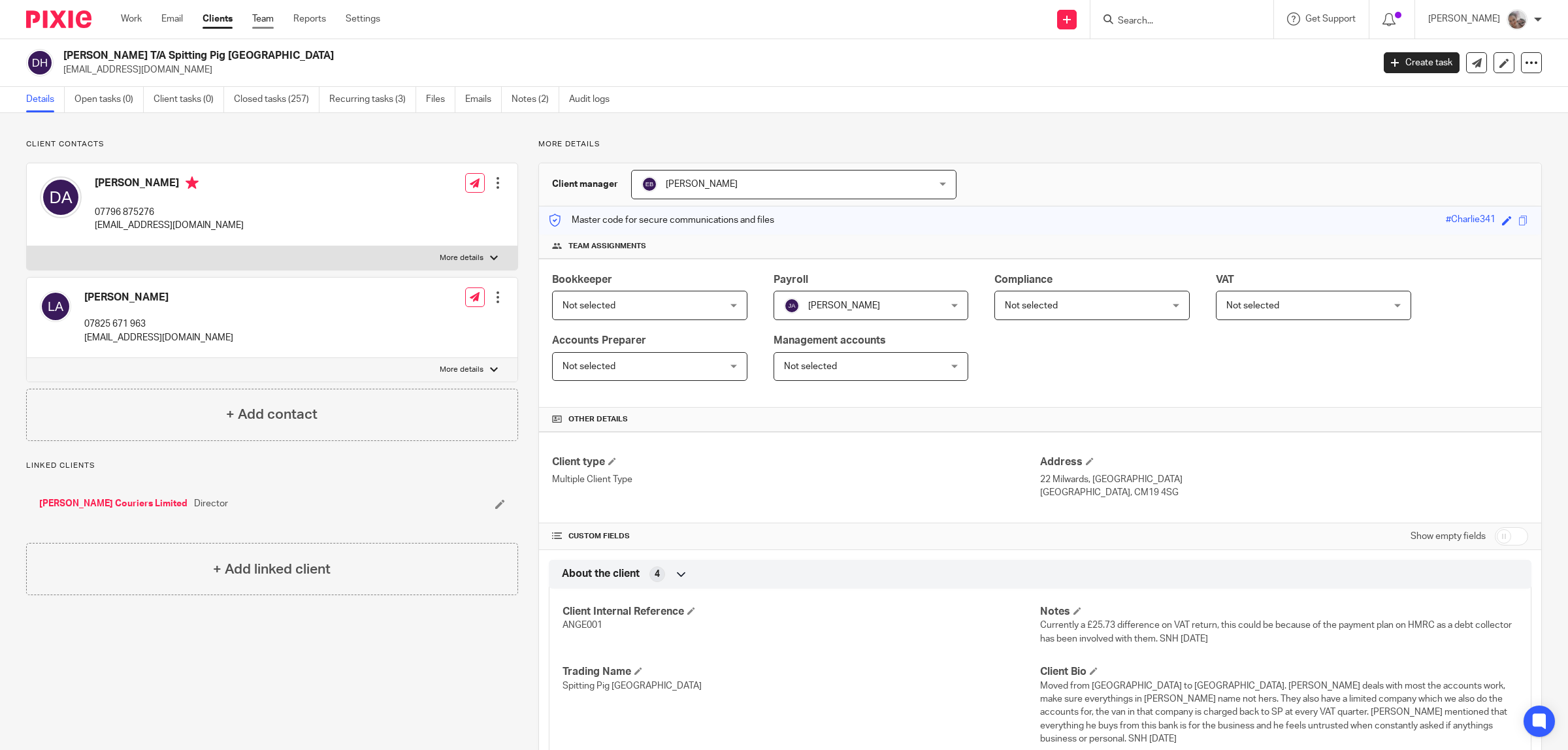
click at [255, 14] on link "Team" at bounding box center [262, 19] width 22 height 13
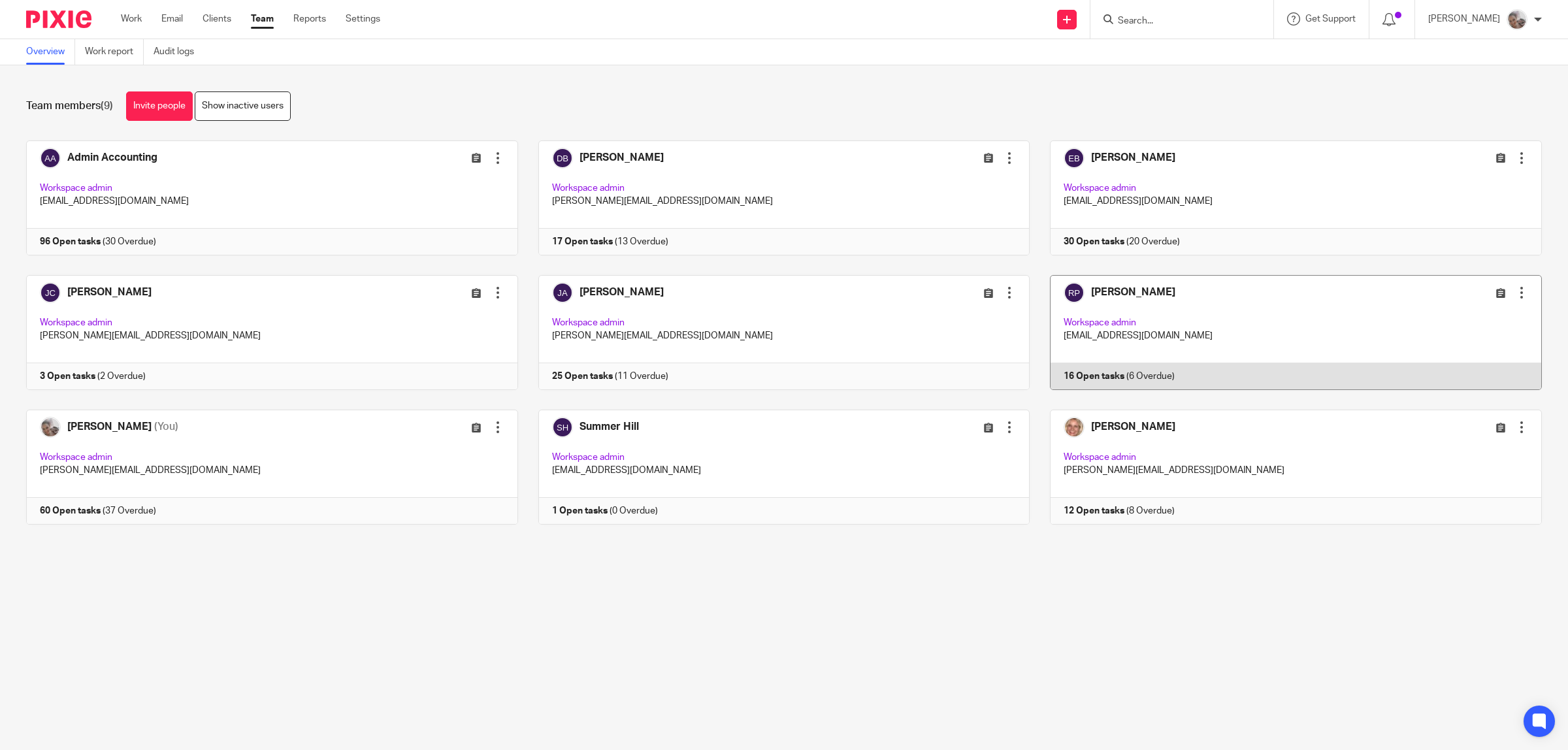
click at [1096, 291] on link at bounding box center [1285, 332] width 512 height 115
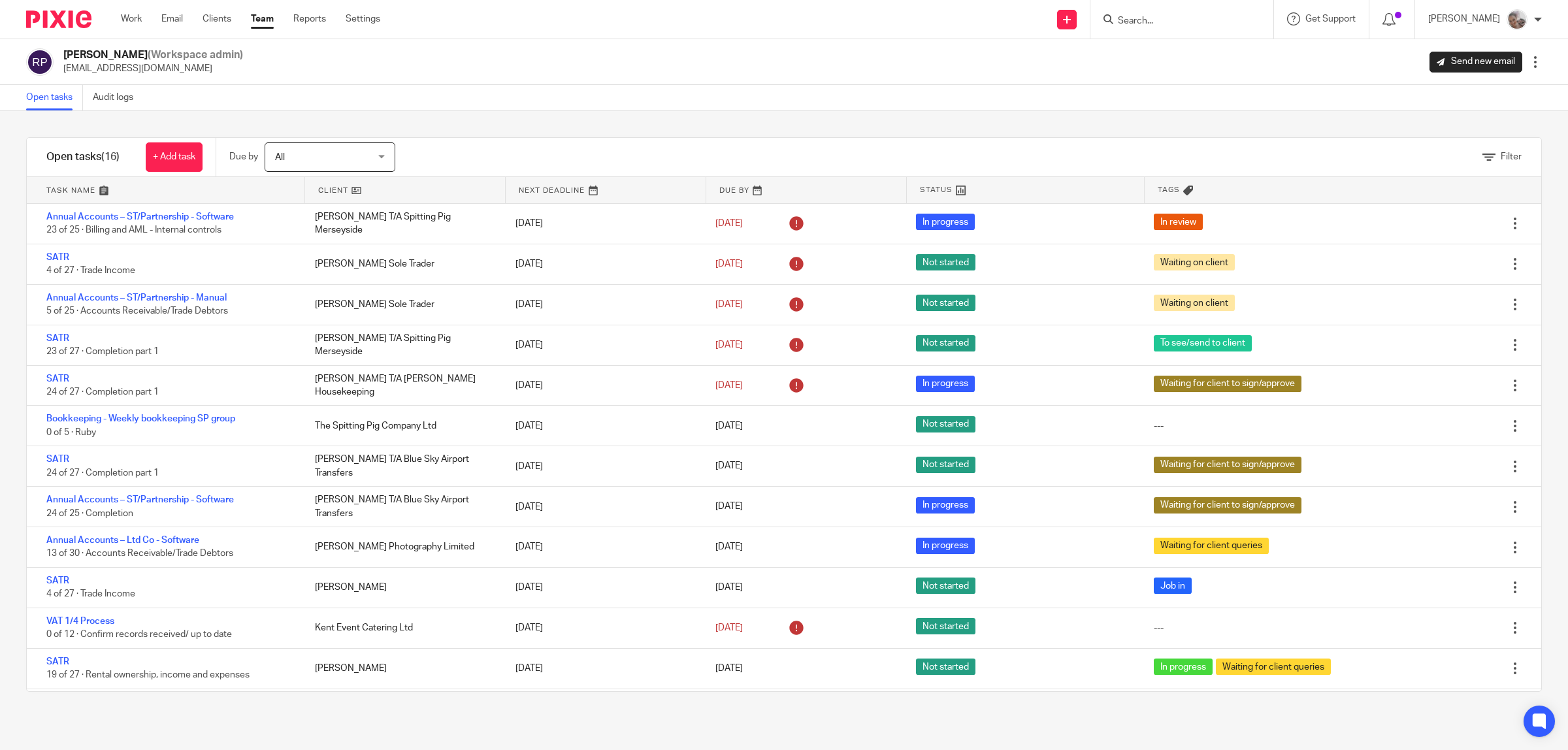
click at [259, 22] on link "Team" at bounding box center [262, 19] width 23 height 13
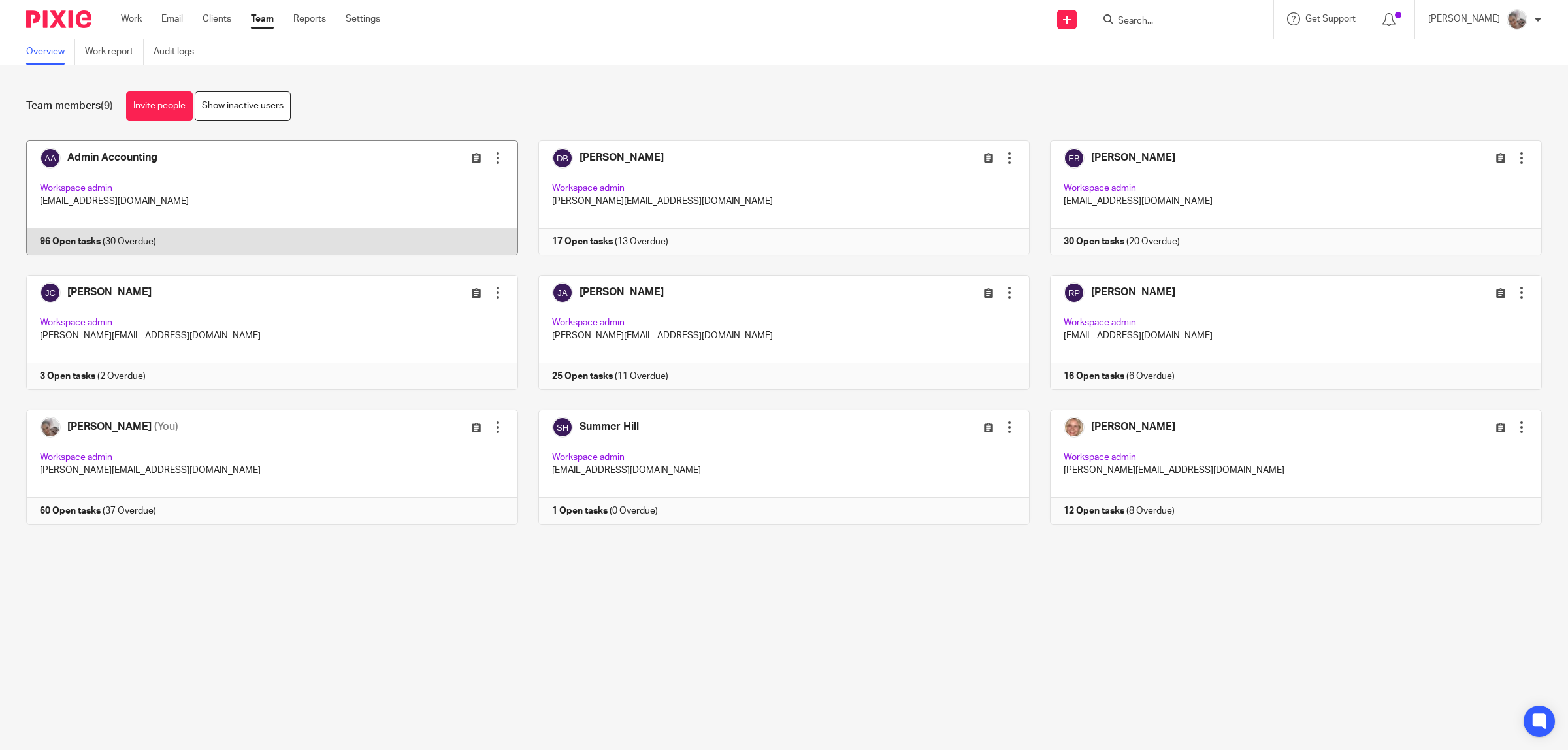
click at [148, 162] on link at bounding box center [262, 198] width 512 height 115
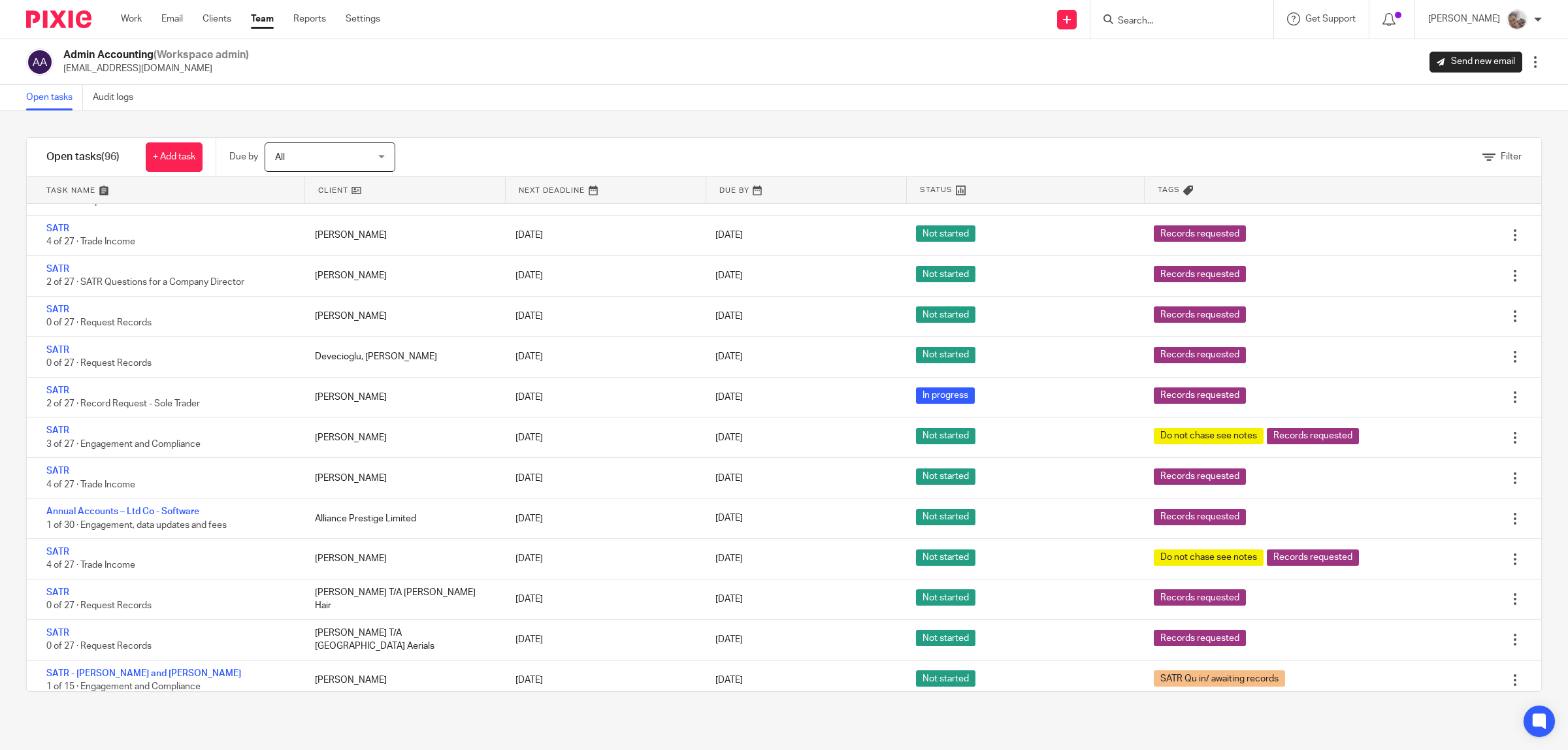
scroll to position [3023, 0]
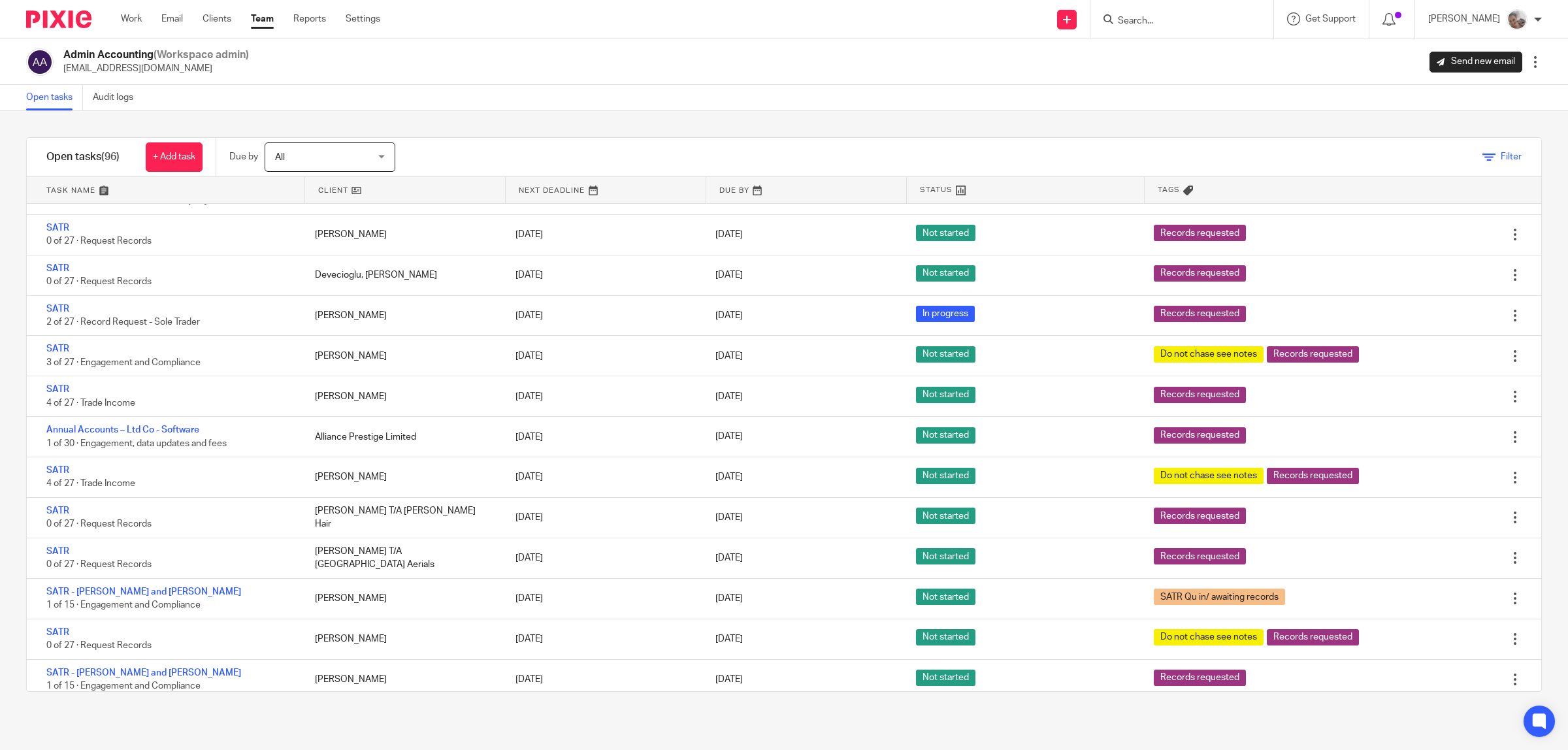
click at [1482, 155] on icon at bounding box center [1488, 157] width 13 height 13
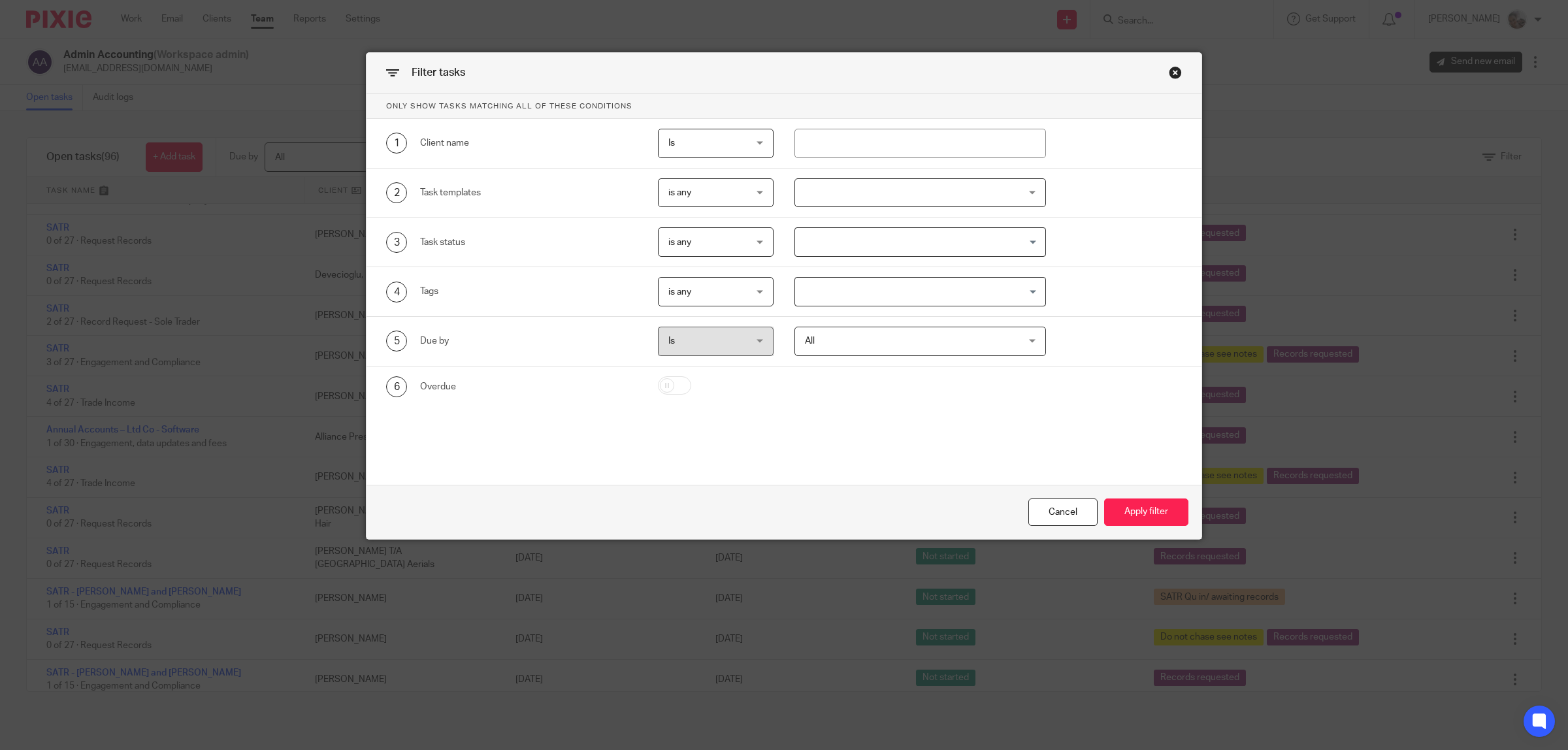
click at [802, 239] on input "Search for option" at bounding box center [917, 242] width 241 height 23
click at [540, 262] on div "3 Task status is any is any is any is none is_any Loading..." at bounding box center [784, 242] width 835 height 50
click at [840, 296] on input "Search for option" at bounding box center [917, 292] width 241 height 23
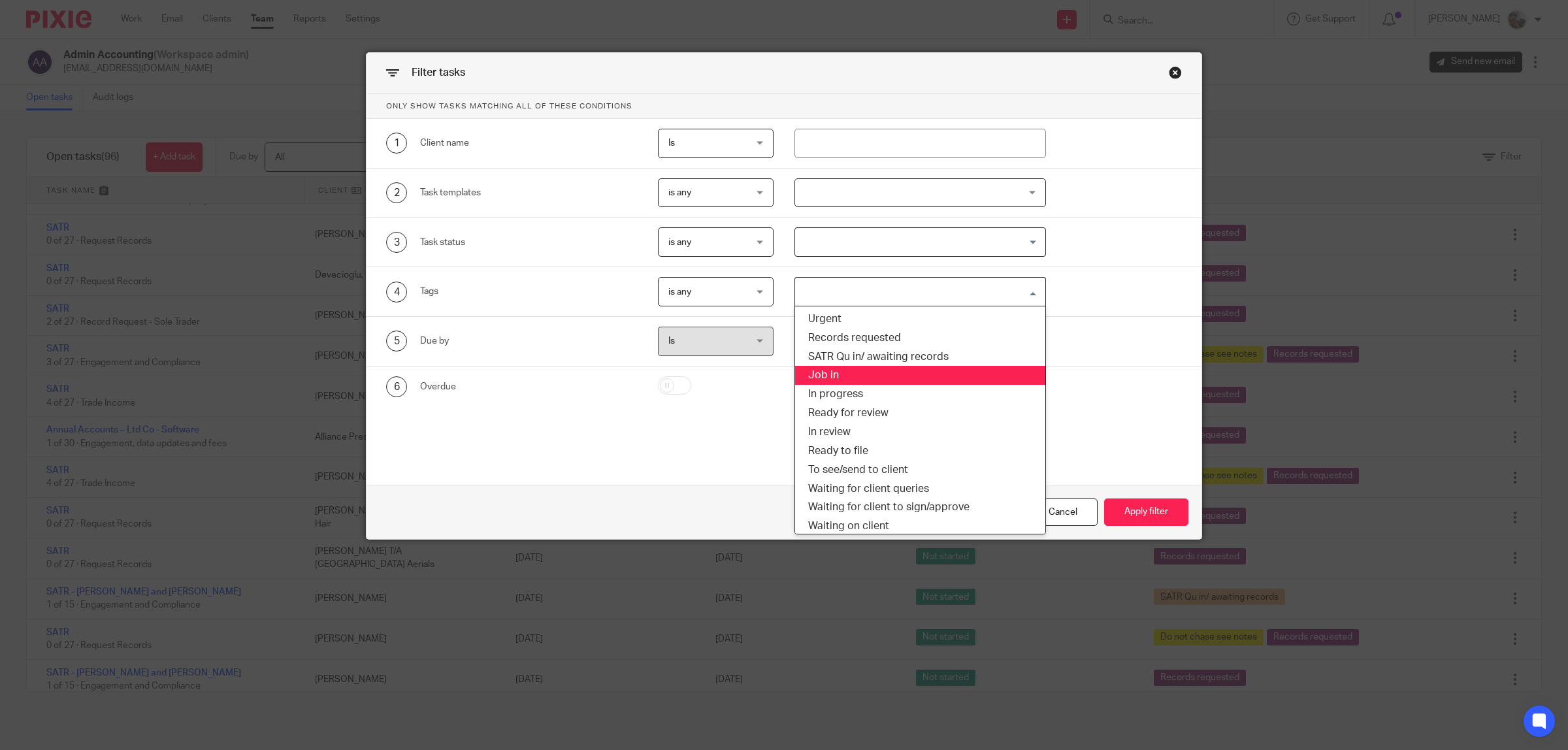
click at [839, 374] on li "Job in" at bounding box center [920, 375] width 250 height 19
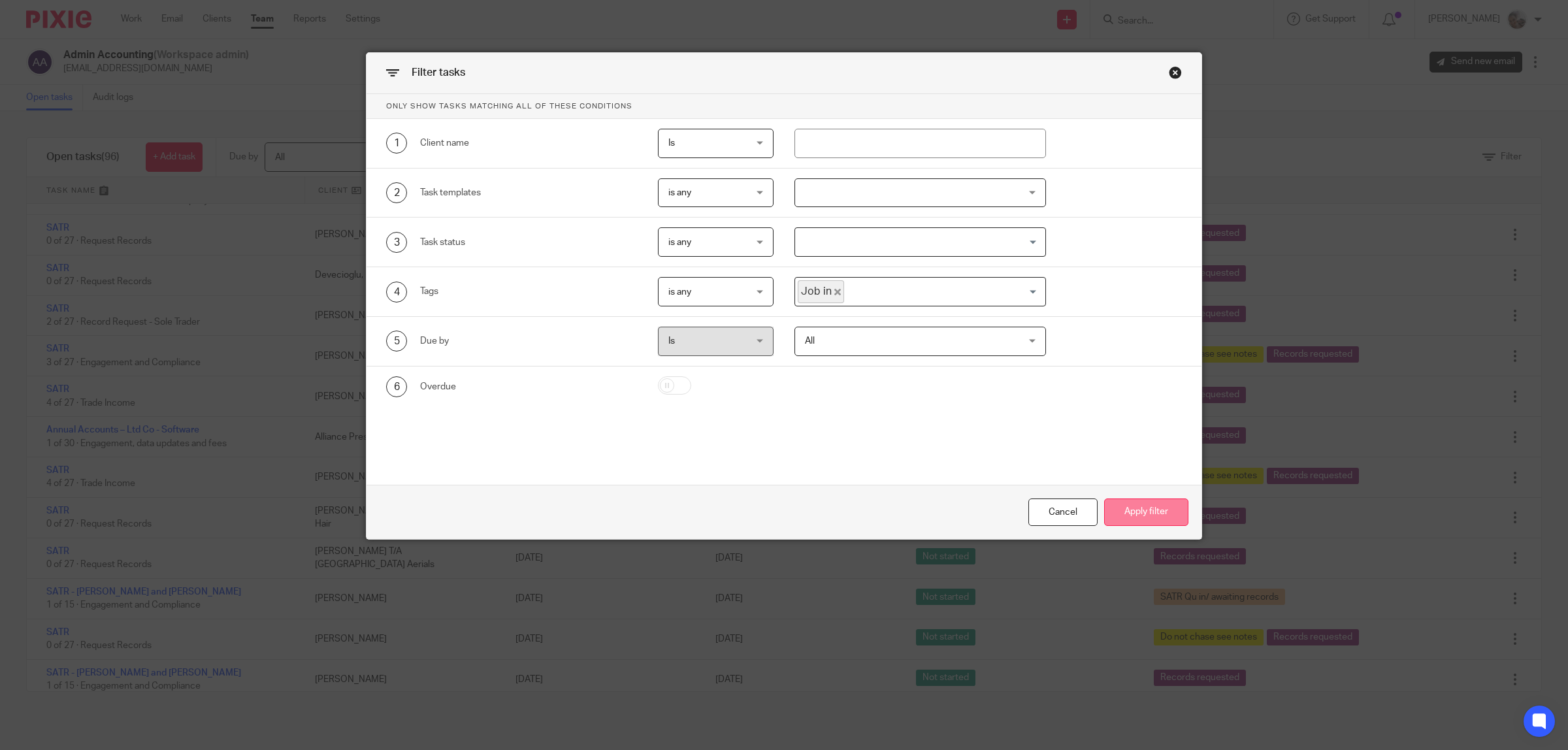
click at [1135, 515] on button "Apply filter" at bounding box center [1146, 512] width 84 height 28
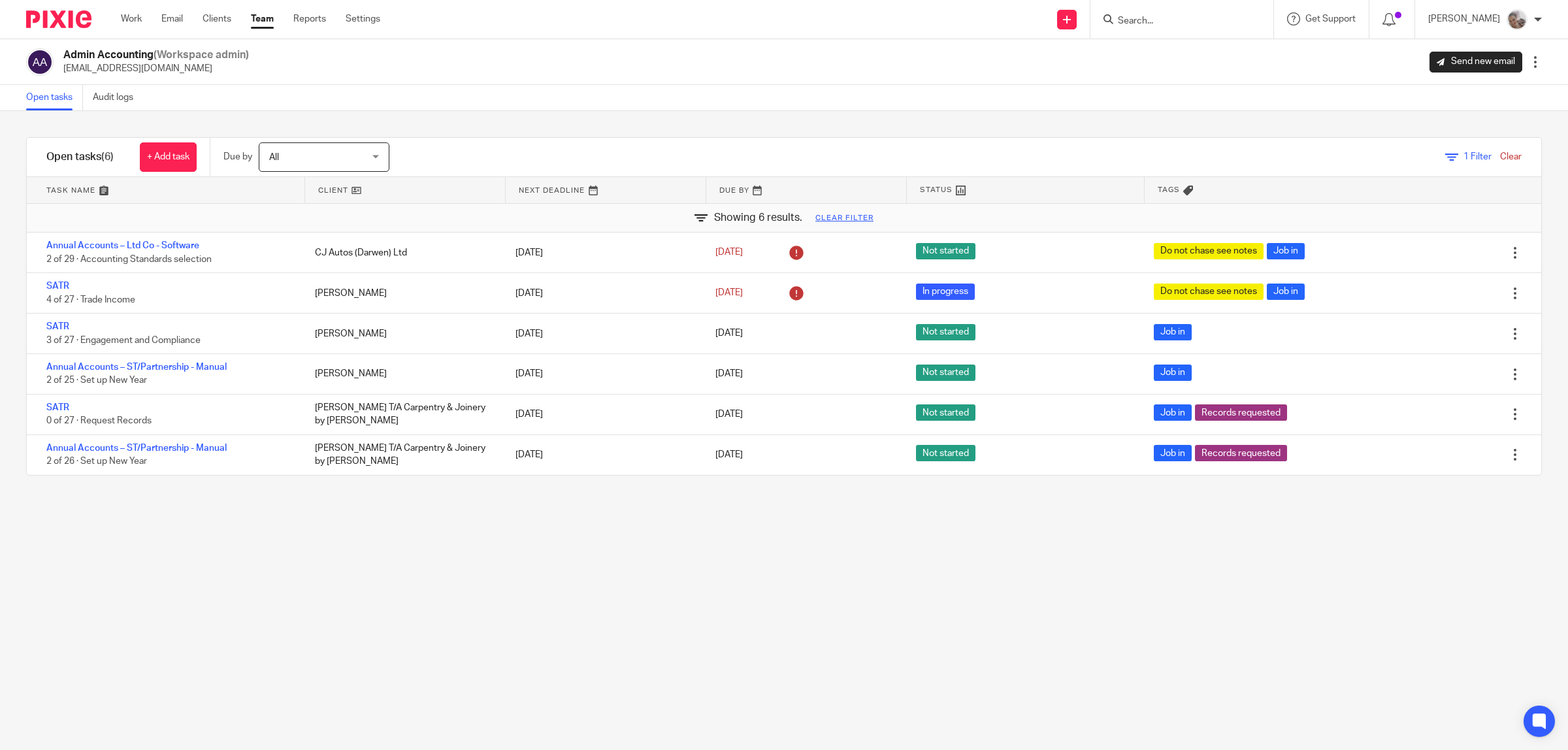
click at [1182, 21] on input "Search" at bounding box center [1175, 22] width 117 height 12
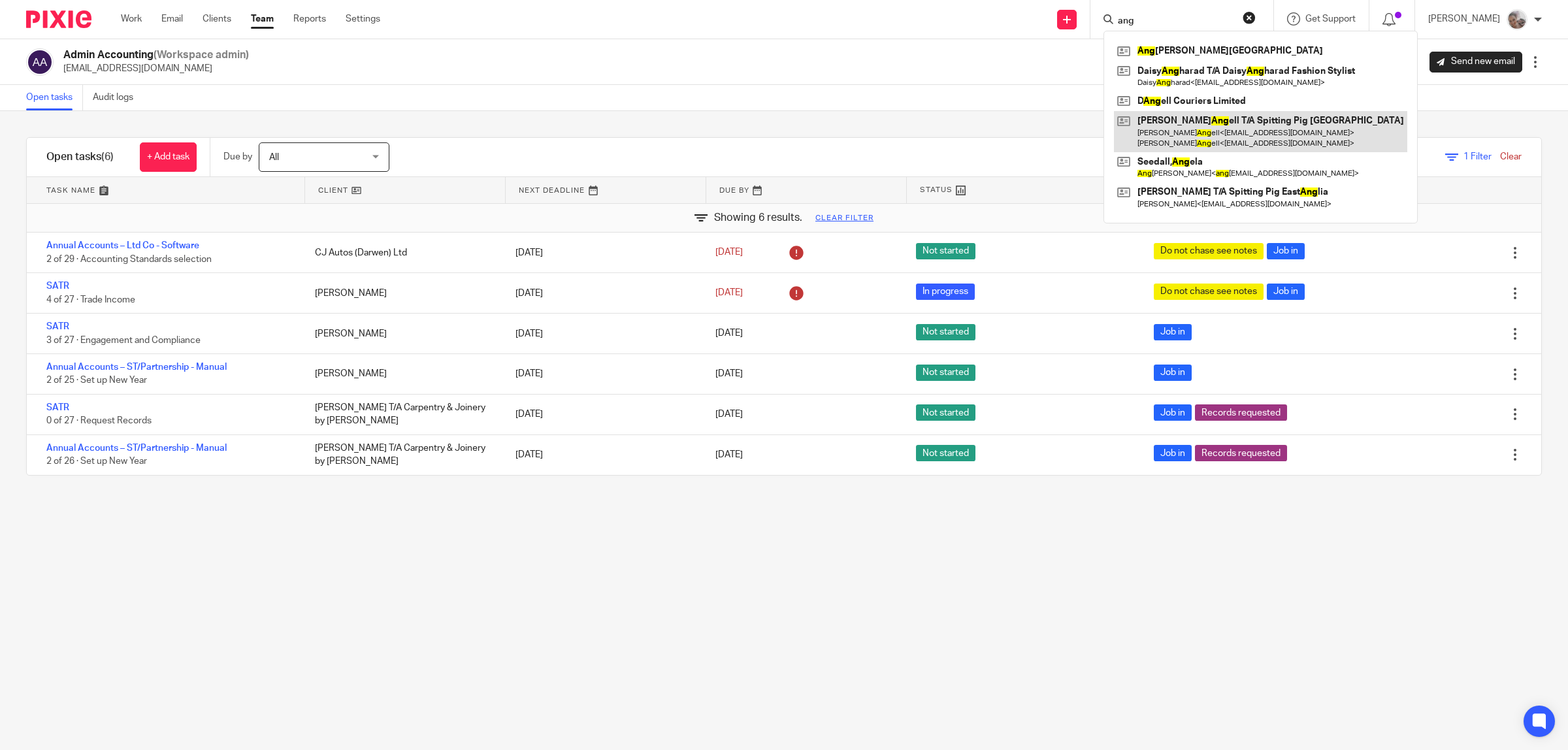
type input "ang"
click at [1217, 121] on link at bounding box center [1260, 132] width 293 height 41
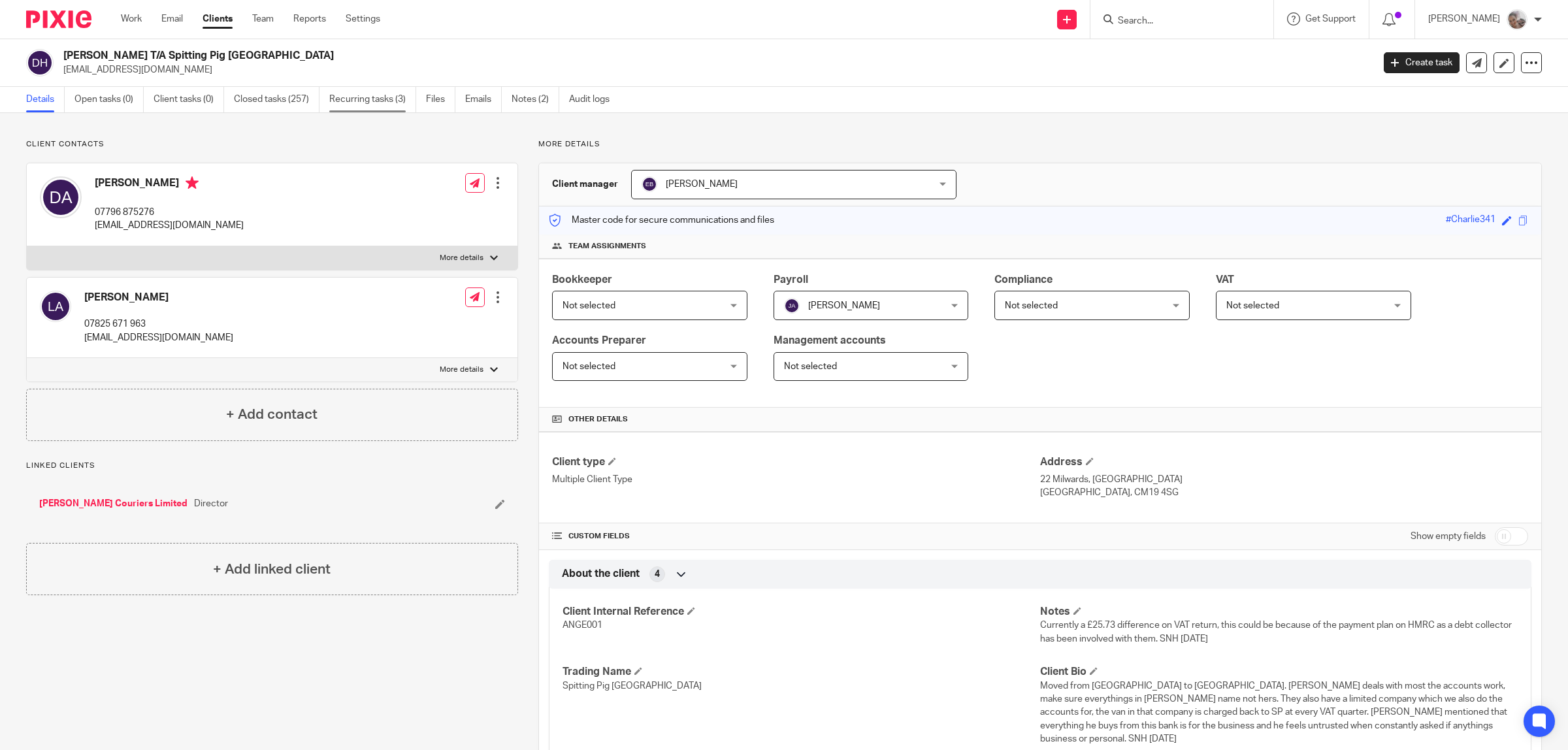
click at [341, 98] on link "Recurring tasks (3)" at bounding box center [373, 100] width 87 height 26
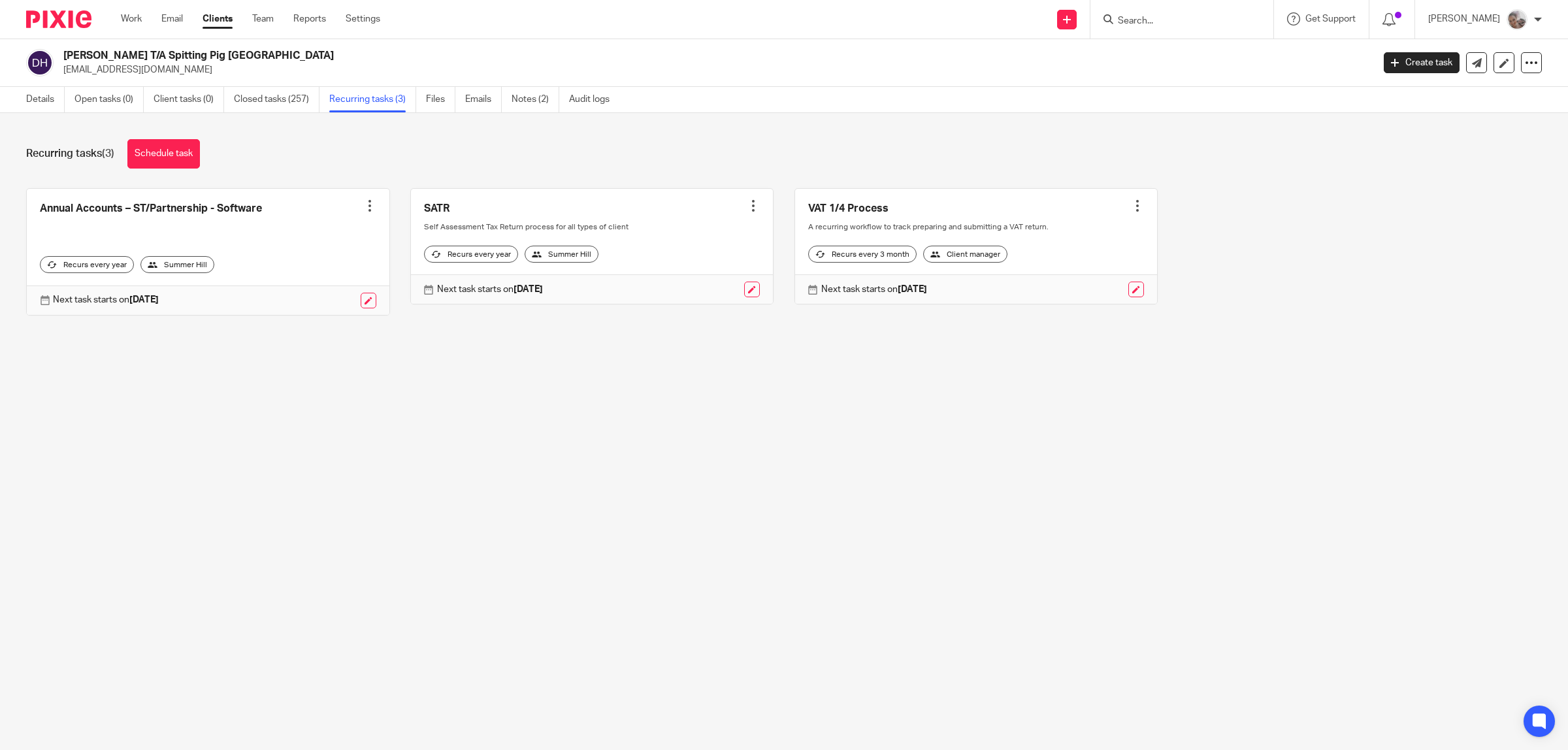
click at [363, 205] on div at bounding box center [369, 205] width 13 height 13
click at [321, 231] on link "Create task" at bounding box center [314, 235] width 105 height 19
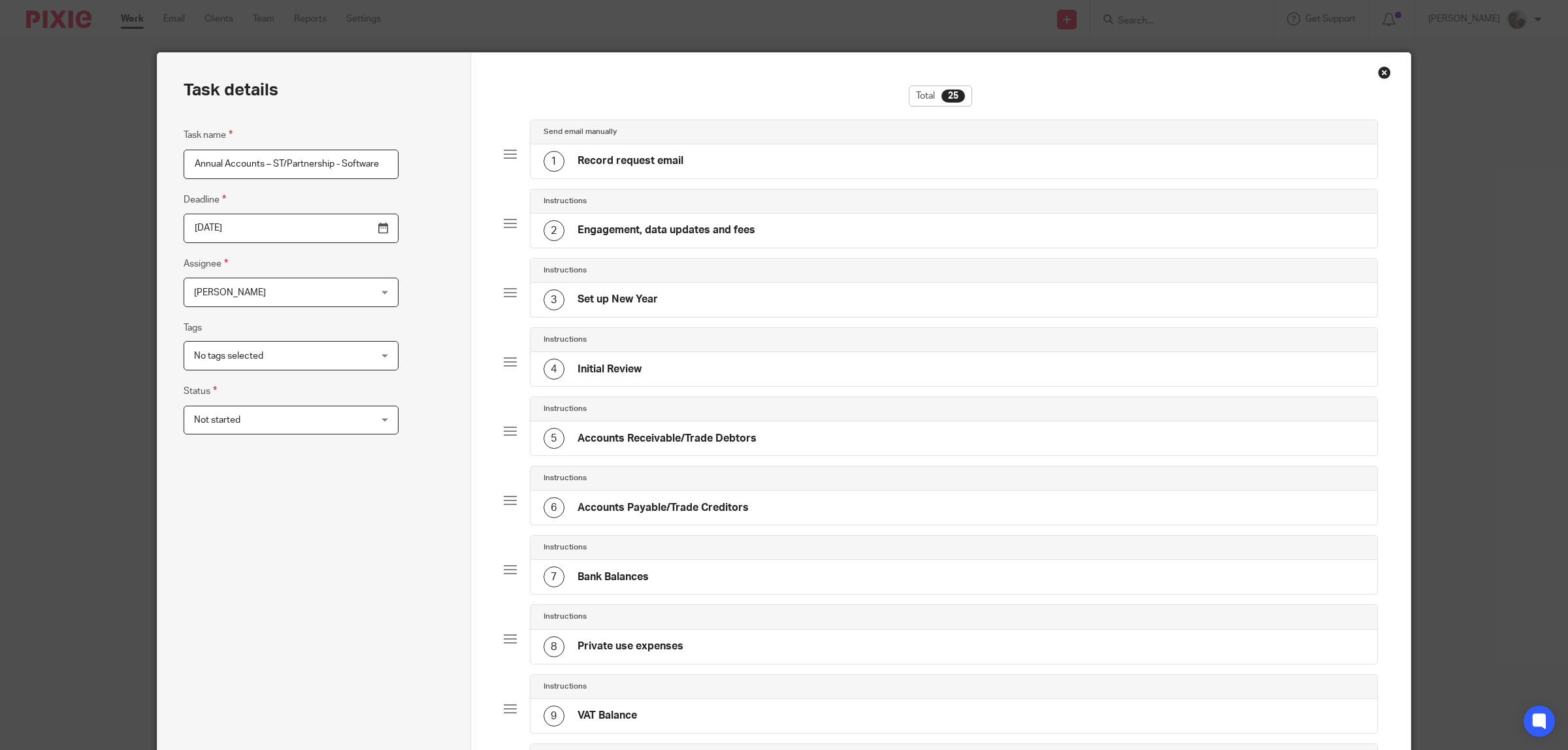
click at [214, 164] on input "Annual Accounts – ST/Partnership - Software" at bounding box center [291, 164] width 215 height 29
click at [216, 167] on input "Annual Accounts – ST/Partnership - Software" at bounding box center [291, 164] width 215 height 29
type input "Cesation Annual Accounts – ST/Partnership - Software"
click at [302, 298] on span "[PERSON_NAME]" at bounding box center [275, 292] width 163 height 27
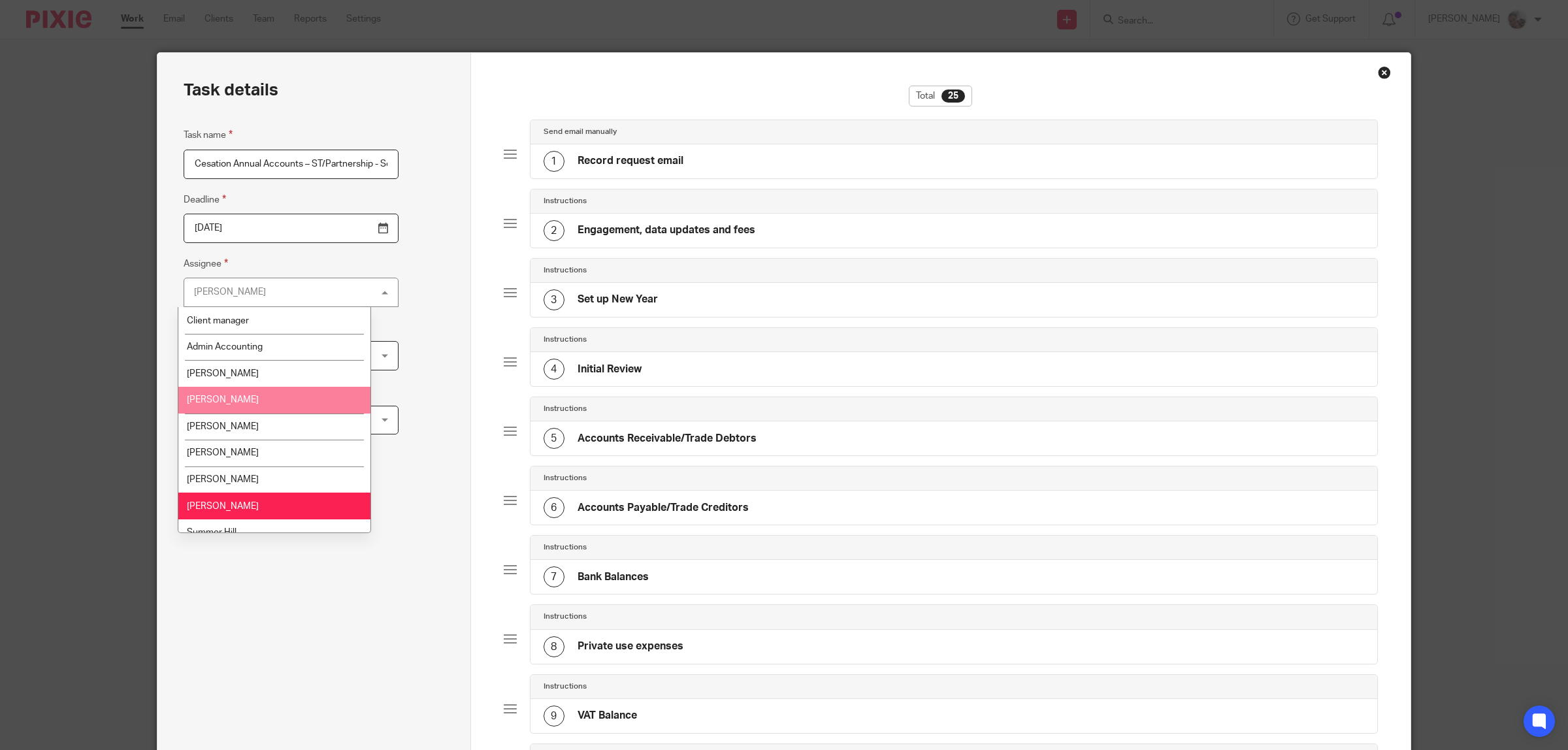
click at [296, 406] on li "[PERSON_NAME]" at bounding box center [274, 400] width 192 height 27
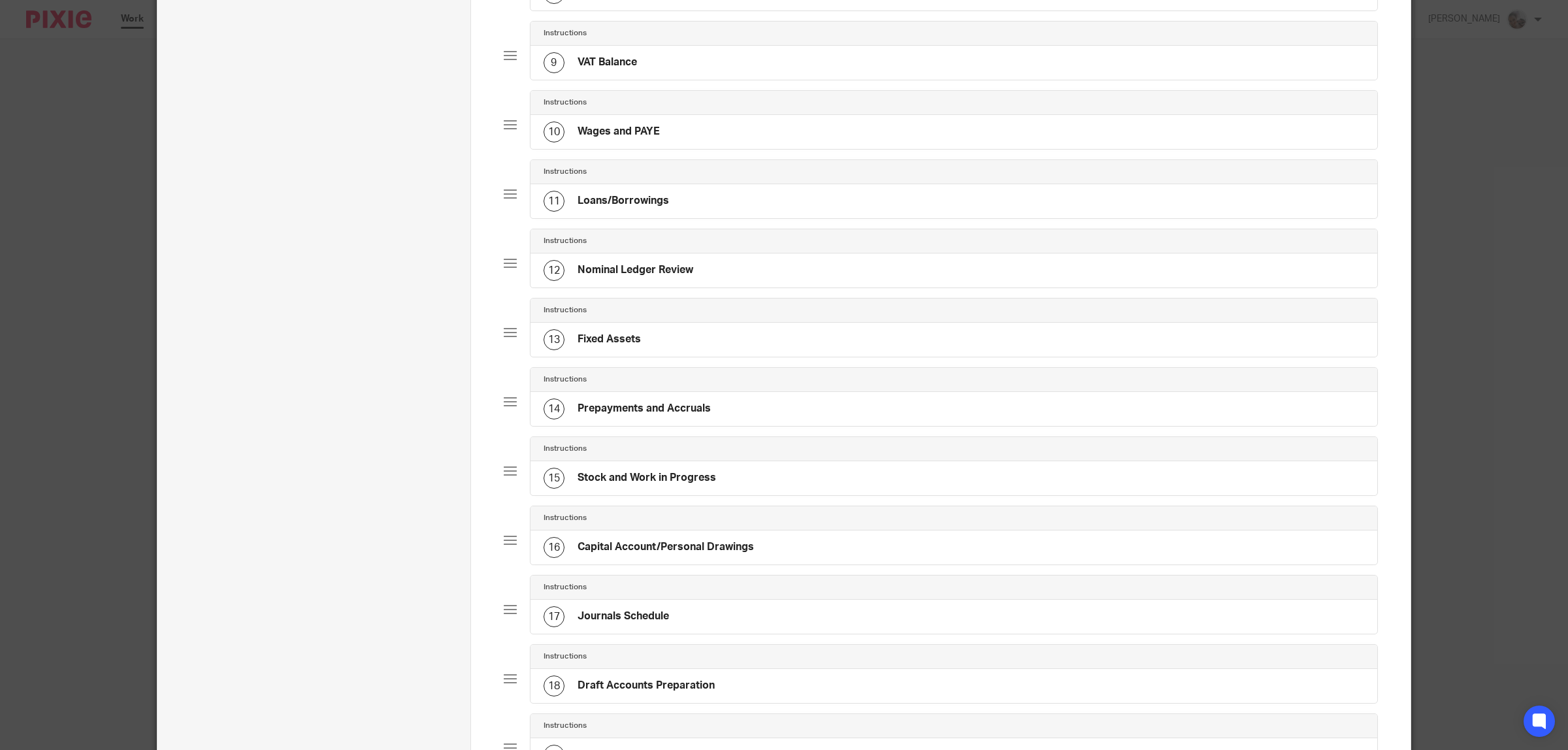
scroll to position [1307, 0]
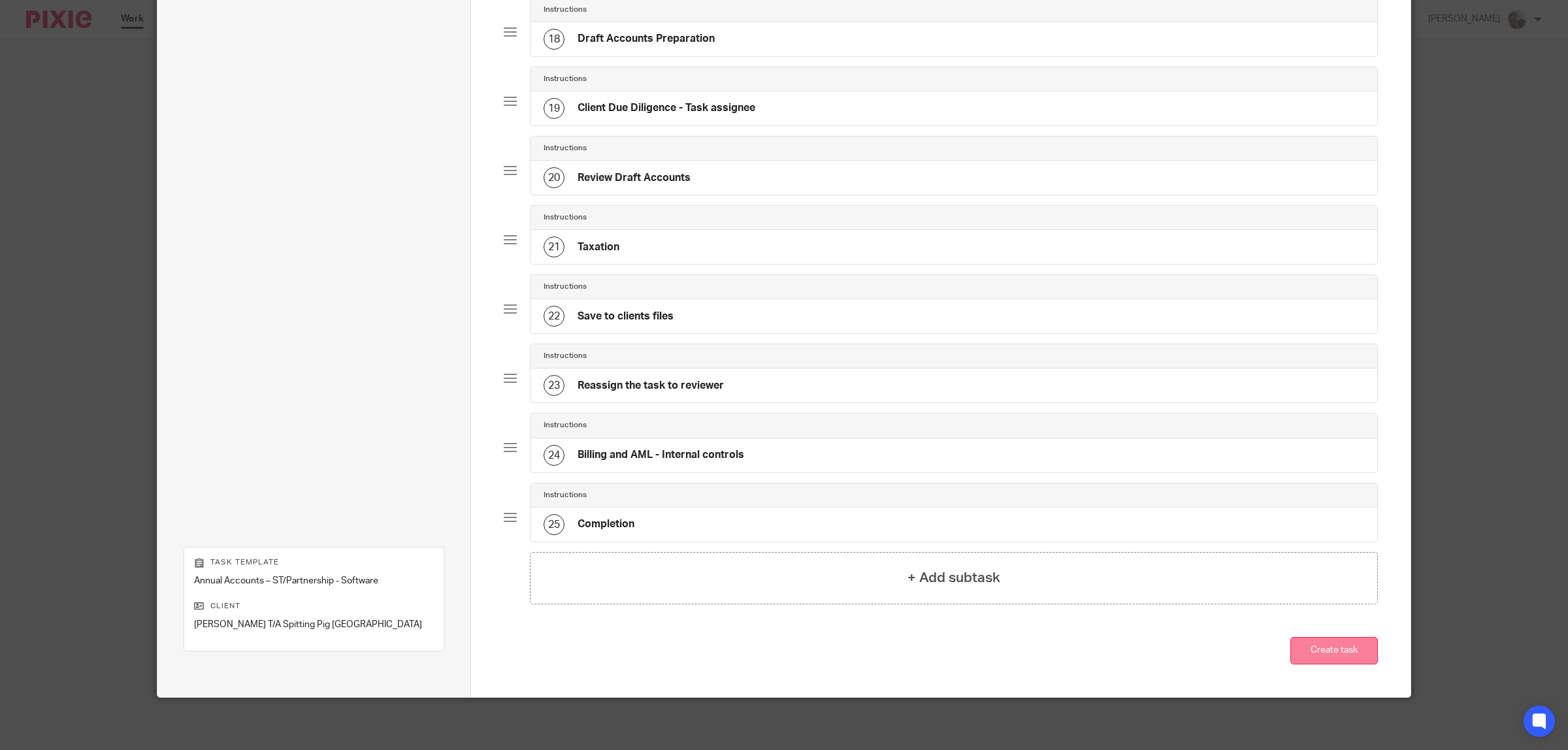
click at [1326, 660] on button "Create task" at bounding box center [1334, 651] width 87 height 28
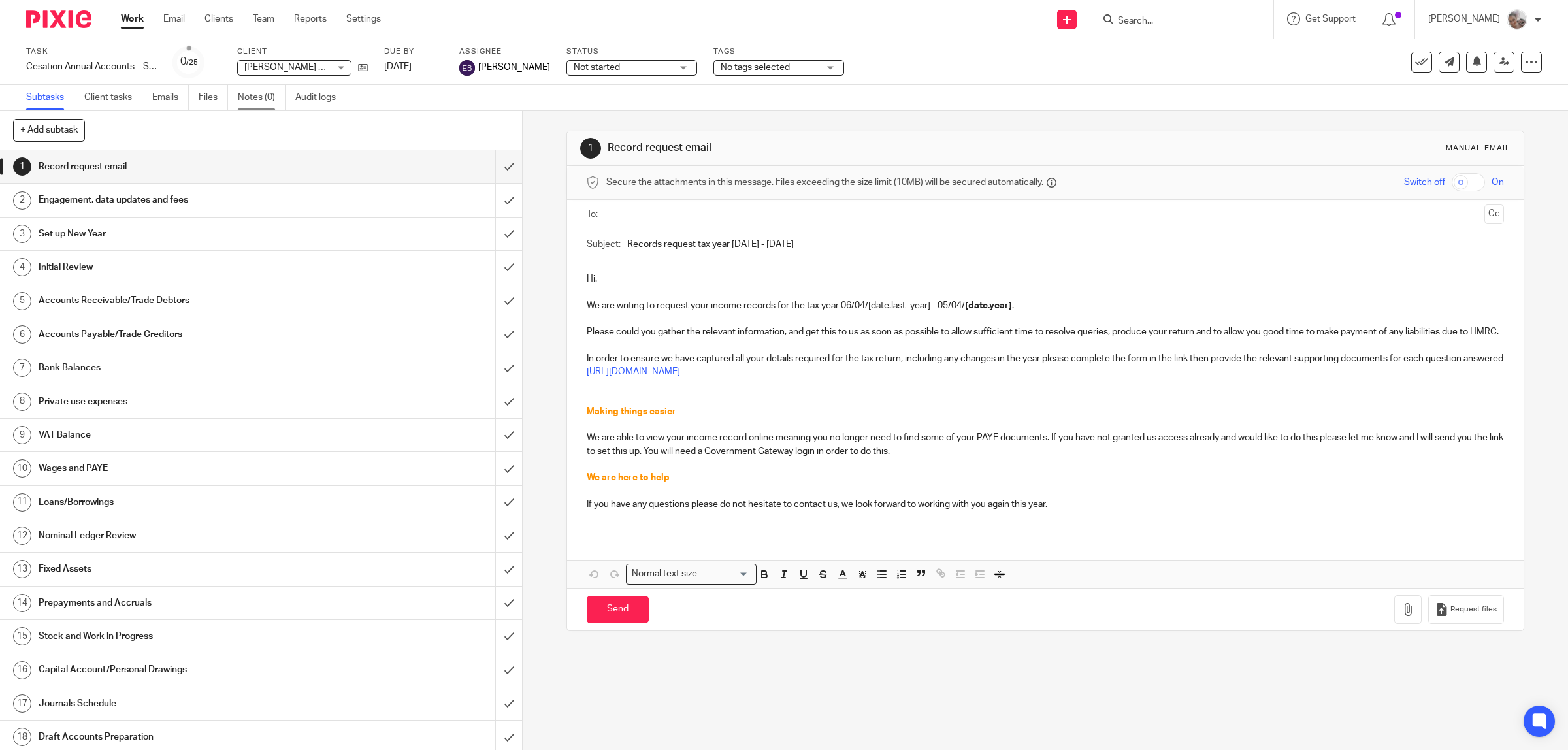
click at [256, 95] on link "Notes (0)" at bounding box center [261, 98] width 47 height 26
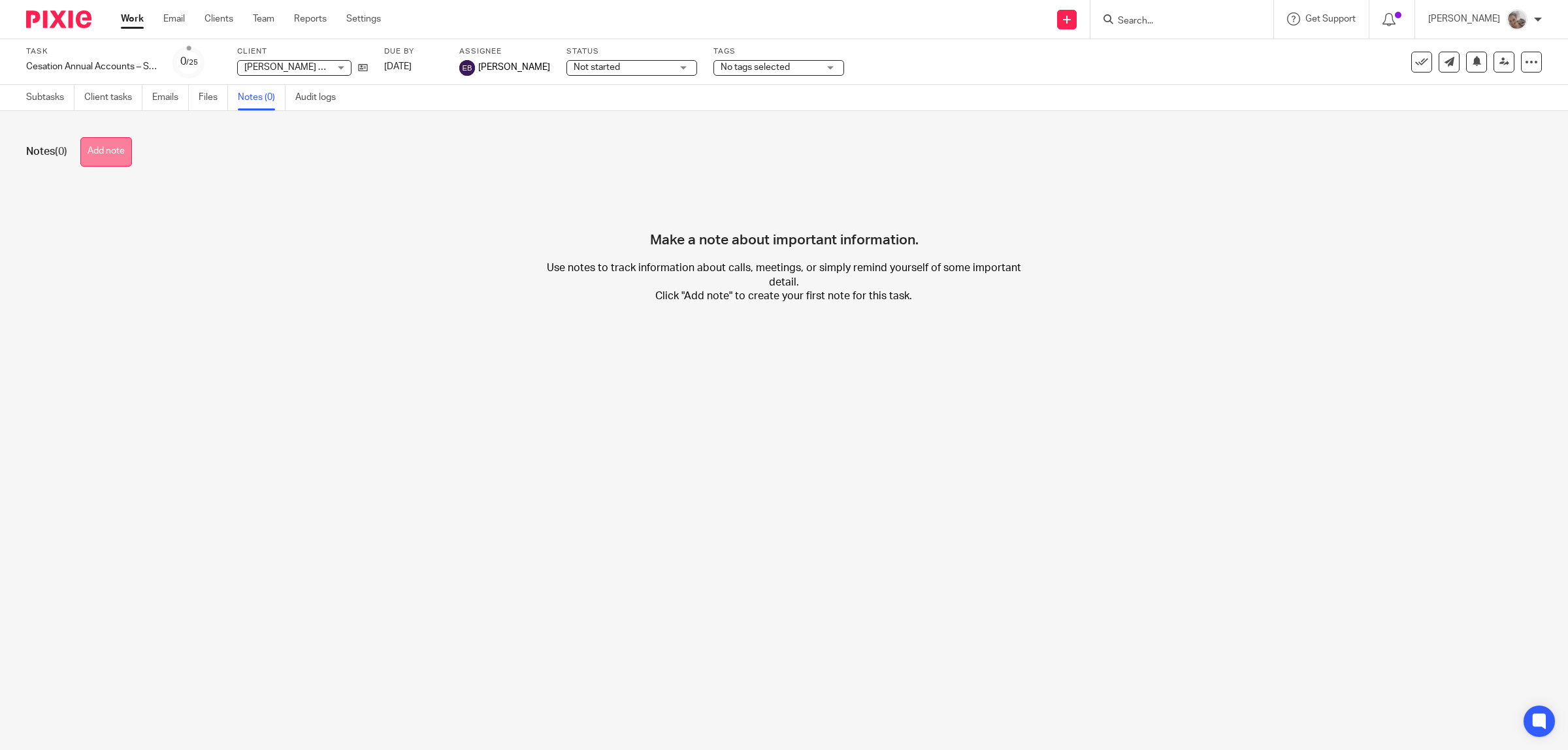
click at [113, 155] on button "Add note" at bounding box center [106, 151] width 52 height 29
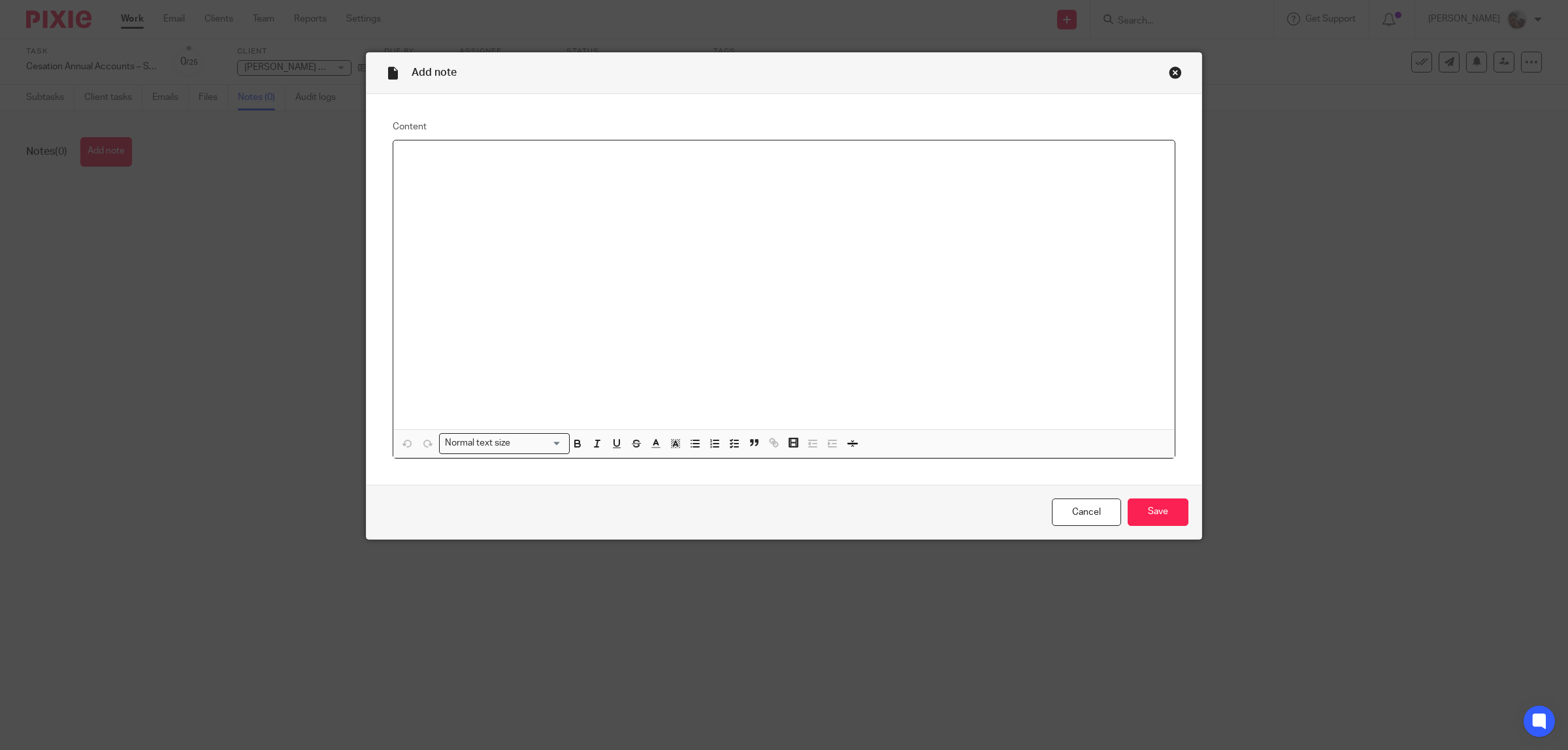
click at [536, 196] on div at bounding box center [784, 285] width 781 height 289
click at [1163, 510] on input "Save" at bounding box center [1157, 512] width 61 height 28
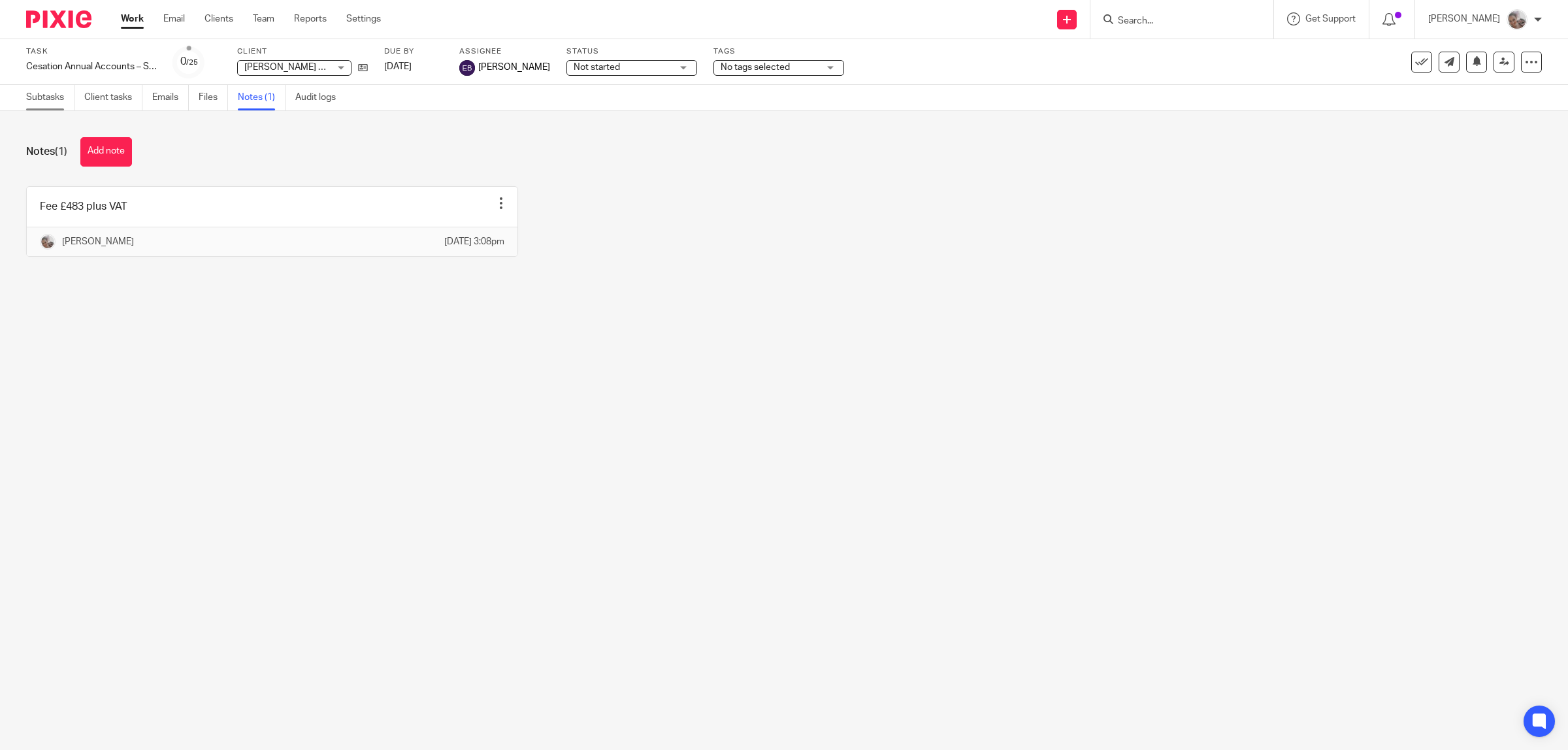
click at [39, 96] on link "Subtasks" at bounding box center [50, 98] width 48 height 26
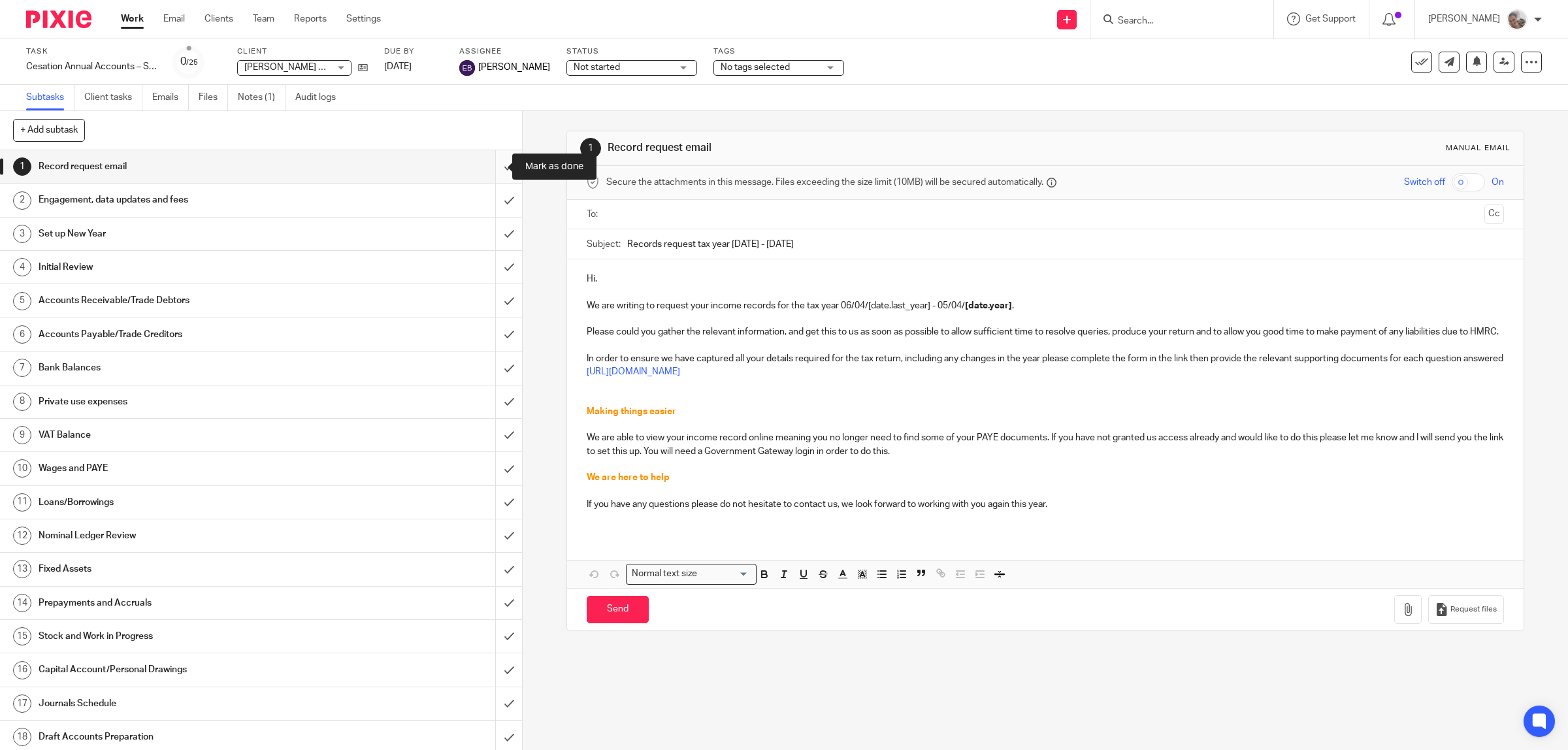
click at [493, 165] on input "submit" at bounding box center [261, 166] width 522 height 32
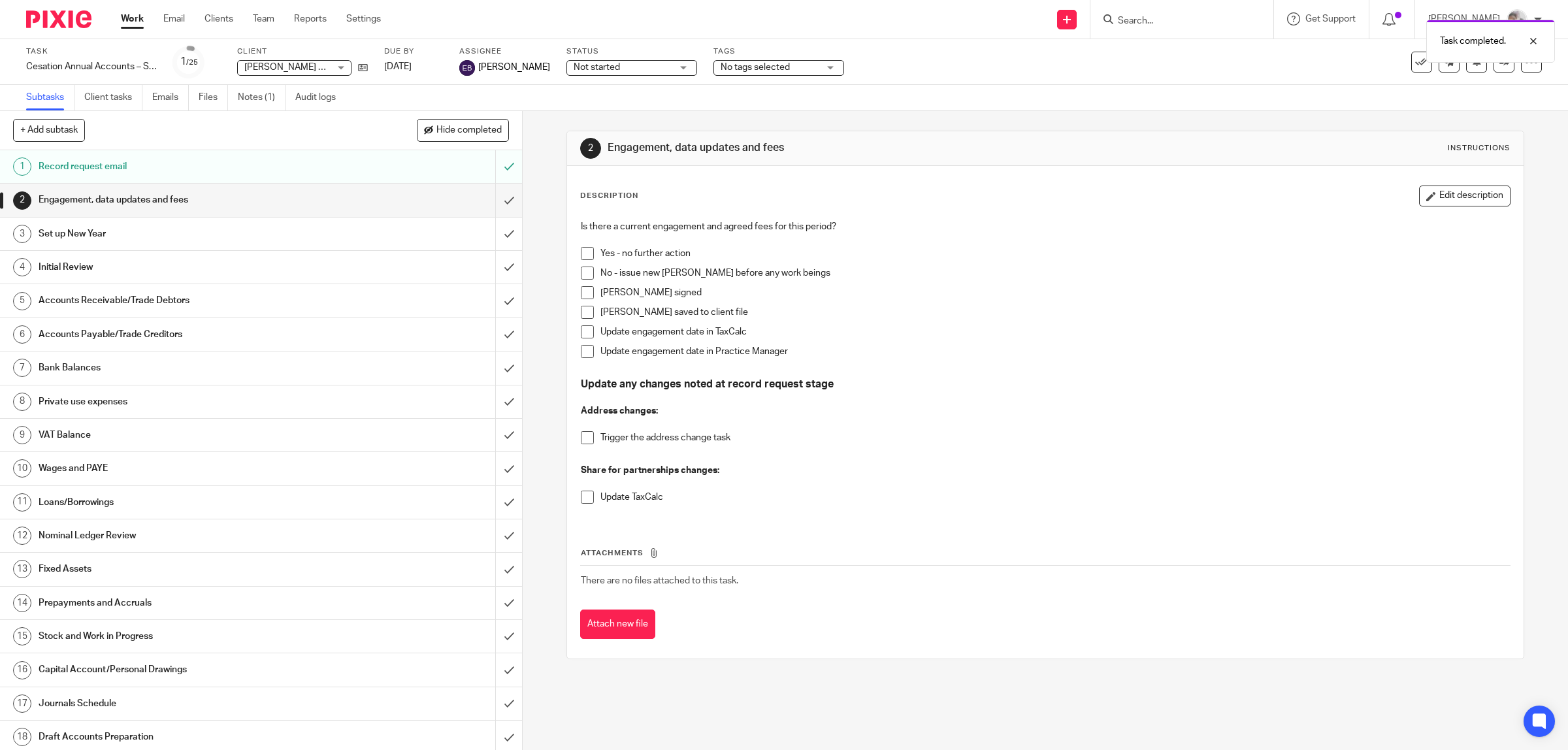
click at [581, 255] on span at bounding box center [587, 253] width 13 height 13
click at [490, 200] on input "submit" at bounding box center [261, 199] width 522 height 32
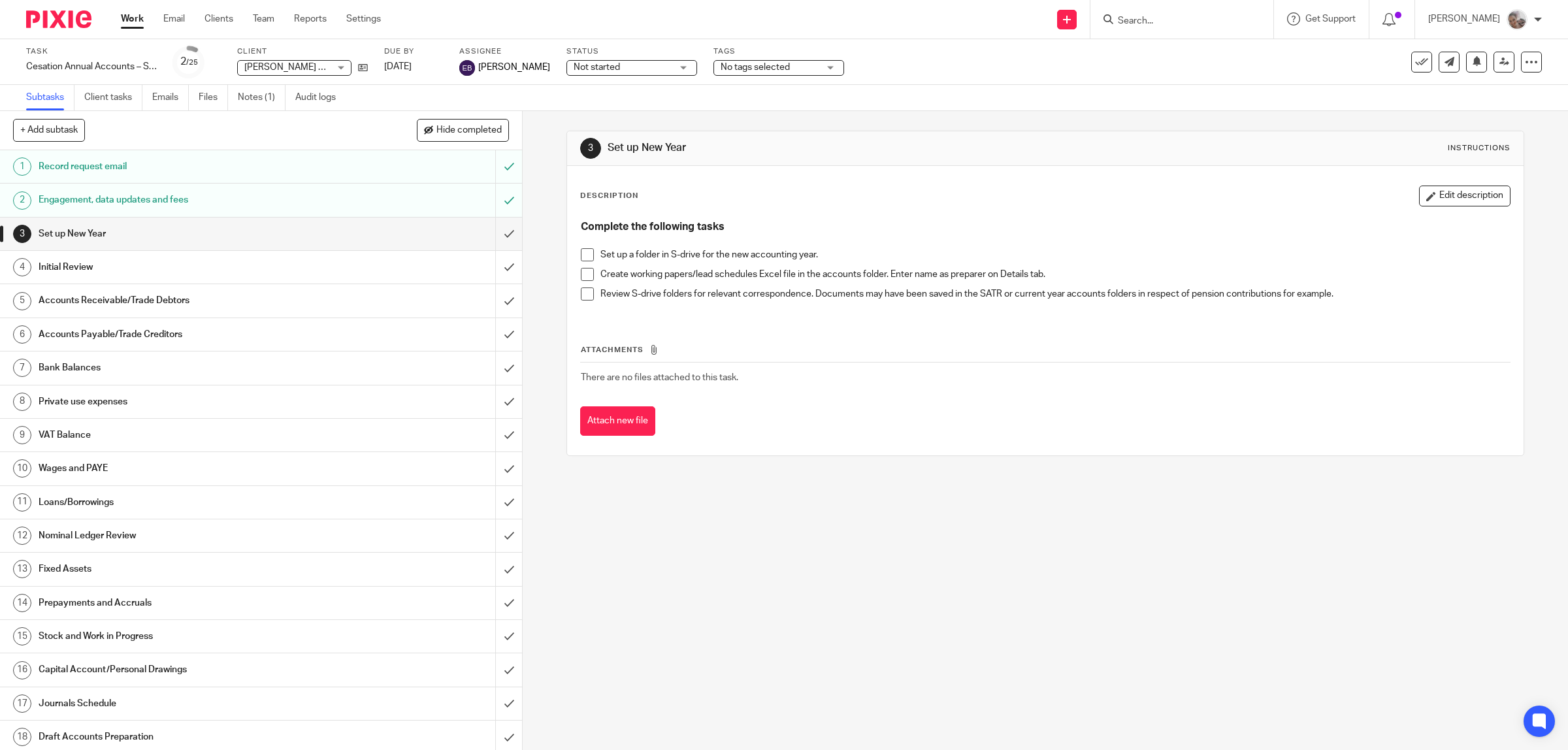
click at [835, 609] on div "3 Set up New Year Instructions Description Edit description Complete the follow…" at bounding box center [1045, 431] width 1045 height 639
click at [364, 66] on icon at bounding box center [362, 67] width 10 height 10
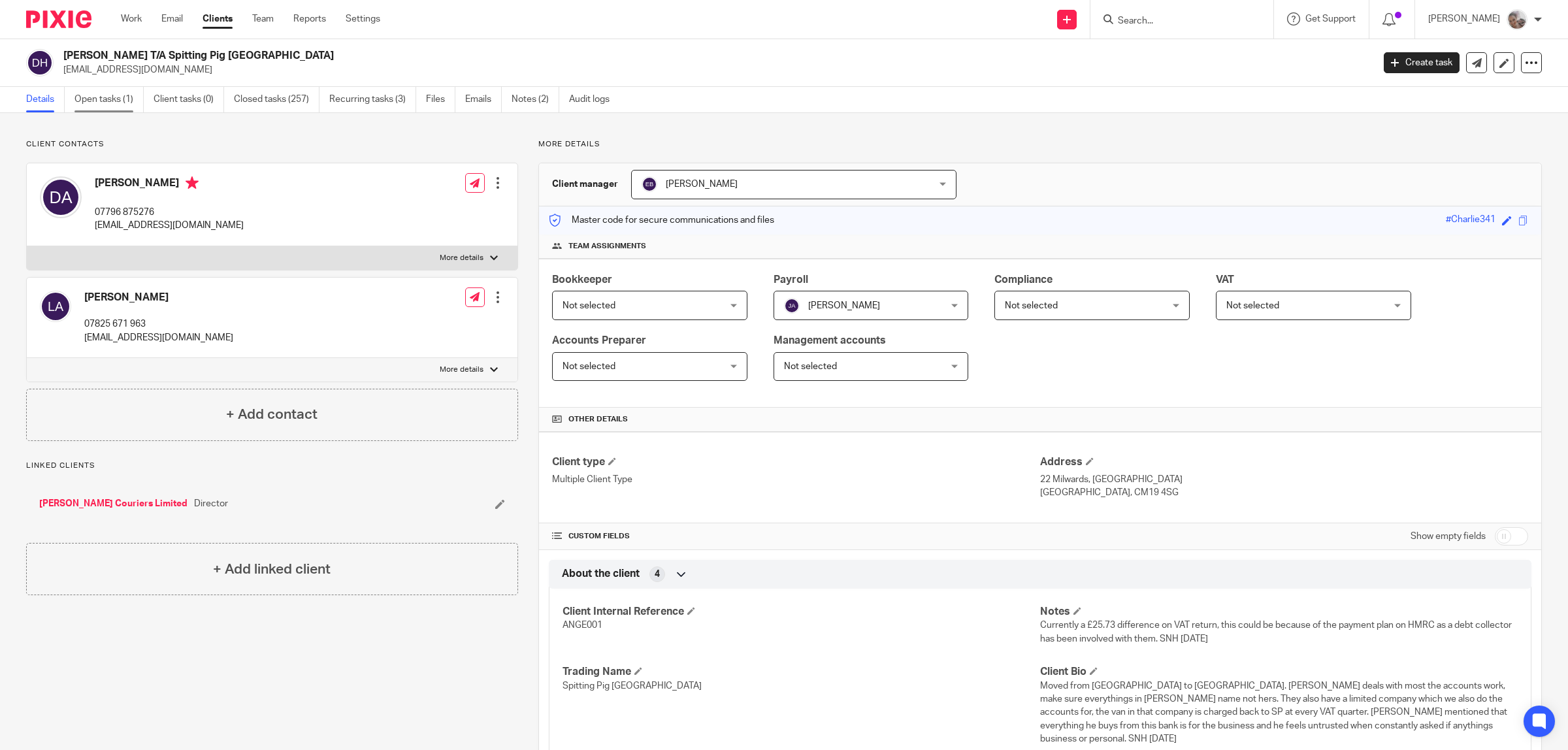
click at [97, 103] on link "Open tasks (1)" at bounding box center [109, 100] width 69 height 26
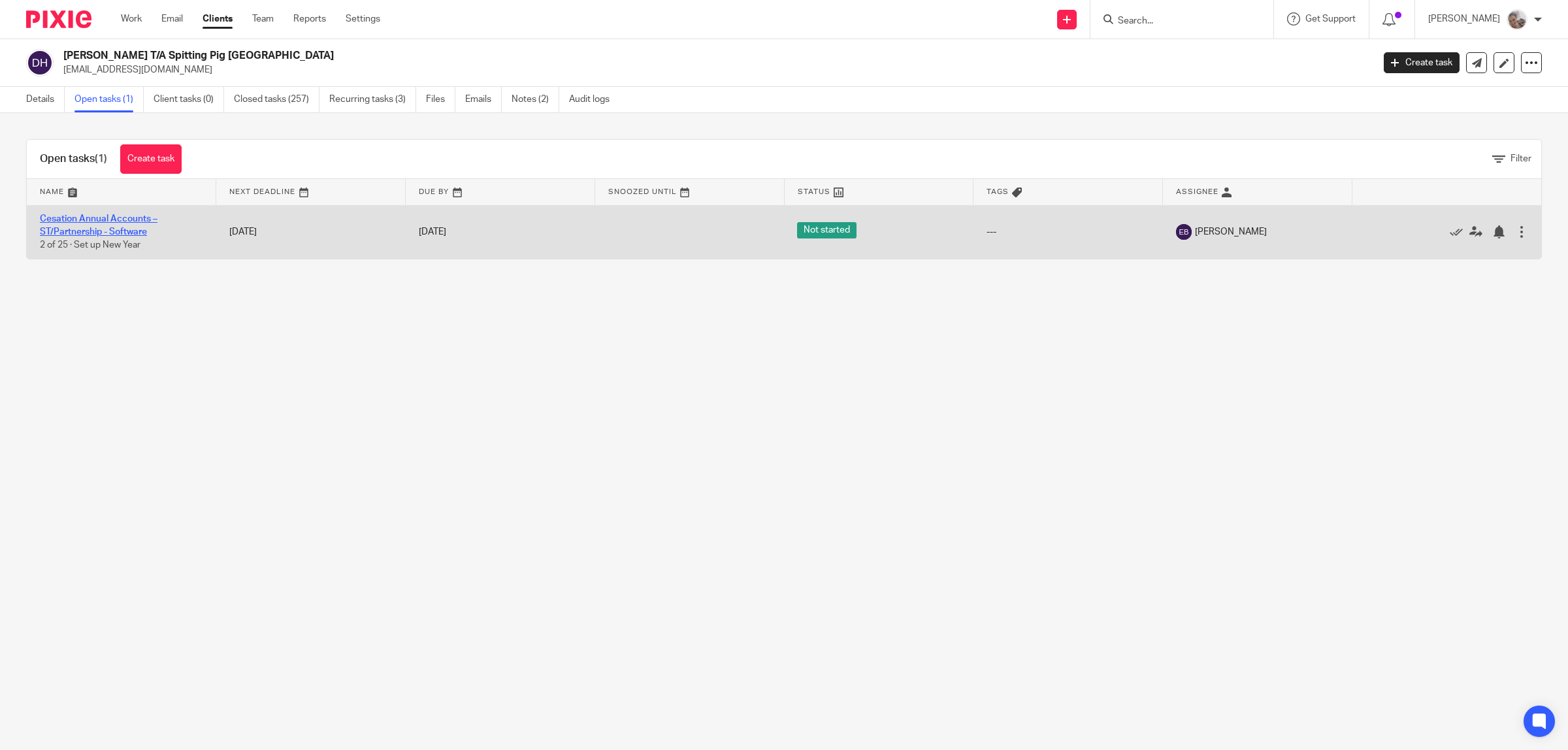
click at [103, 214] on link "Cesation Annual Accounts – ST/Partnership - Software" at bounding box center [99, 226] width 117 height 23
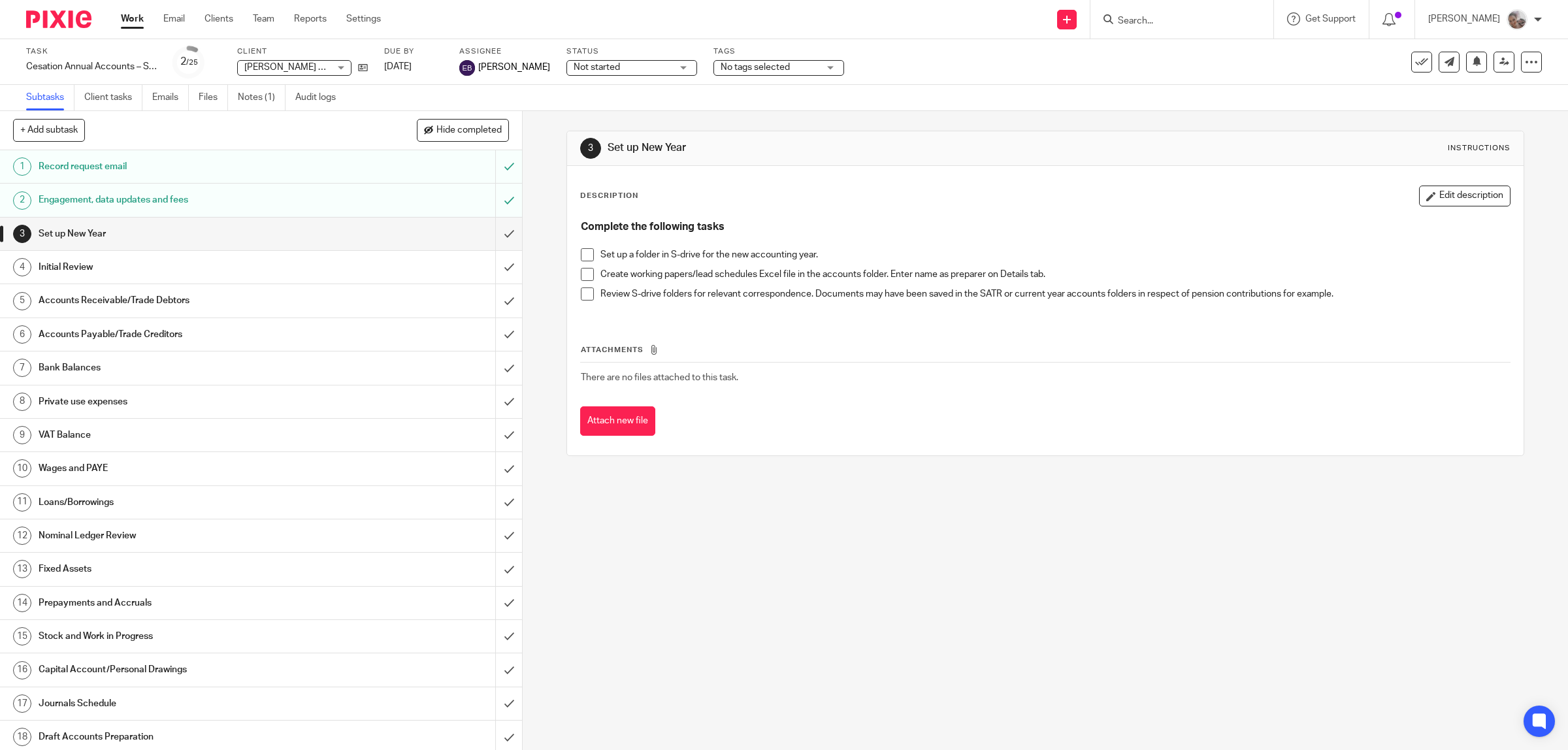
click at [745, 65] on span "No tags selected" at bounding box center [755, 67] width 69 height 9
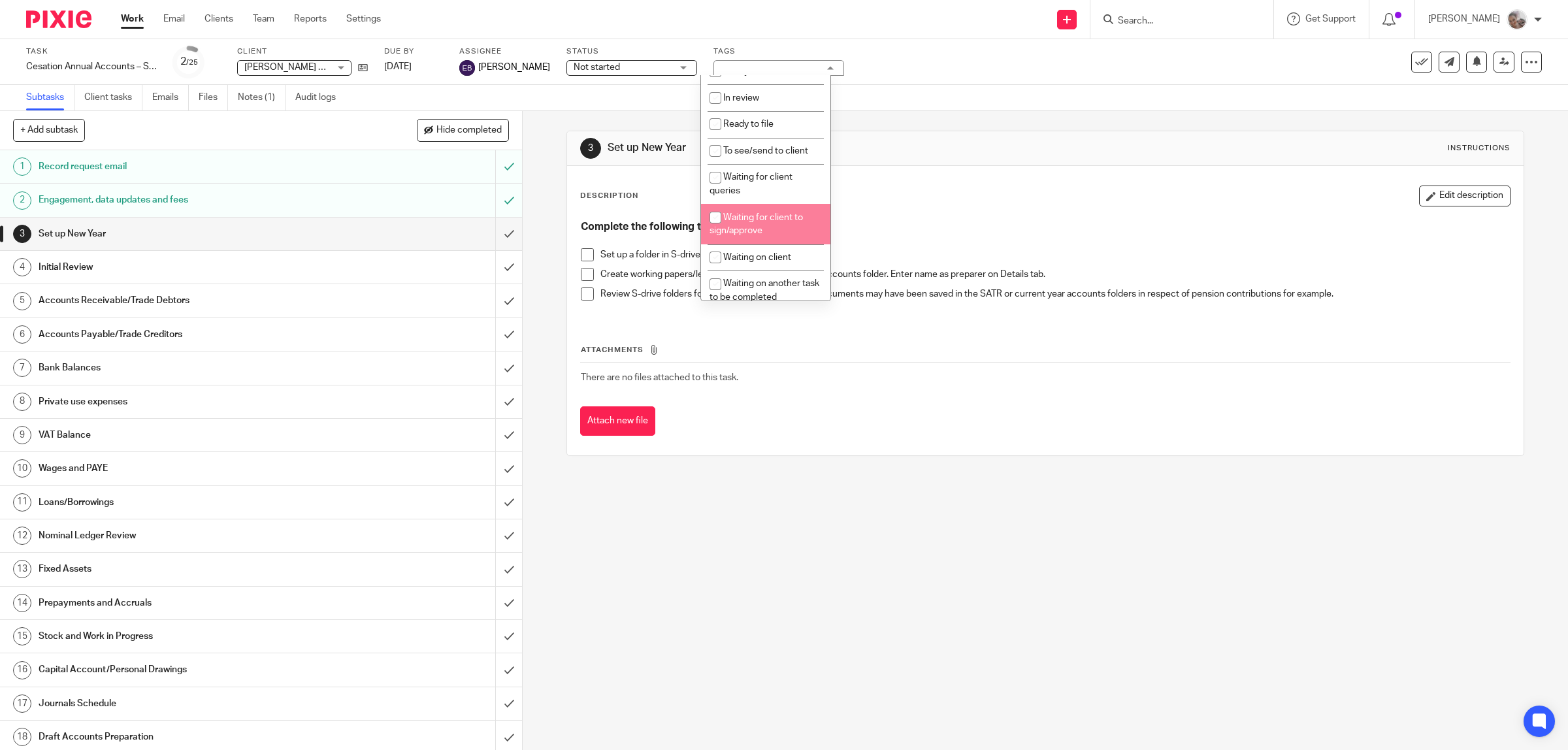
scroll to position [245, 0]
click at [788, 208] on span "Waiting on another task to be completed" at bounding box center [764, 208] width 110 height 23
checkbox input "true"
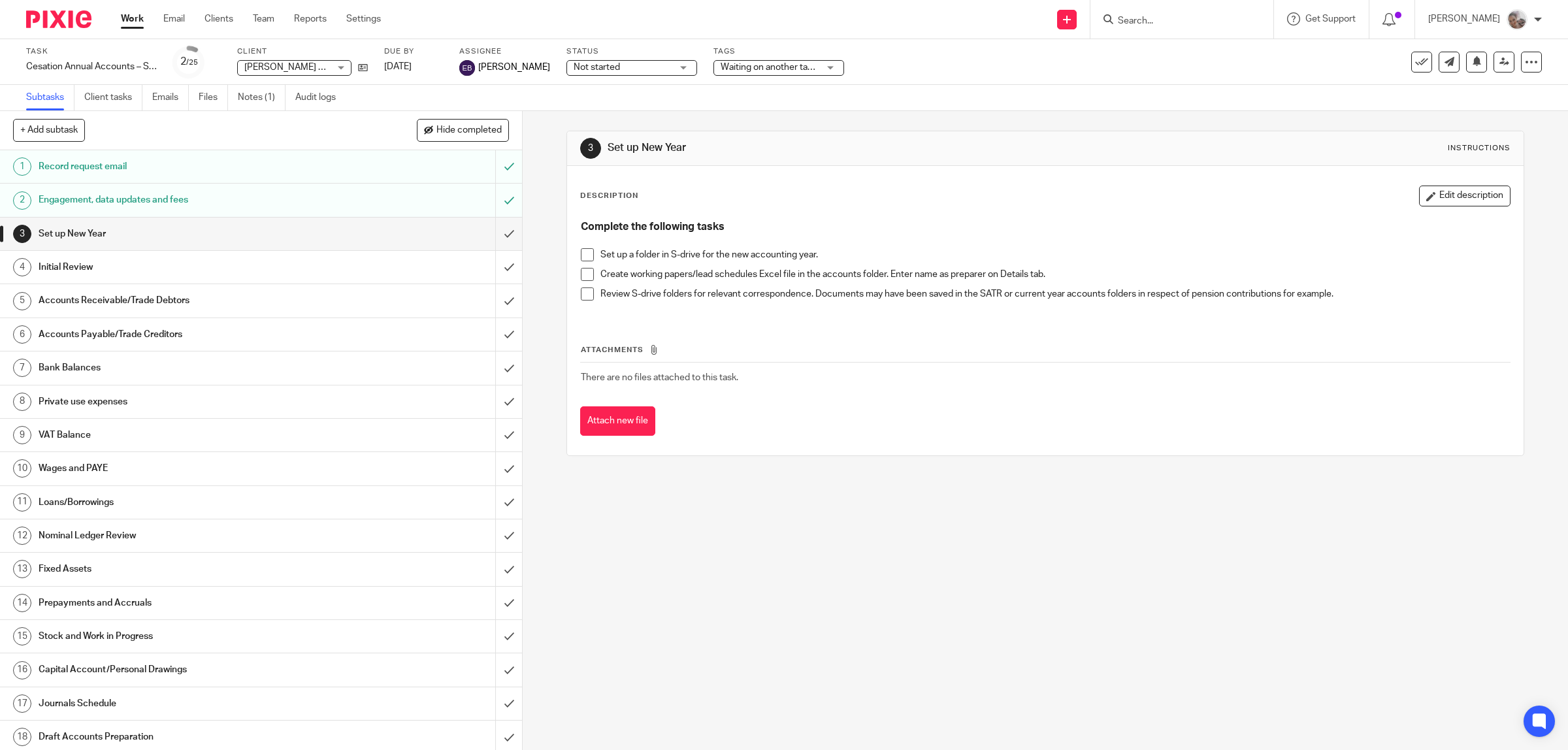
click at [906, 207] on div "Description Edit description Complete the following tasks Set up a folder in S-…" at bounding box center [1045, 251] width 931 height 132
click at [361, 64] on icon at bounding box center [362, 67] width 10 height 10
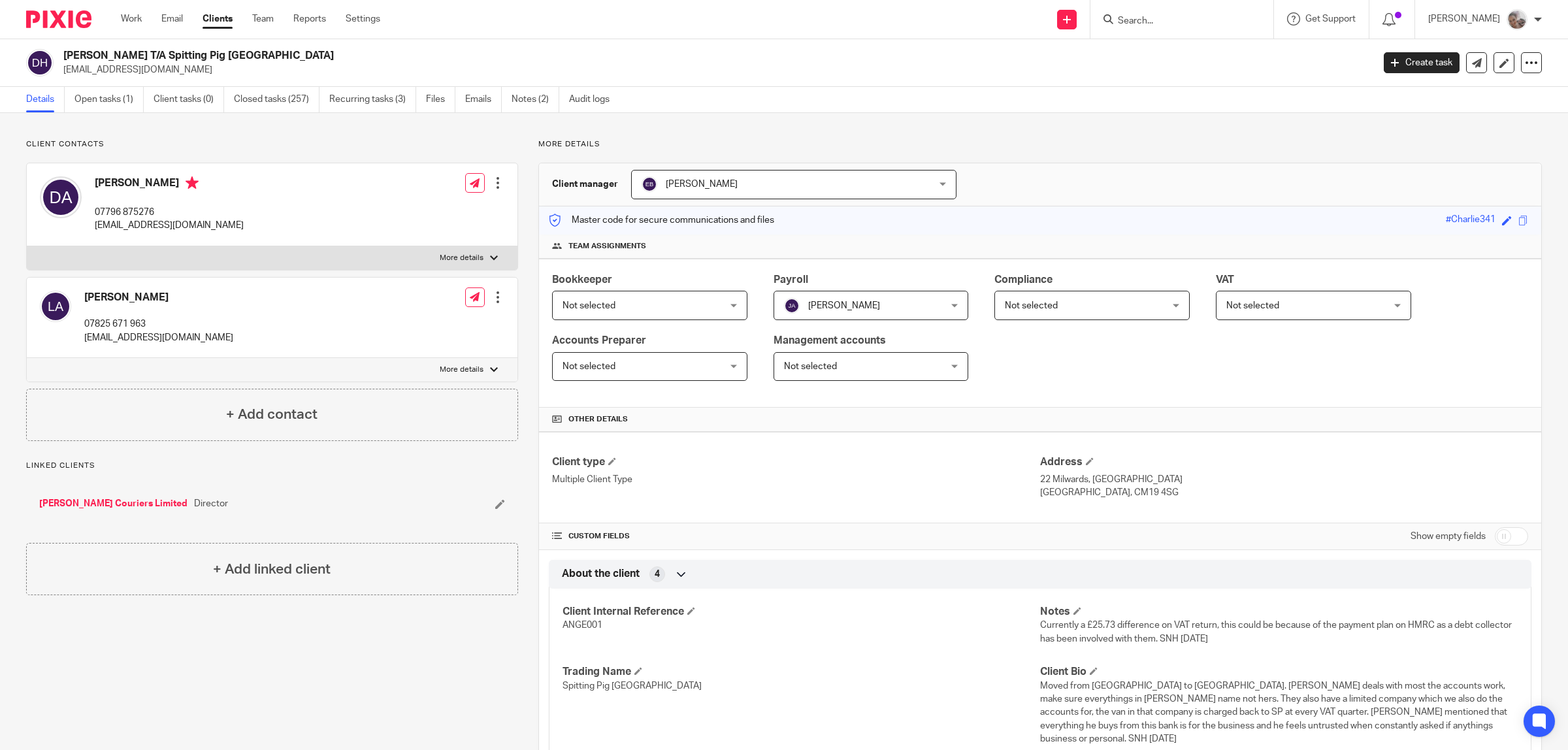
drag, startPoint x: 289, startPoint y: 53, endPoint x: 47, endPoint y: 52, distance: 242.0
click at [47, 52] on div "Darren Angell T/A Spitting Pig Hertfordshire dmallinson341@gmail.com" at bounding box center [695, 62] width 1338 height 27
copy div "[PERSON_NAME] T/A Spitting Pig [GEOGRAPHIC_DATA]"
drag, startPoint x: 1105, startPoint y: 494, endPoint x: 1031, endPoint y: 484, distance: 74.7
click at [1040, 484] on div "Address 22 Milwards, Harlow Essex, CM19 4SG" at bounding box center [1284, 477] width 488 height 44
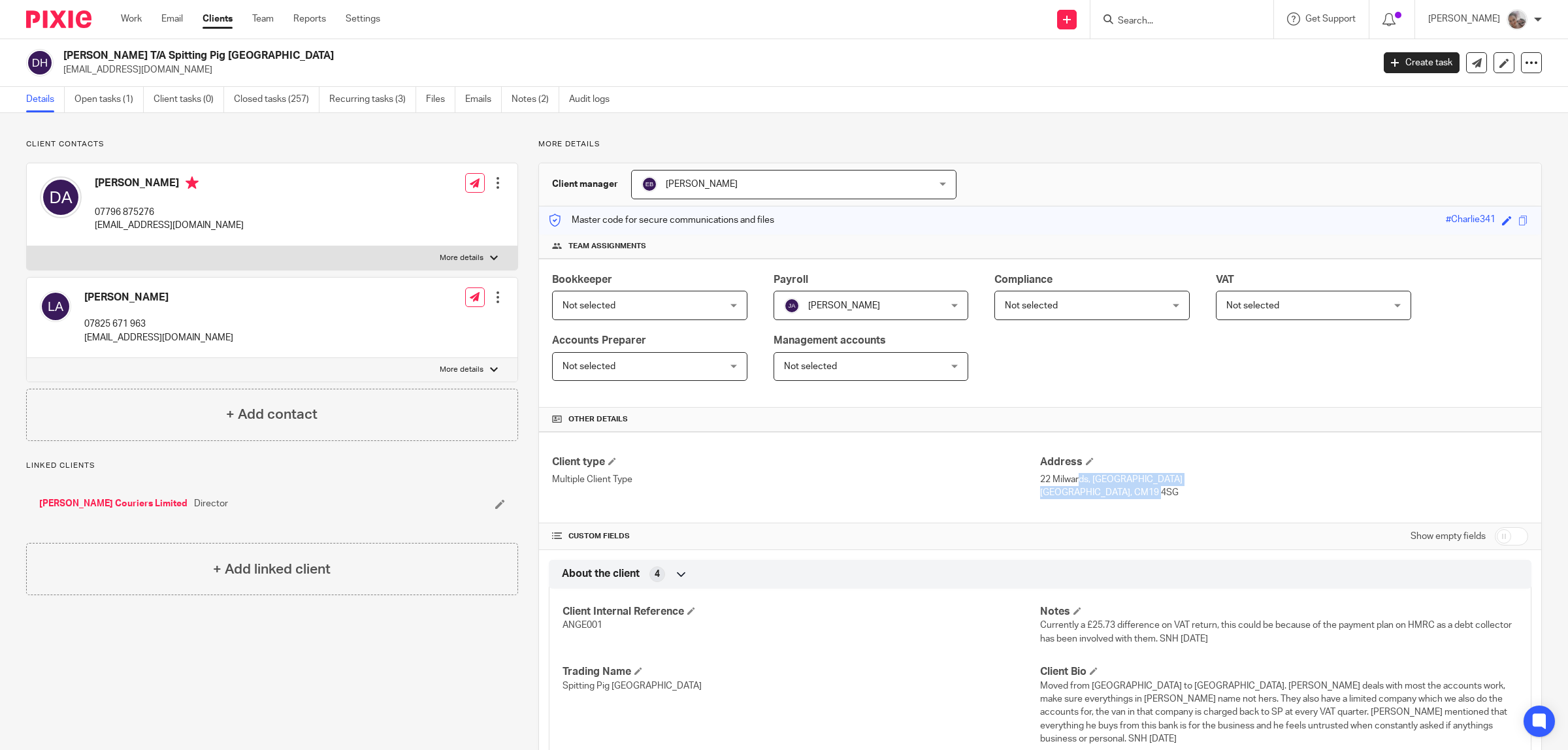
copy div "22 Milwards, Harlow Essex, CM19 4SG"
drag, startPoint x: 180, startPoint y: 67, endPoint x: 62, endPoint y: 71, distance: 118.1
click at [63, 71] on p "[EMAIL_ADDRESS][DOMAIN_NAME]" at bounding box center [714, 69] width 1301 height 13
copy p "[EMAIL_ADDRESS][DOMAIN_NAME]"
drag, startPoint x: 164, startPoint y: 184, endPoint x: 97, endPoint y: 184, distance: 67.0
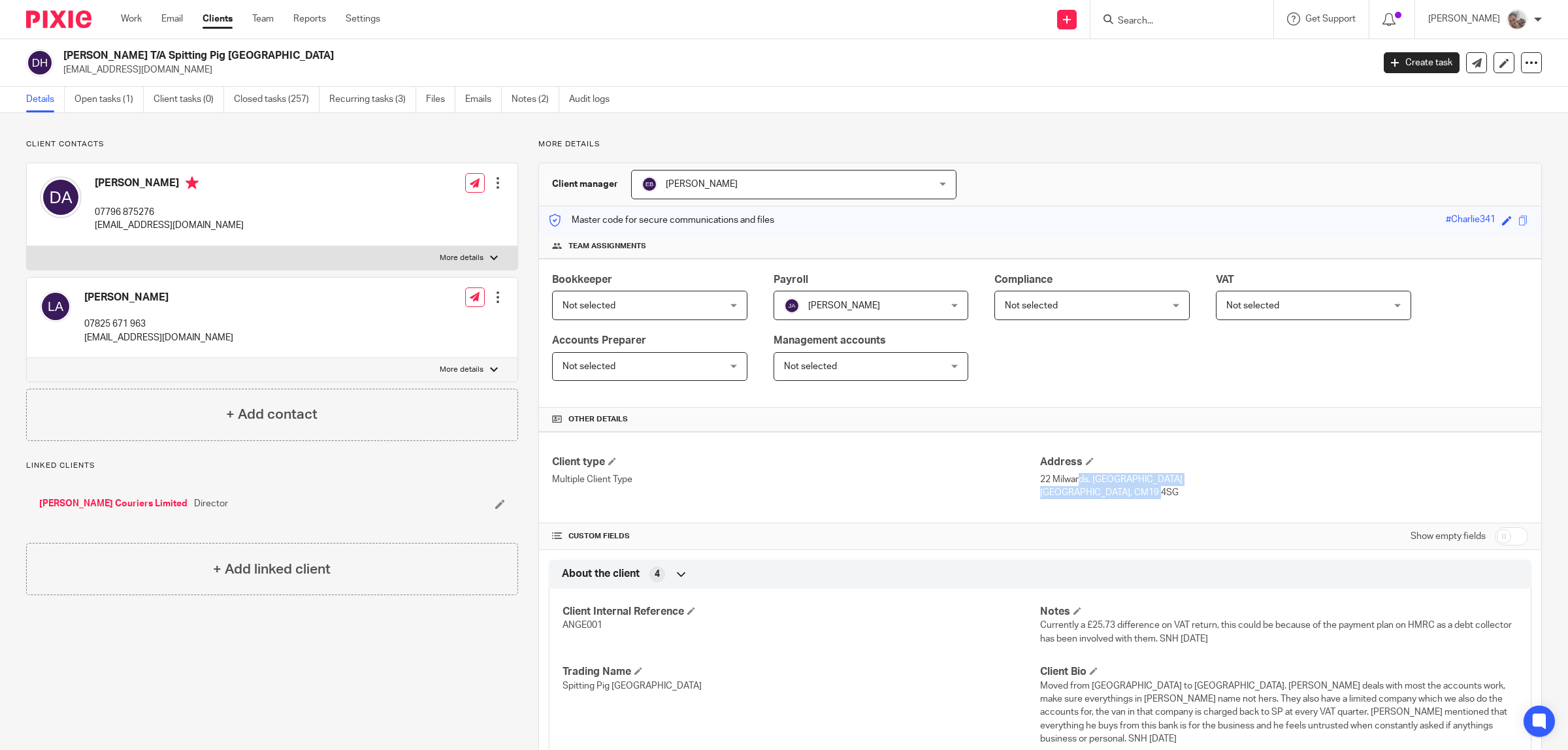
click at [97, 184] on h4 "[PERSON_NAME]" at bounding box center [169, 185] width 149 height 17
copy h4 "[PERSON_NAME]"
drag, startPoint x: 1089, startPoint y: 495, endPoint x: 1033, endPoint y: 485, distance: 56.9
click at [1040, 485] on div "Address 22 Milwards, Harlow Essex, CM19 4SG" at bounding box center [1284, 477] width 488 height 44
copy div "22 Milwards, Harlow Essex, CM19 4SG"
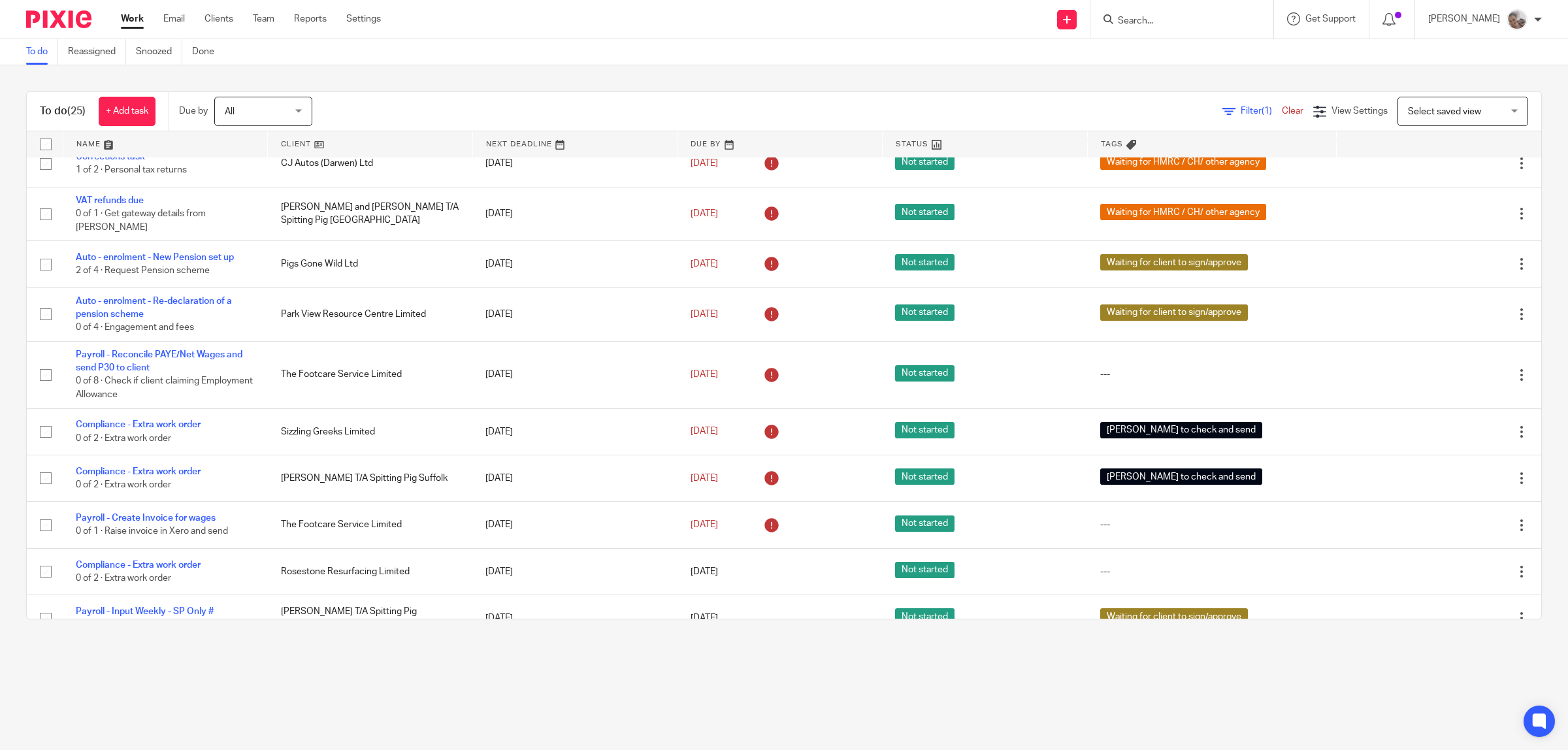
scroll to position [47, 0]
